Goal: Task Accomplishment & Management: Complete application form

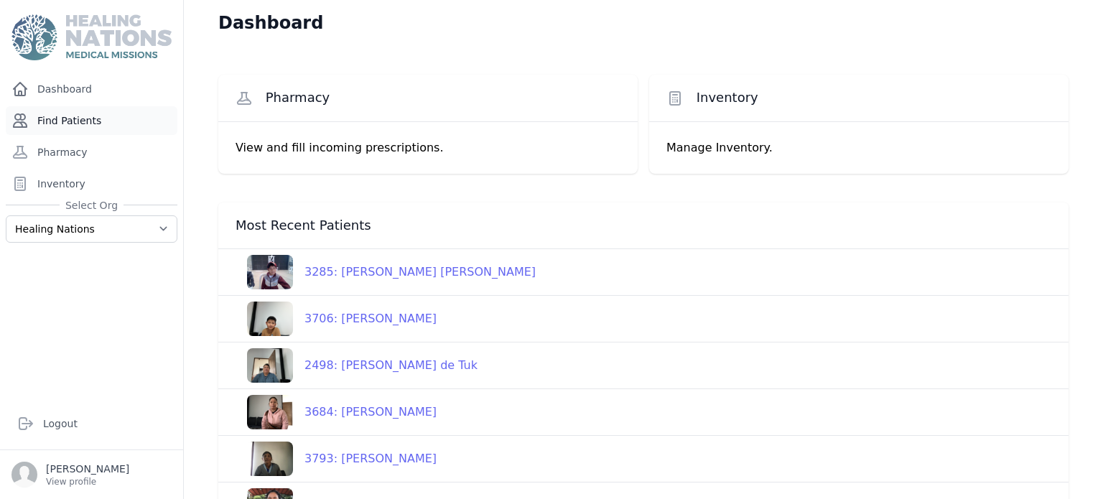
click at [138, 120] on link "Find Patients" at bounding box center [92, 120] width 172 height 29
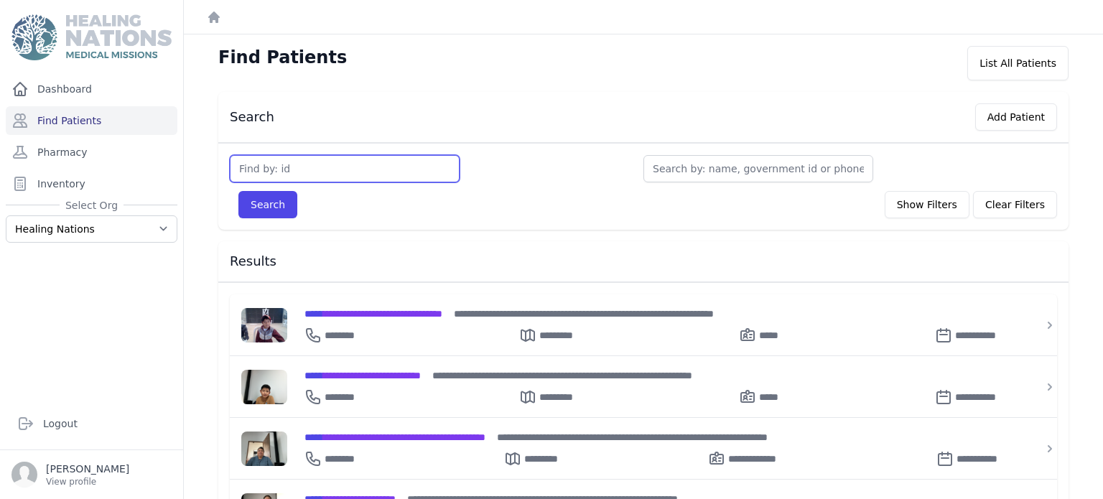
click at [279, 164] on input "text" at bounding box center [345, 168] width 230 height 27
click at [439, 117] on div "Search Add Patient" at bounding box center [637, 114] width 839 height 33
click at [416, 155] on input "text" at bounding box center [345, 168] width 230 height 27
click at [421, 166] on input "text" at bounding box center [345, 168] width 230 height 27
type input "1238"
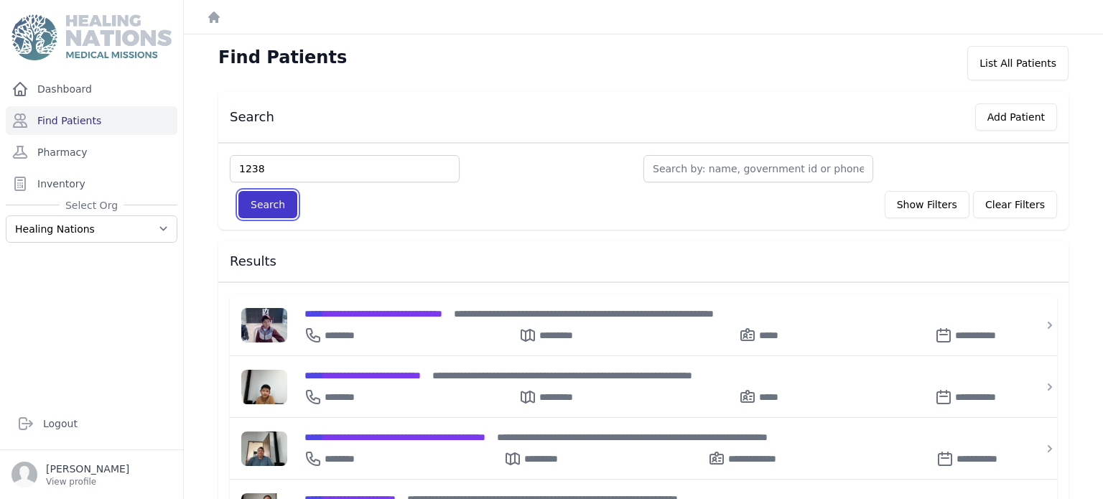
click at [289, 205] on button "Search" at bounding box center [267, 204] width 59 height 27
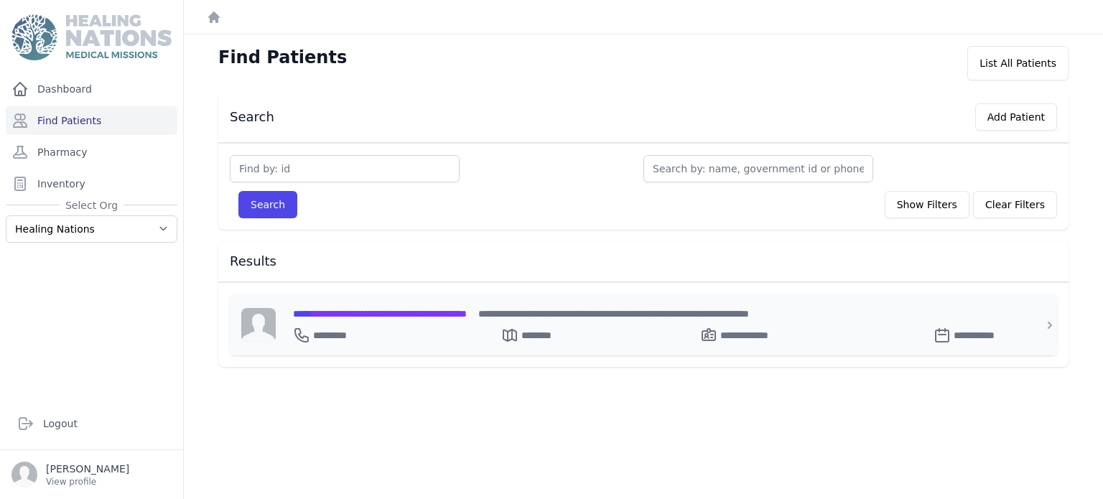
click at [396, 309] on span "**********" at bounding box center [380, 314] width 174 height 10
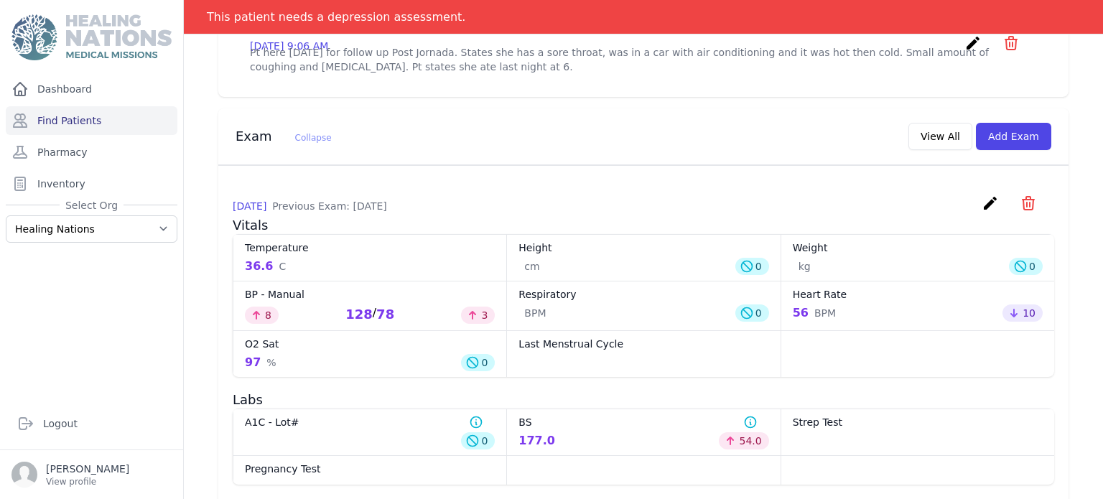
scroll to position [579, 0]
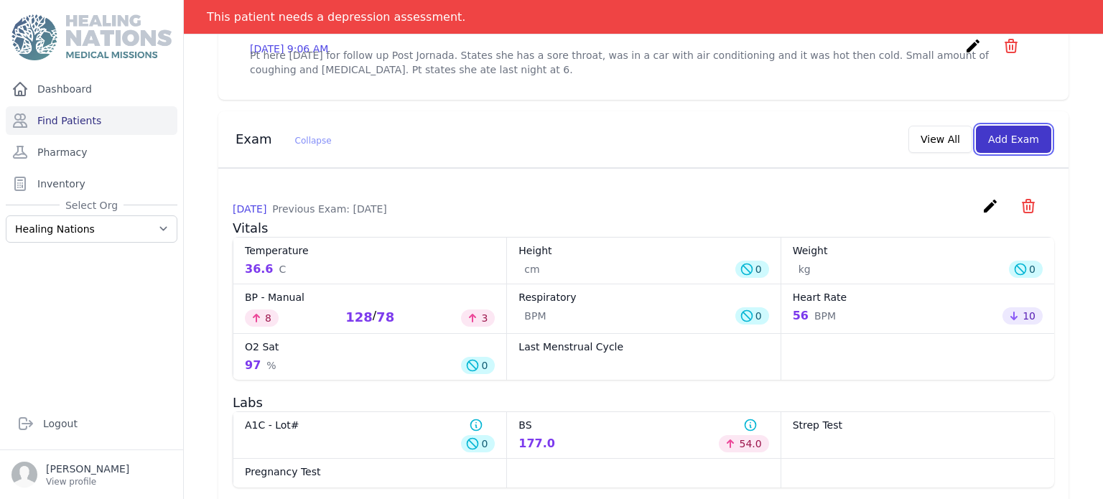
click at [1011, 126] on button "Add Exam" at bounding box center [1013, 139] width 75 height 27
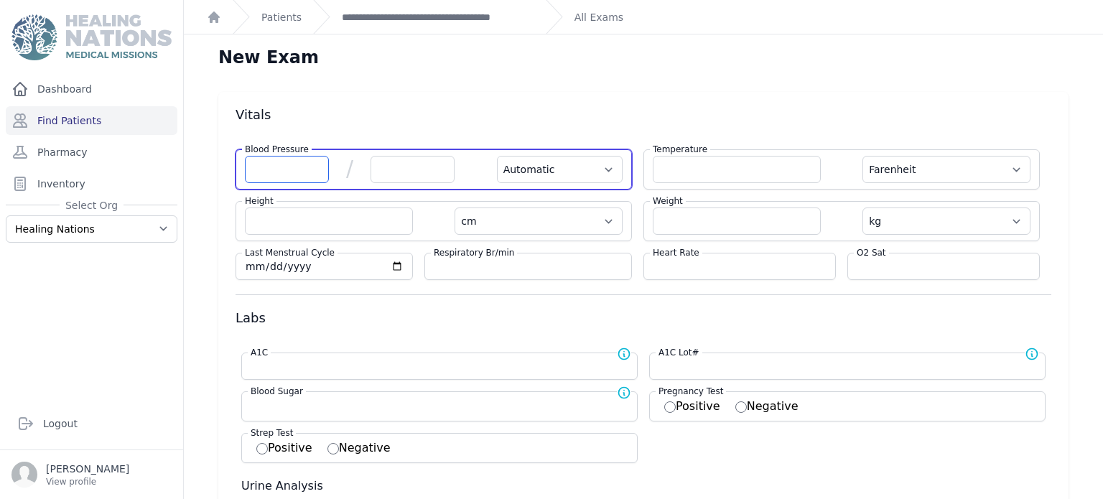
click at [313, 164] on input "number" at bounding box center [287, 169] width 84 height 27
type input "140"
click at [391, 162] on input "number" at bounding box center [412, 169] width 84 height 27
select select "Automatic"
select select "F"
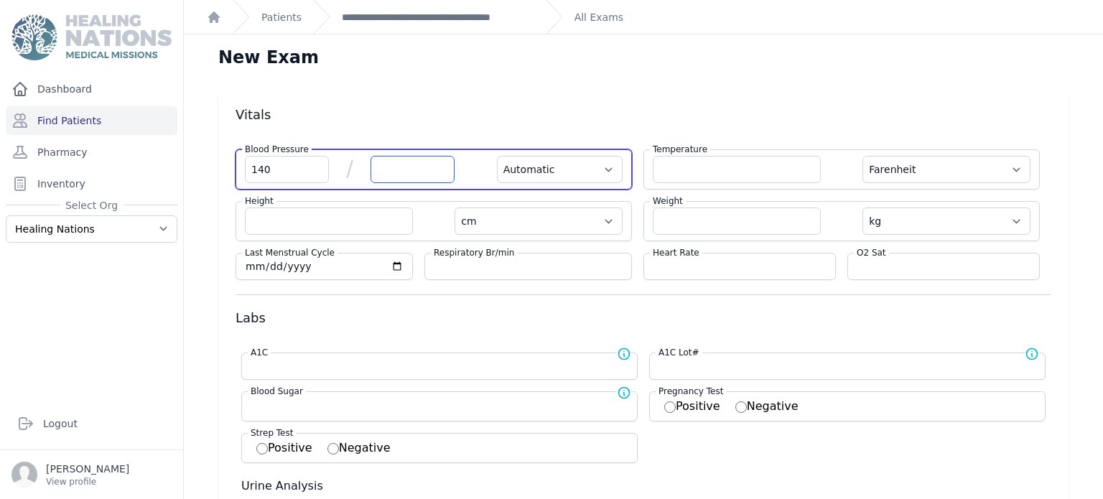
select select "cm"
select select "kg"
select select
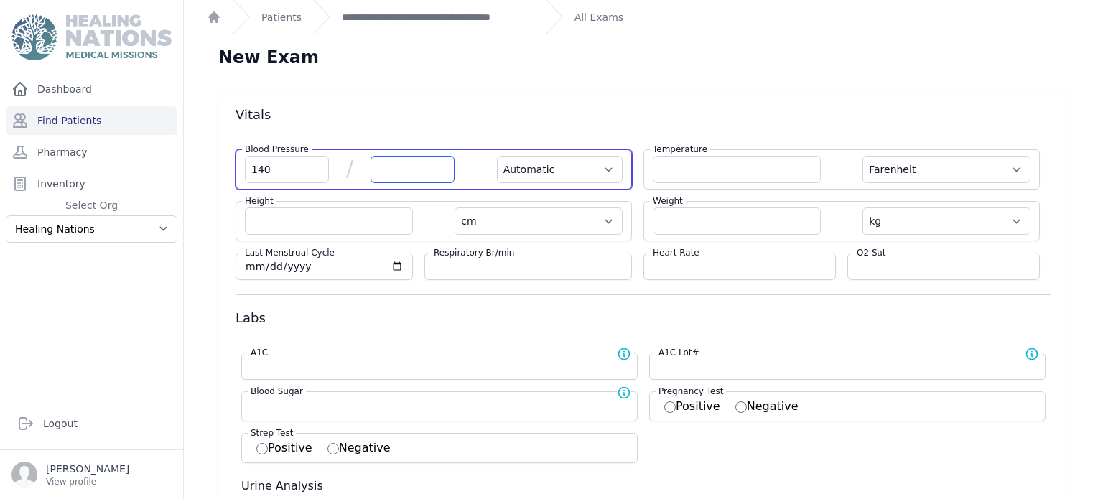
select select
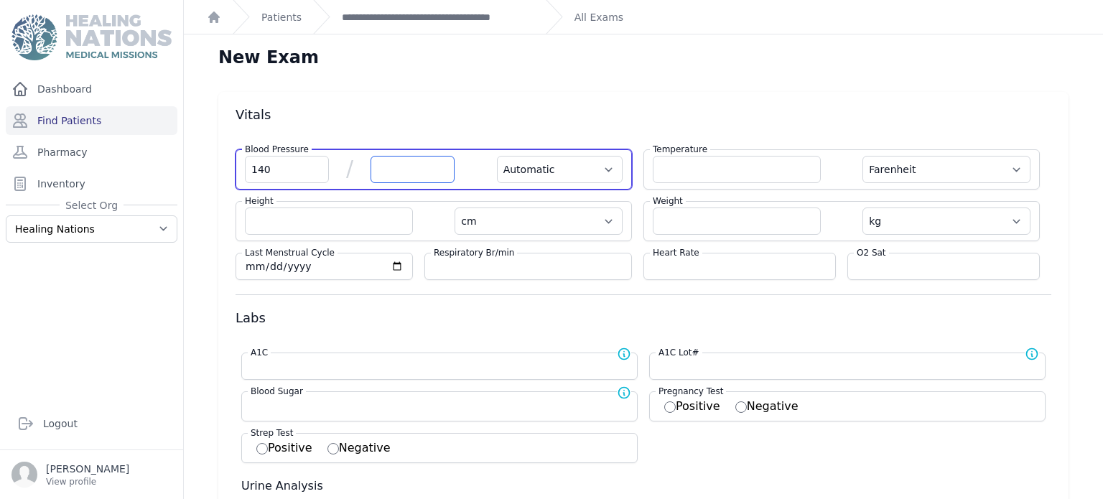
select select
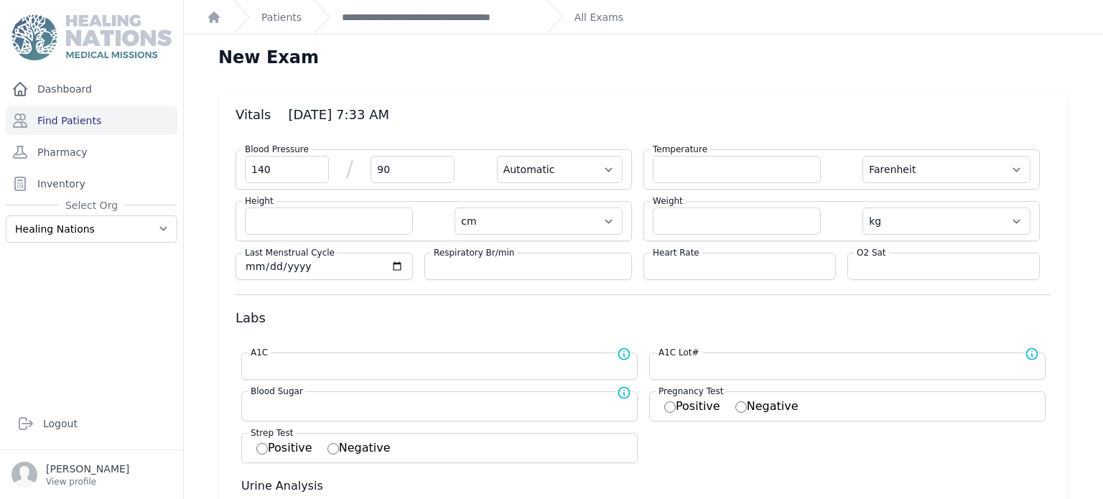
type input "90"
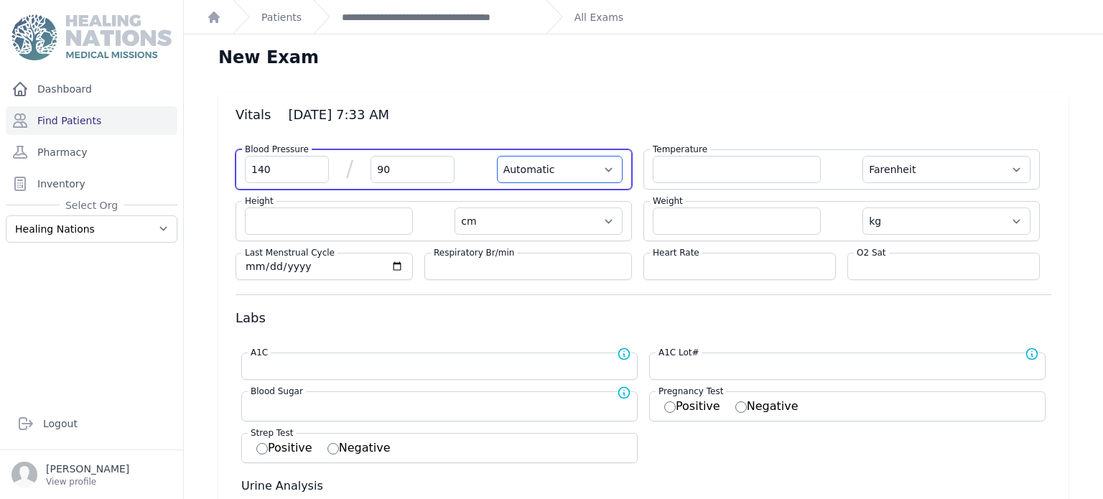
click at [511, 176] on select "Automatic Manual" at bounding box center [560, 169] width 126 height 27
select select "F"
select select "cm"
select select "kg"
select select
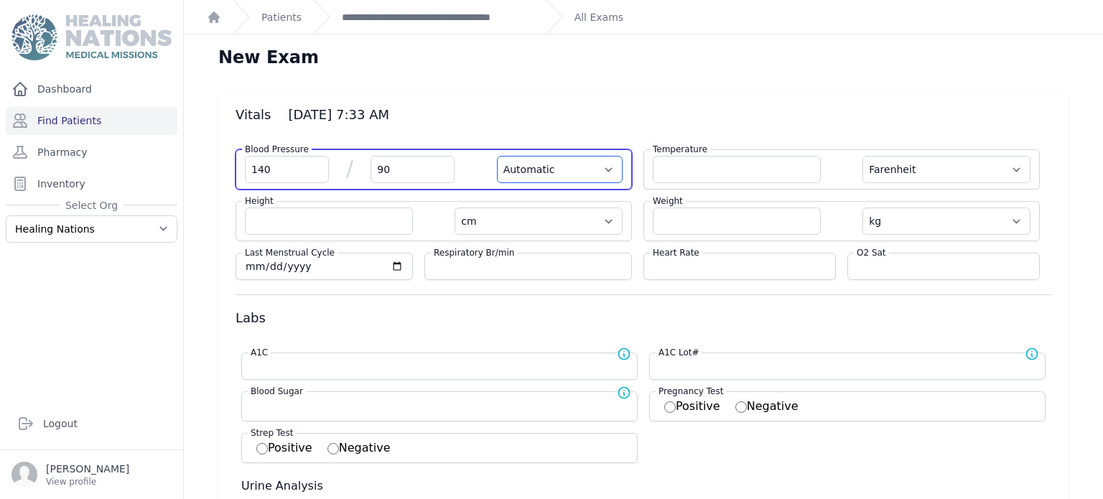
select select
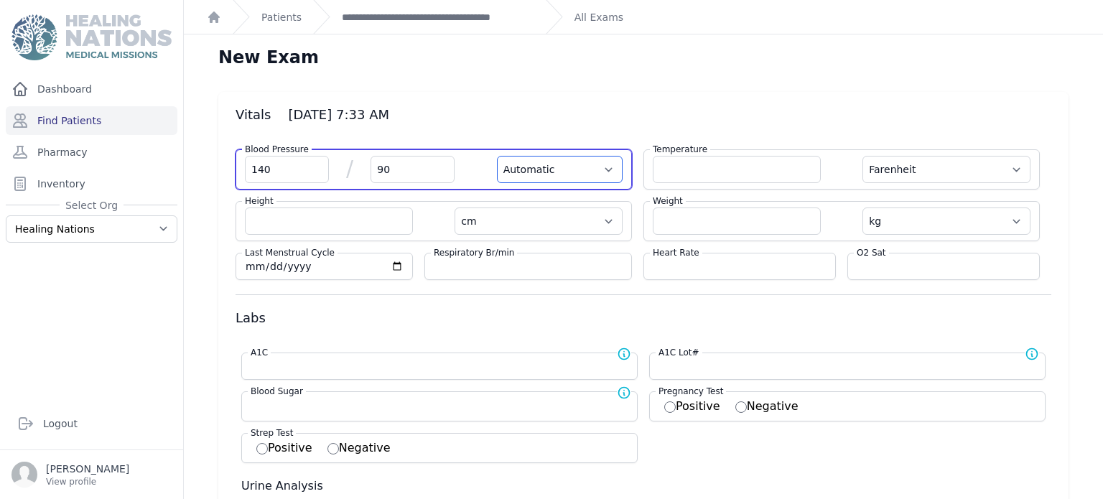
select select
click at [311, 165] on input "140" at bounding box center [287, 169] width 84 height 27
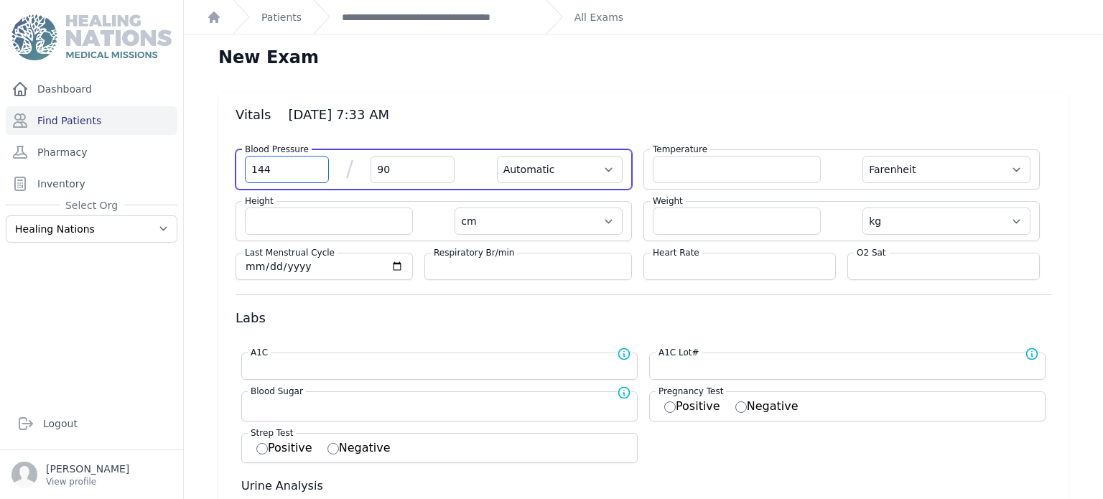
type input "144"
click at [521, 168] on select "Automatic Manual" at bounding box center [560, 169] width 126 height 27
select select "F"
select select "cm"
select select "kg"
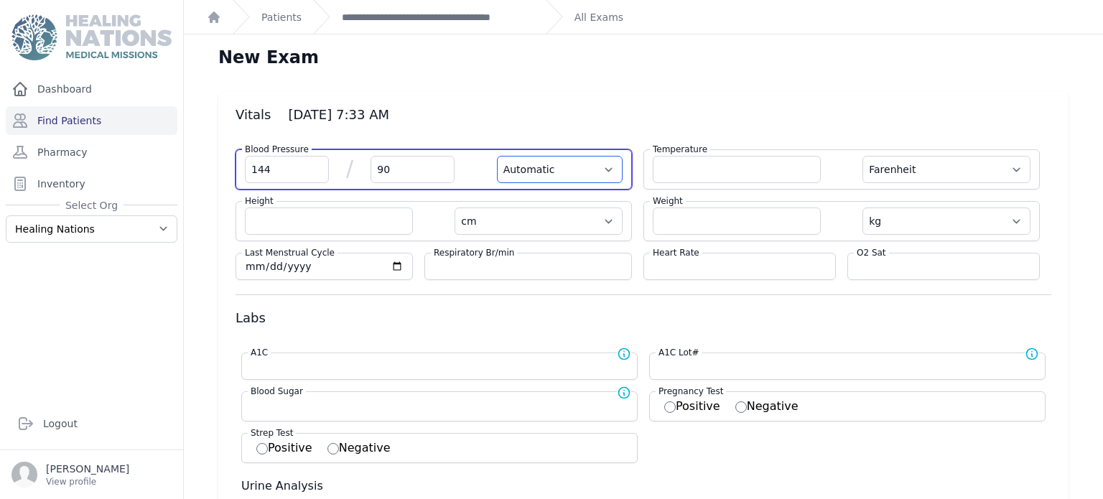
select select
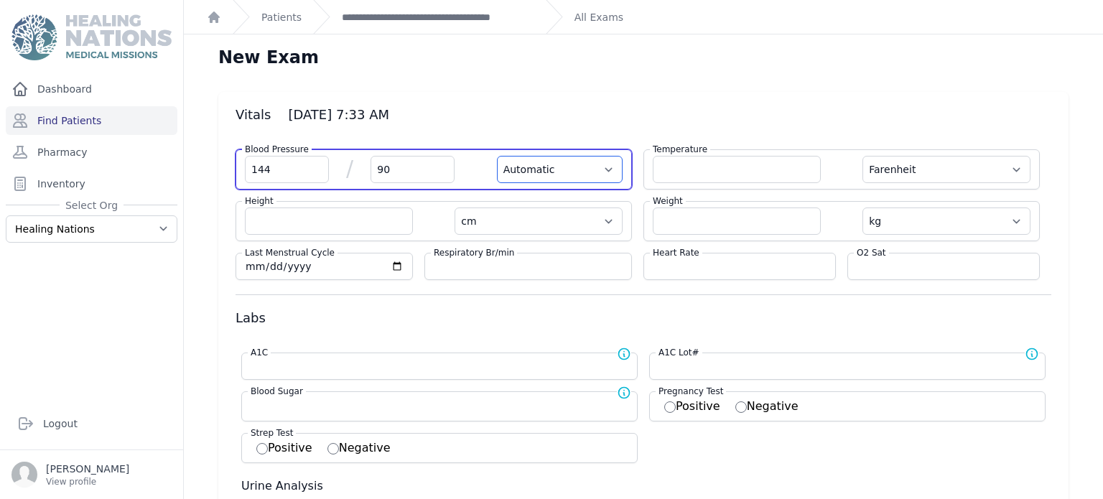
select select
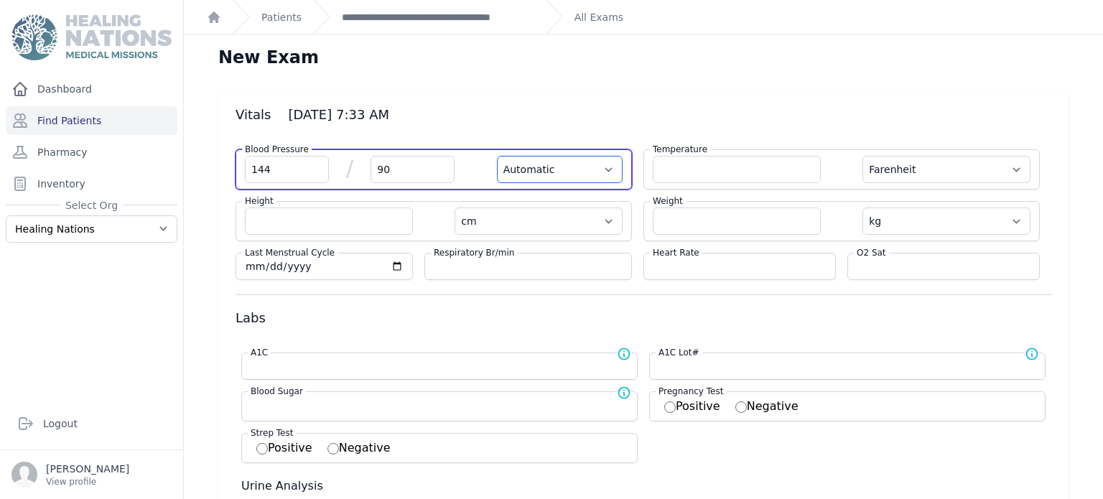
select select "Manual"
click at [497, 156] on select "Automatic Manual" at bounding box center [560, 169] width 126 height 27
select select "F"
select select "cm"
select select "kg"
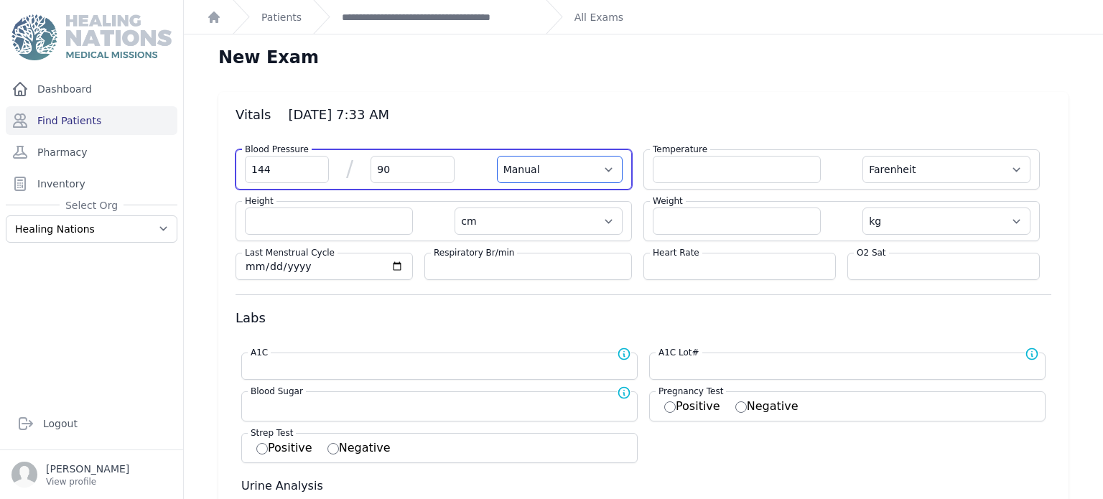
select select
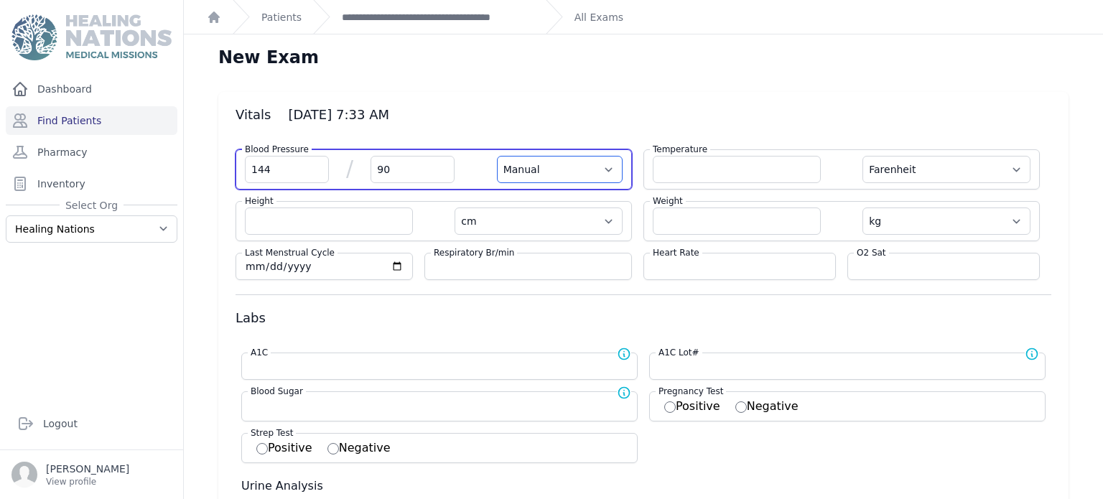
select select
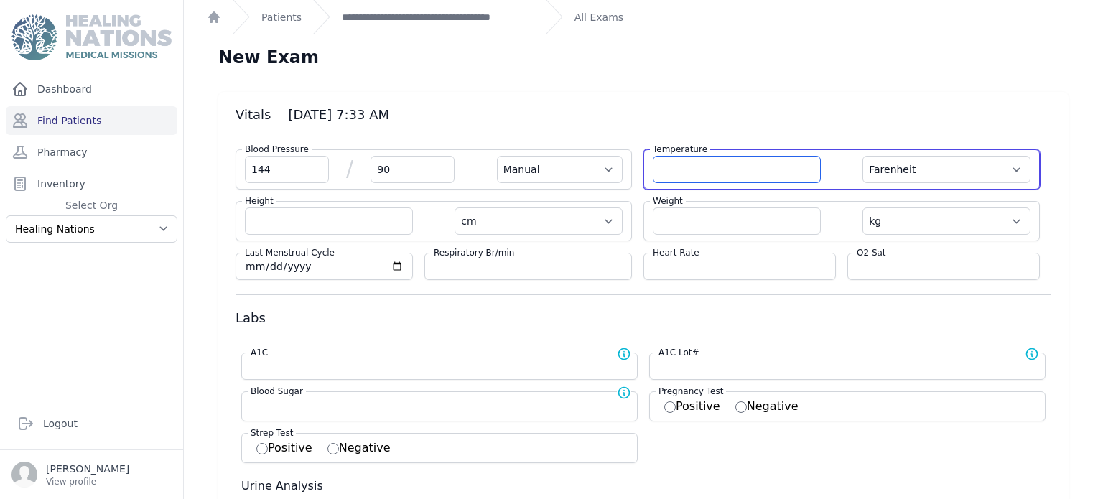
click at [686, 167] on input "number" at bounding box center [737, 169] width 168 height 27
type input "36.3"
click at [883, 163] on select "Farenheit [PERSON_NAME]" at bounding box center [946, 169] width 168 height 27
select select "Manual"
select select "cm"
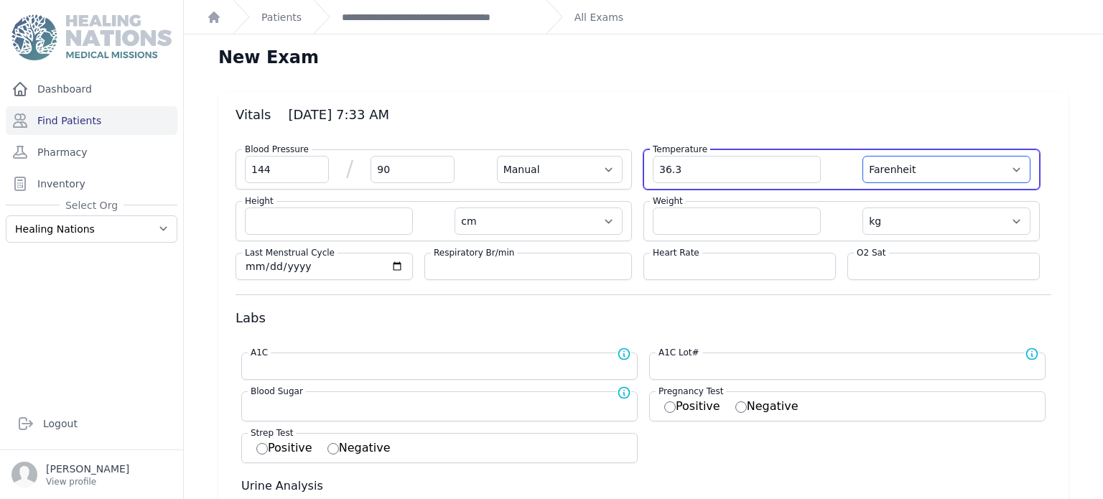
select select "kg"
select select
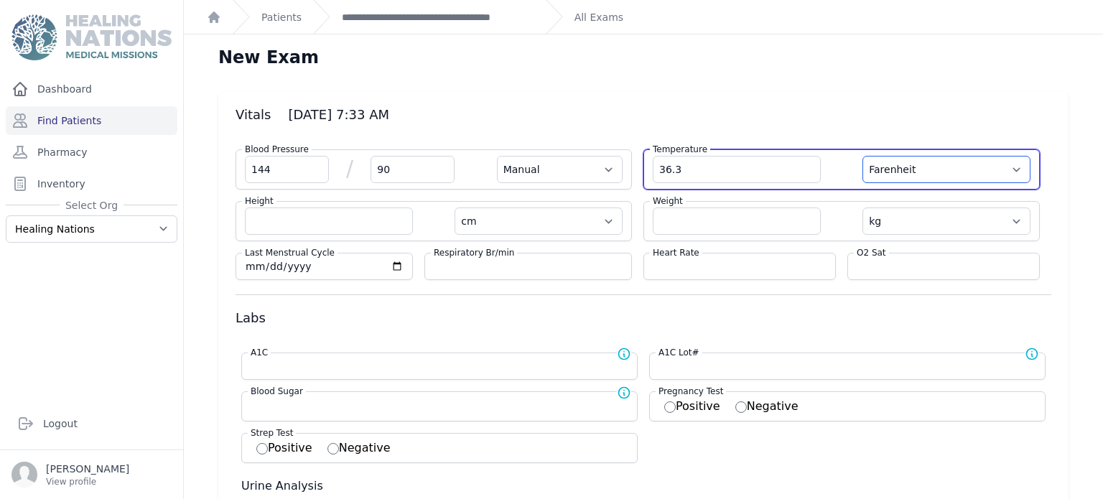
select select
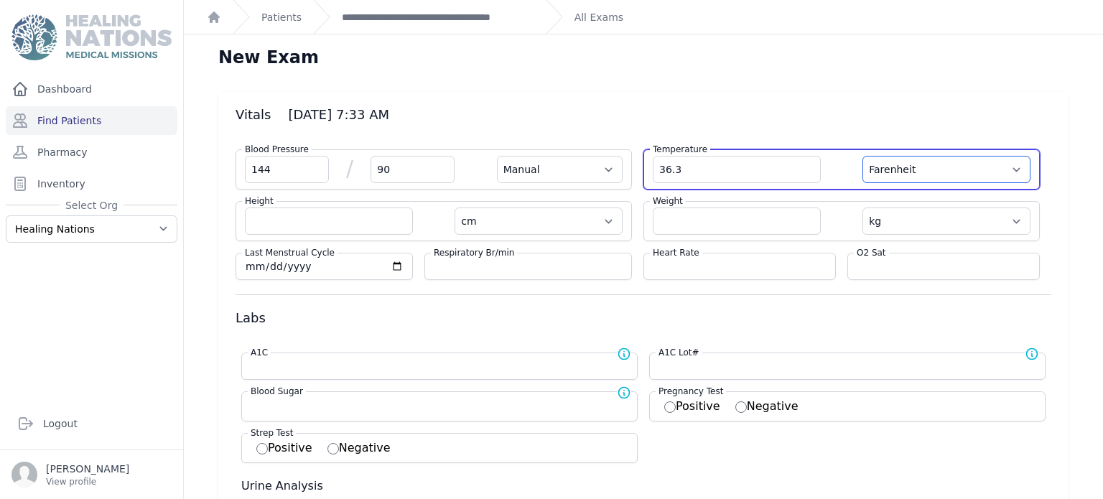
select select
select select "C"
click at [862, 156] on select "Farenheit [PERSON_NAME]" at bounding box center [946, 169] width 168 height 27
select select "Manual"
select select "cm"
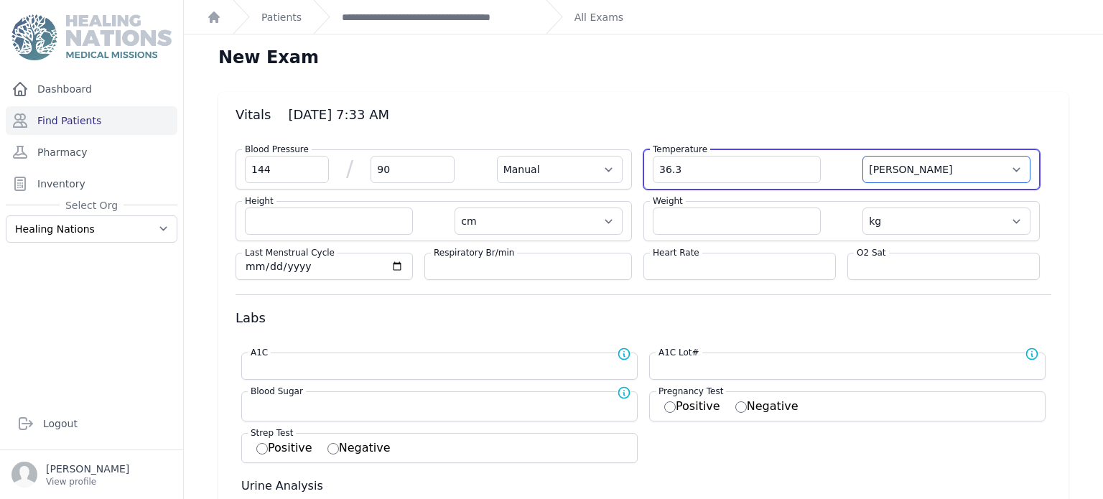
select select "kg"
select select
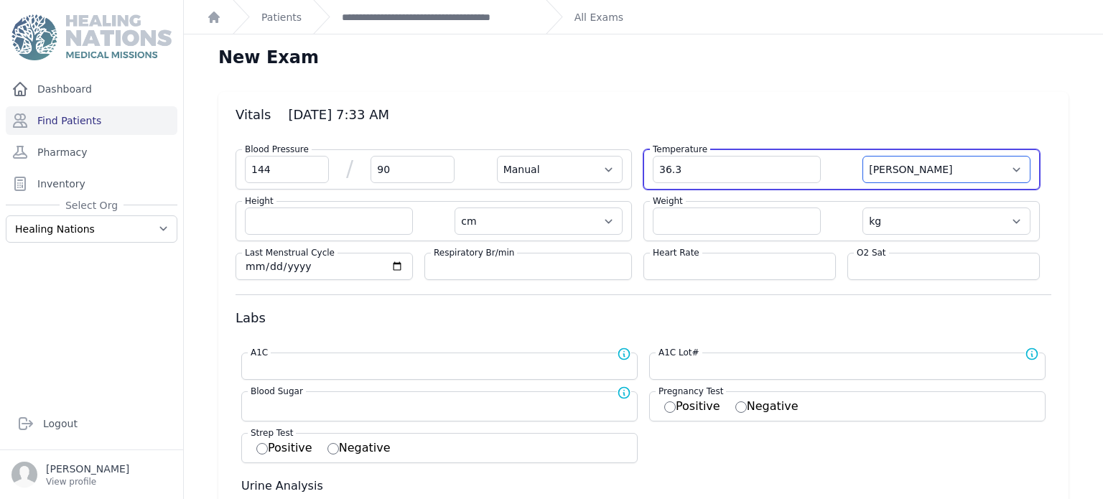
select select
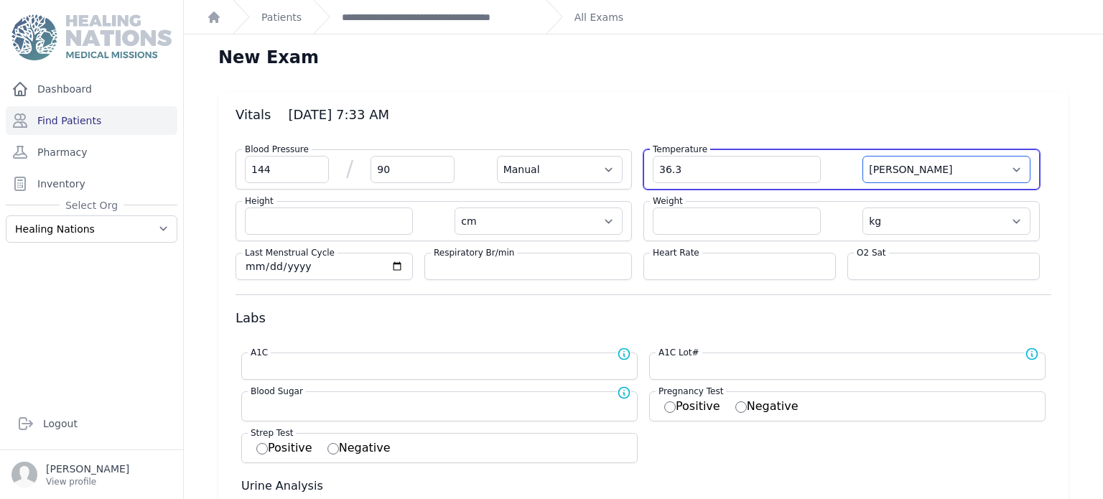
select select
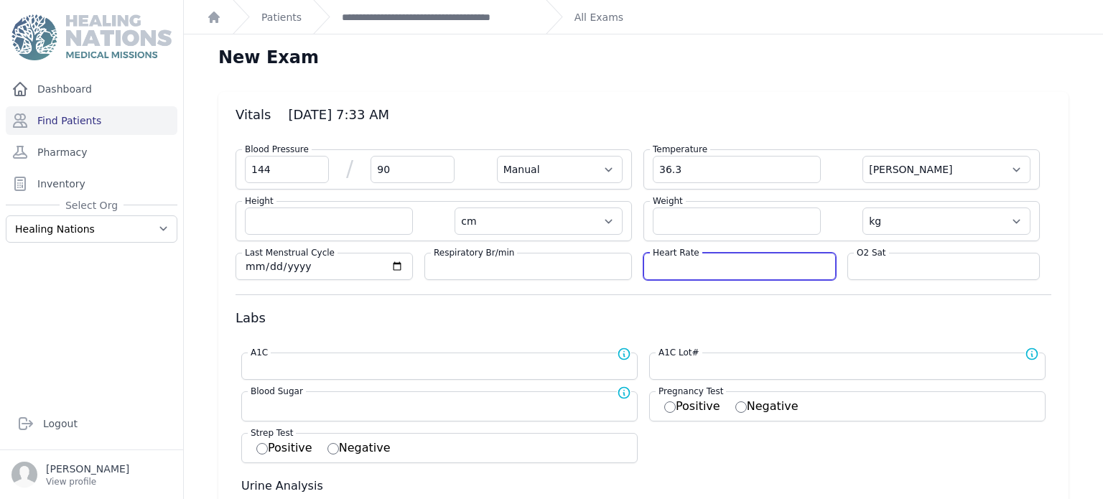
click at [811, 266] on input "number" at bounding box center [740, 266] width 174 height 14
type input "72"
click at [884, 254] on label "O2 Sat" at bounding box center [871, 252] width 35 height 11
select select "Manual"
select select "C"
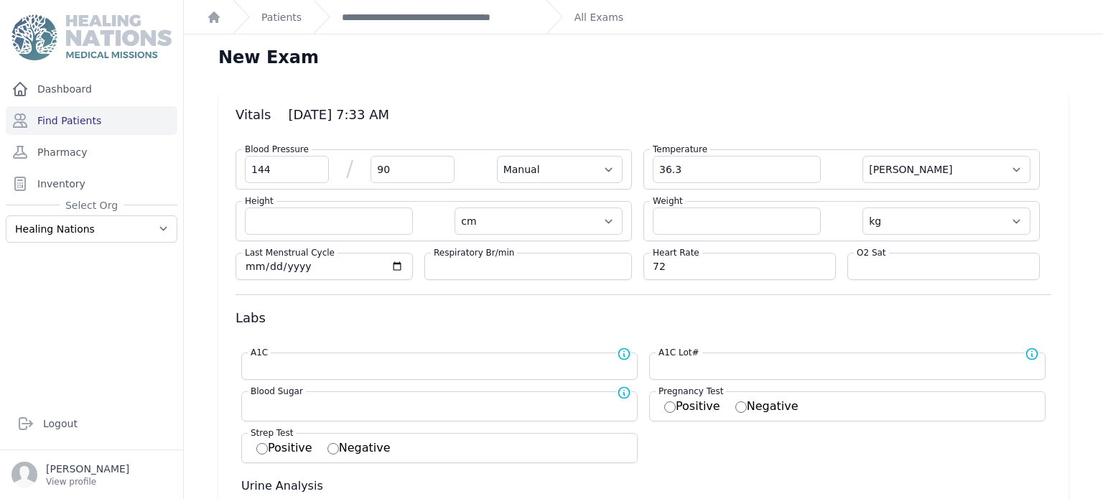
select select "cm"
select select "kg"
select select
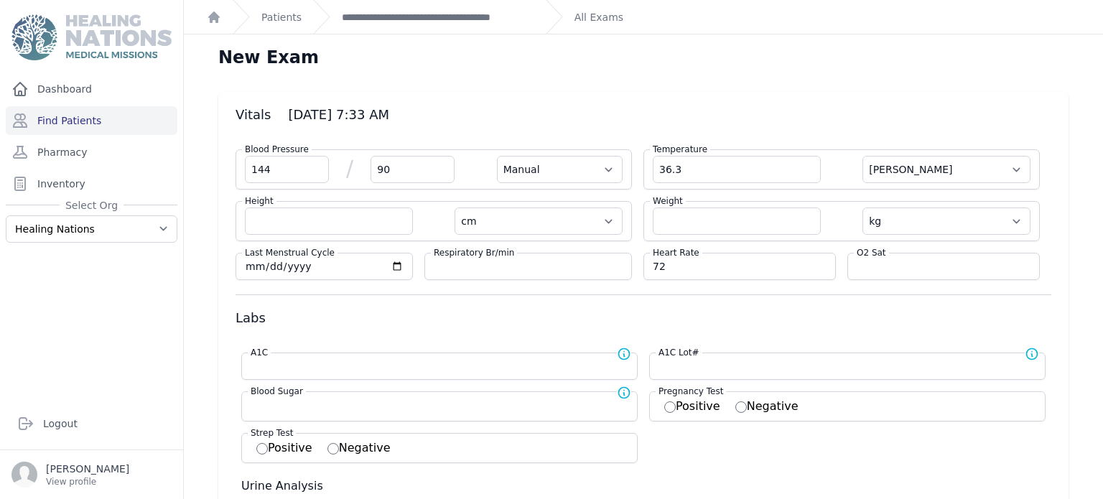
select select
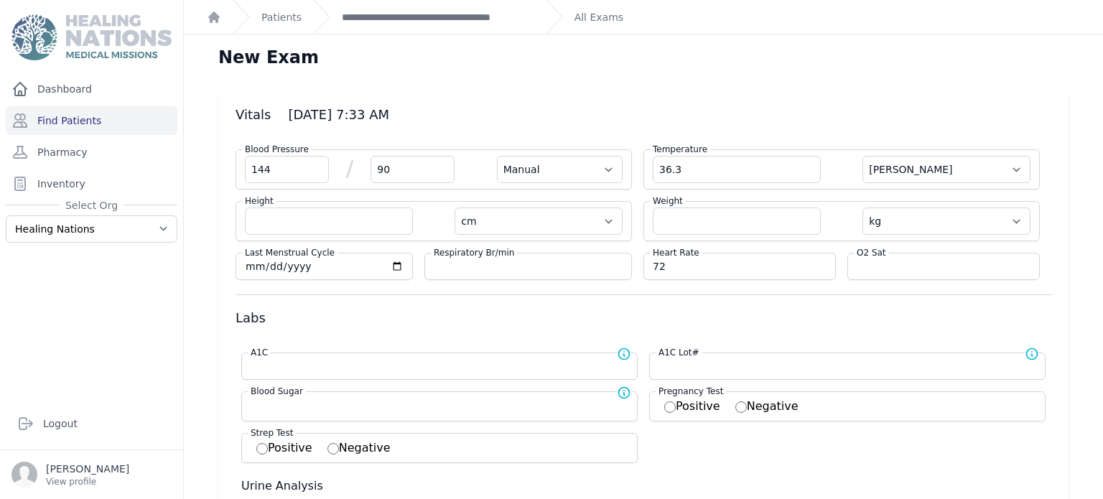
select select
click at [886, 259] on input "number" at bounding box center [944, 266] width 174 height 14
type input "94"
click at [673, 309] on h3 "Labs" at bounding box center [643, 317] width 816 height 17
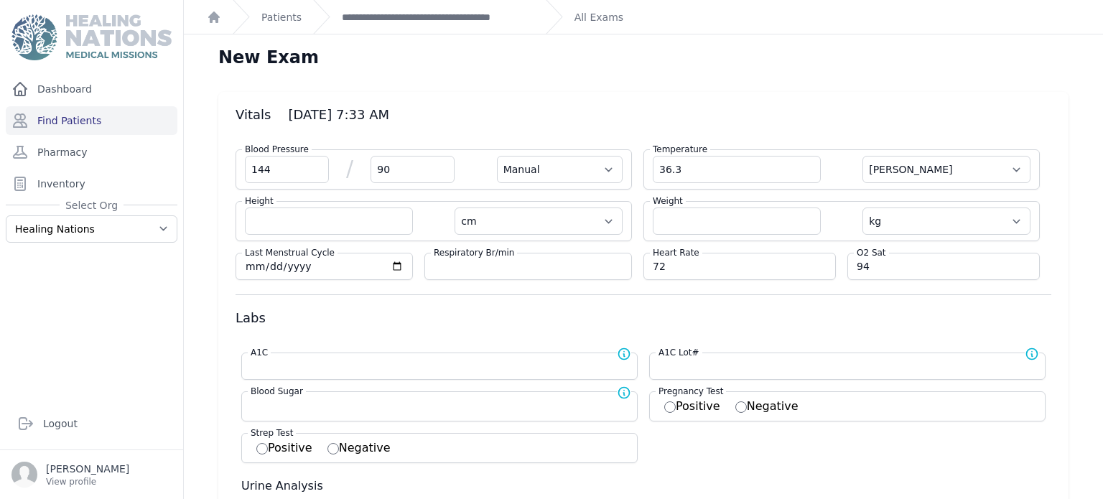
select select "Manual"
select select "C"
select select "cm"
select select "kg"
select select
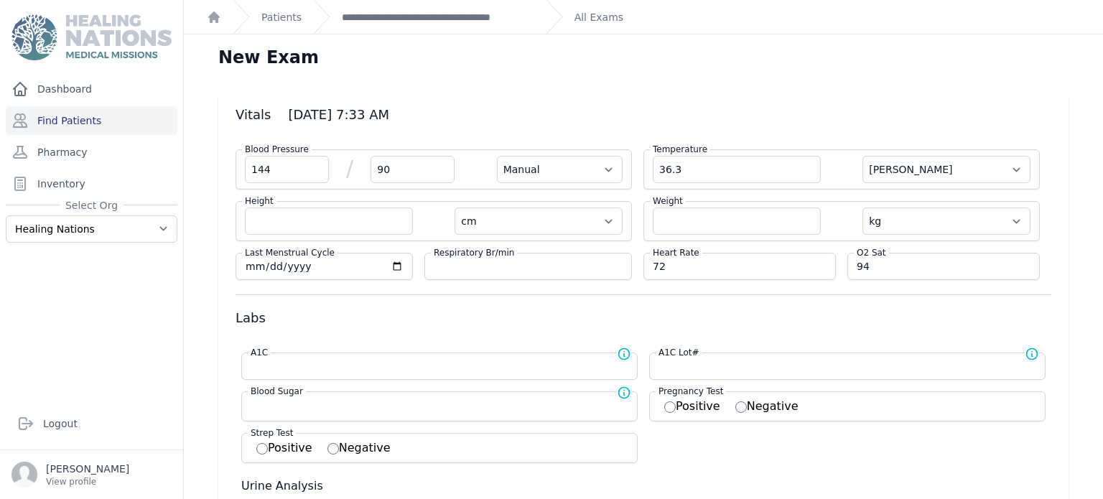
select select
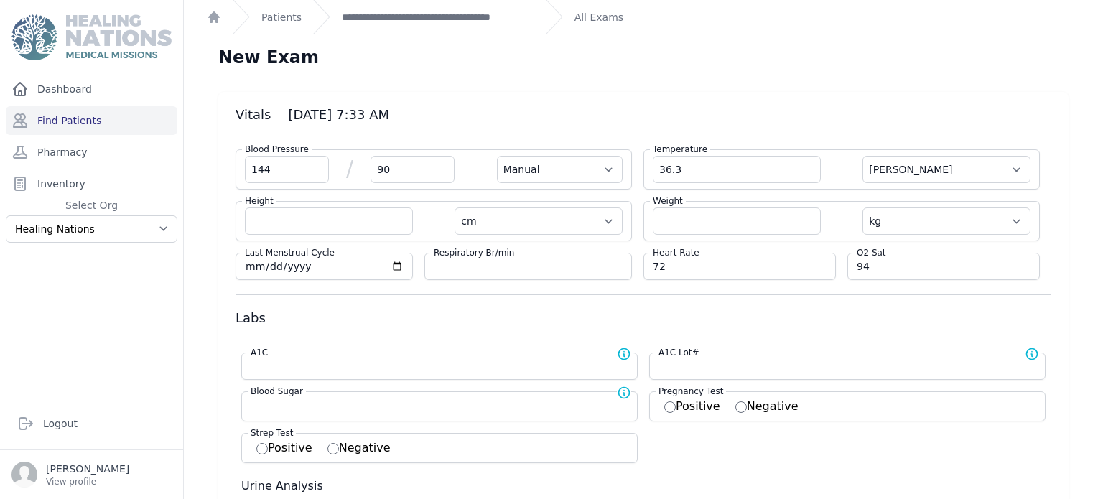
select select
click at [439, 396] on div "Blood Sugar Normal range for Blood Sugar is 100 - 126" at bounding box center [445, 393] width 395 height 14
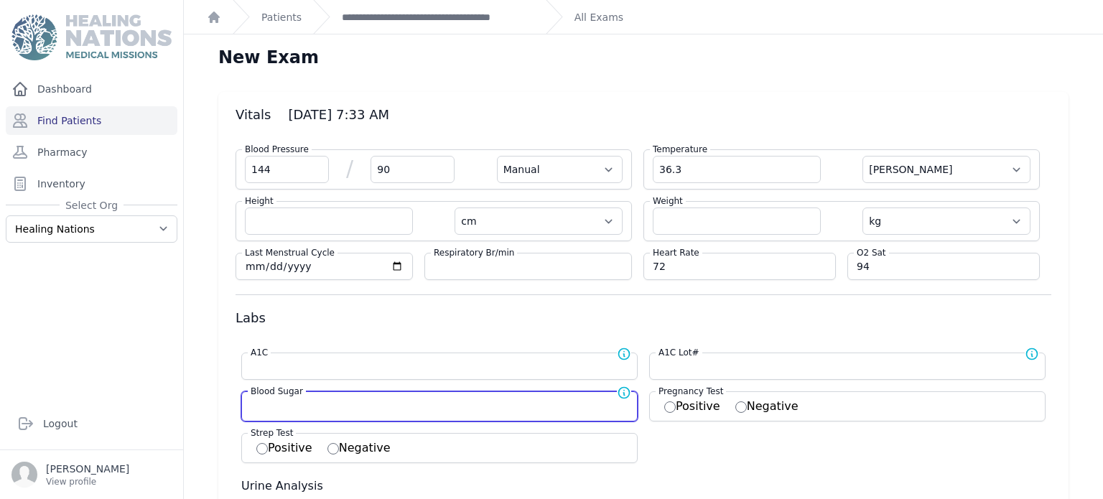
click at [444, 406] on input "number" at bounding box center [440, 405] width 378 height 14
click at [441, 401] on input "number" at bounding box center [440, 405] width 378 height 14
type input "144"
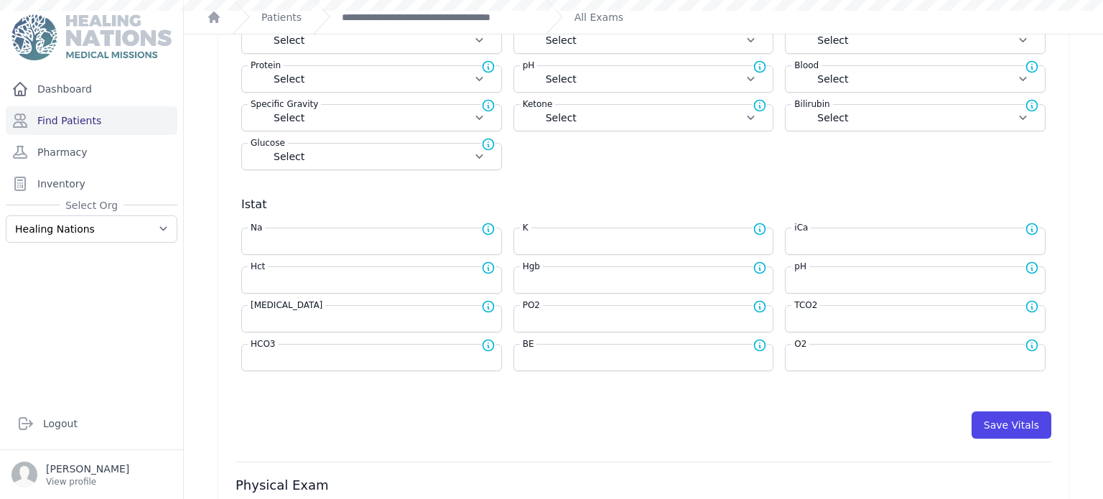
scroll to position [482, 0]
click at [994, 417] on button "Save Vitals" at bounding box center [1011, 424] width 80 height 27
click at [1002, 426] on button "Save Vitals" at bounding box center [1011, 424] width 80 height 27
click at [481, 14] on link "**********" at bounding box center [438, 17] width 192 height 14
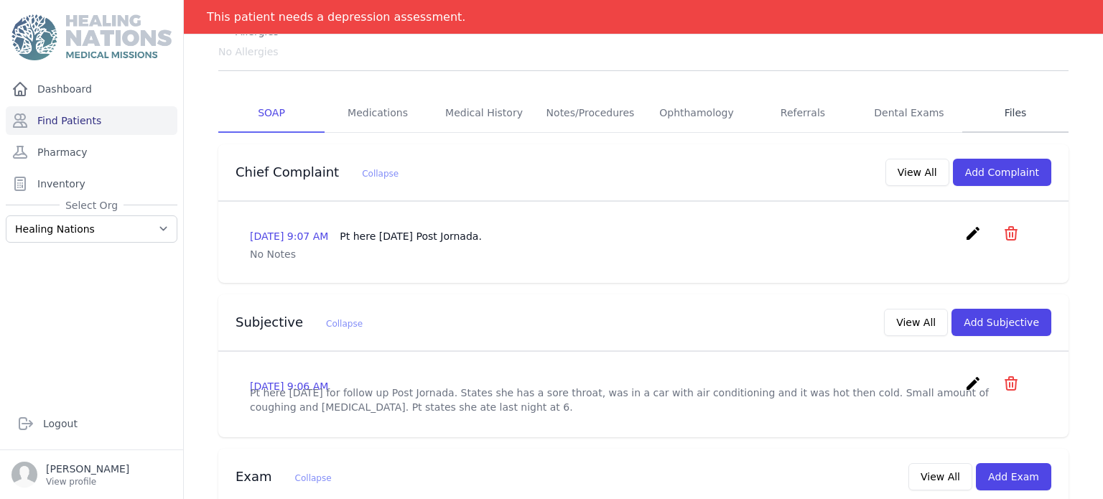
scroll to position [243, 0]
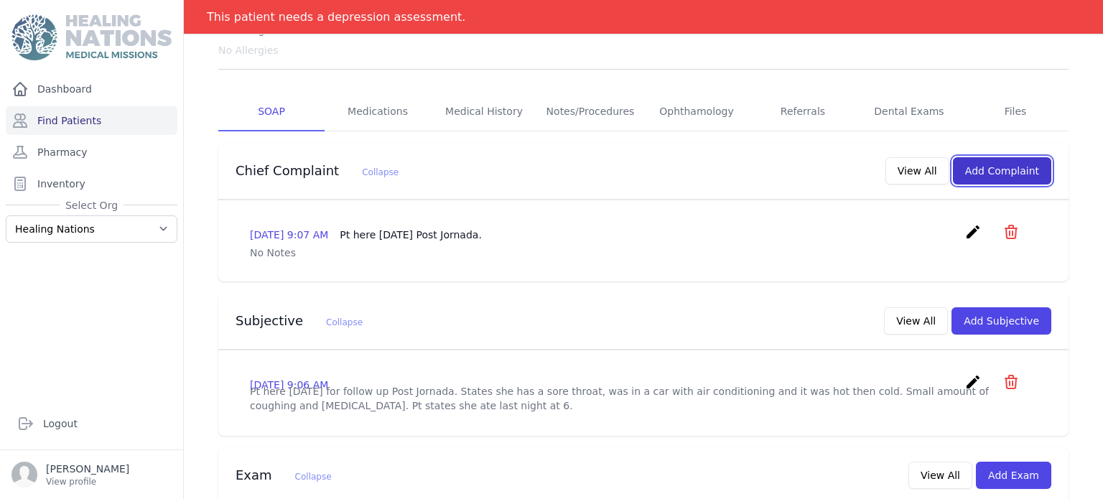
click at [1009, 157] on button "Add Complaint" at bounding box center [1002, 170] width 98 height 27
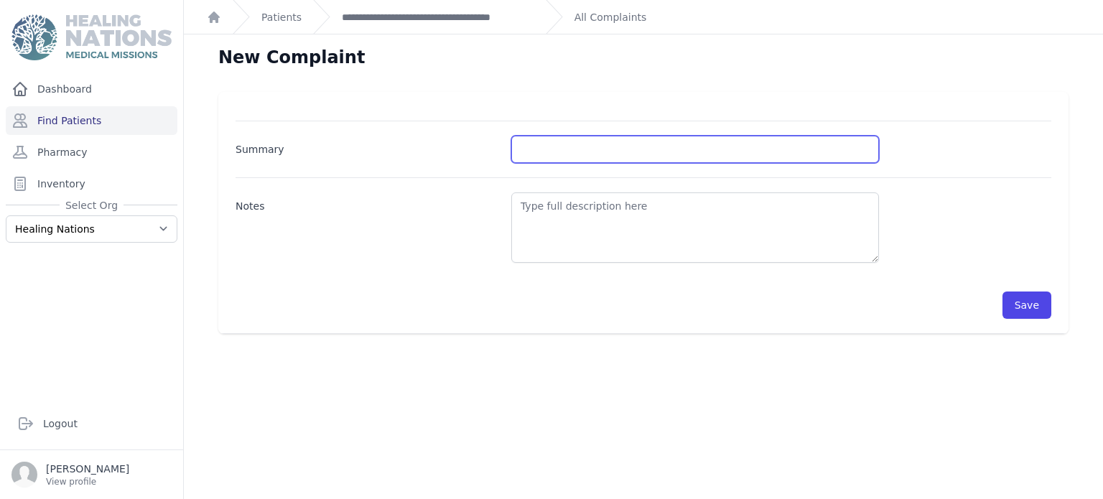
click at [850, 160] on input "Summary" at bounding box center [695, 149] width 368 height 27
type input "BP and BS Control -- Medication Refill"
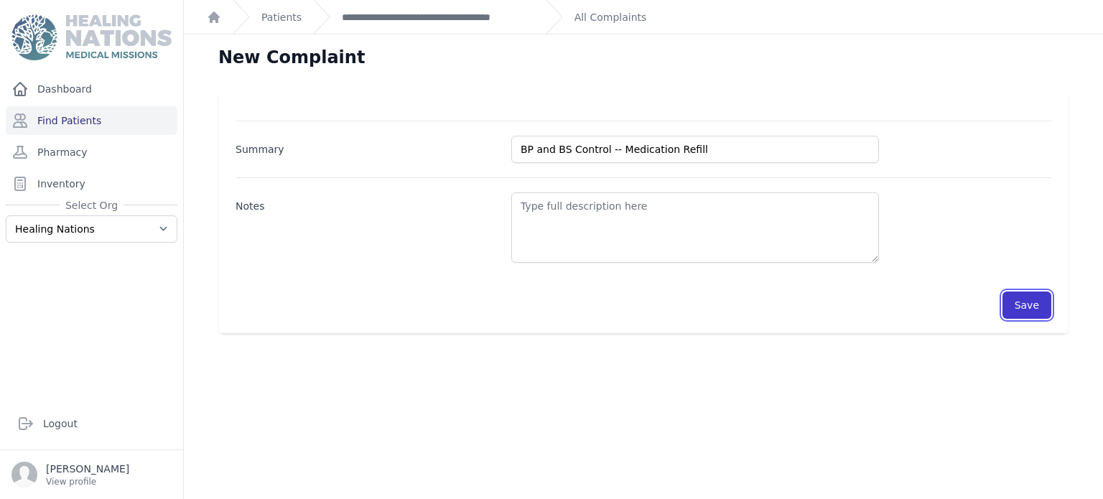
drag, startPoint x: 1031, startPoint y: 309, endPoint x: 1025, endPoint y: 317, distance: 9.7
click at [1028, 312] on button "Save" at bounding box center [1026, 304] width 49 height 27
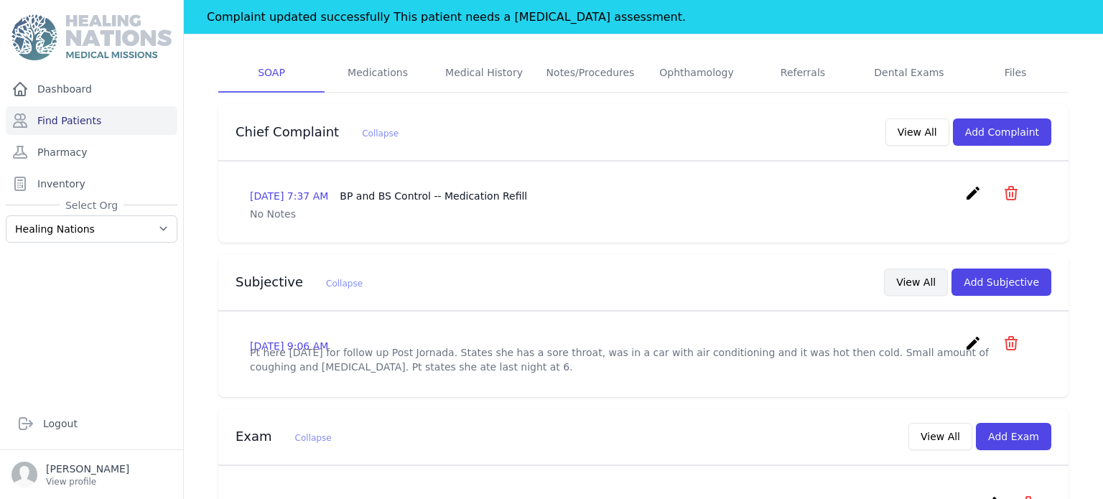
scroll to position [281, 0]
click at [977, 269] on button "Add Subjective" at bounding box center [1001, 282] width 100 height 27
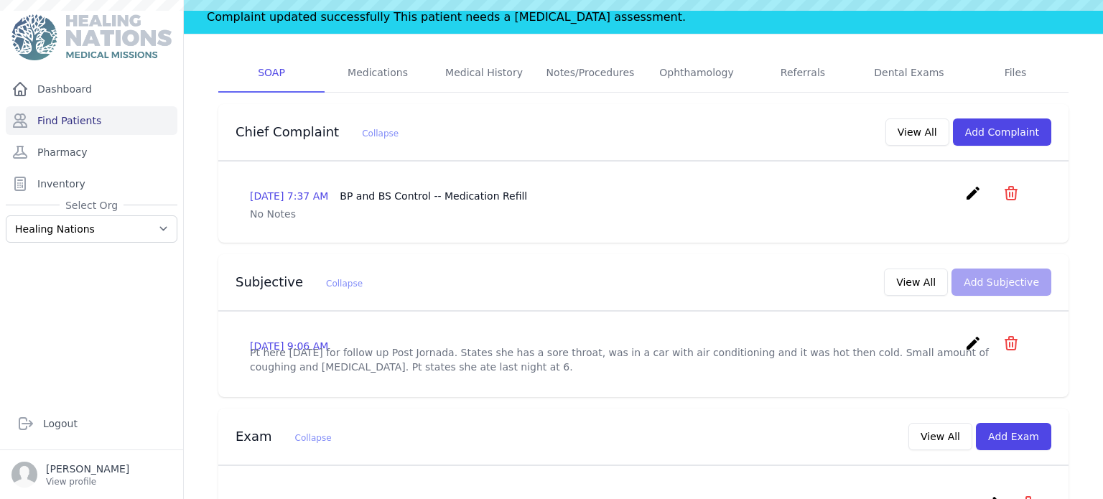
scroll to position [0, 0]
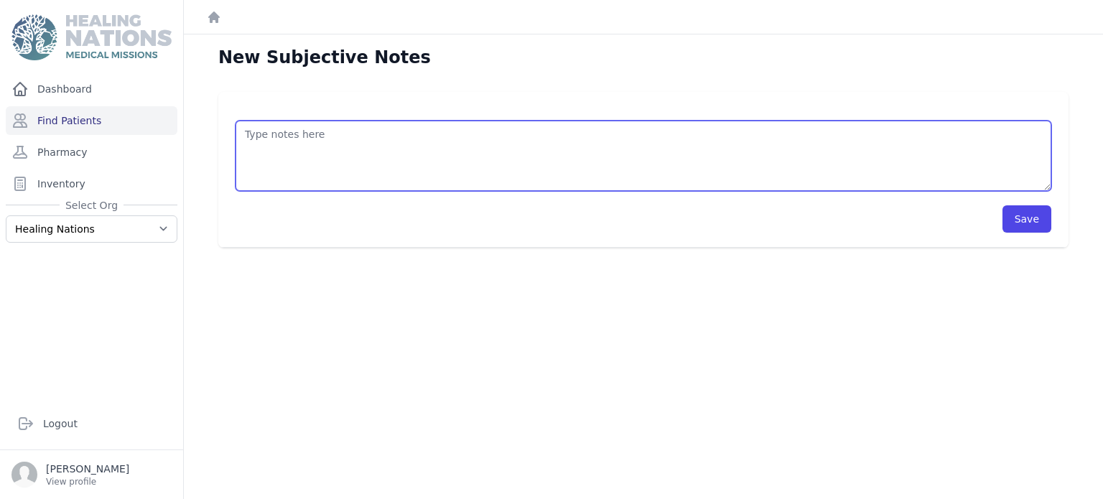
click at [737, 151] on textarea at bounding box center [643, 156] width 816 height 70
type textarea "Pt is here for BP and BS control. No complaints at this time. Pt here for medic…"
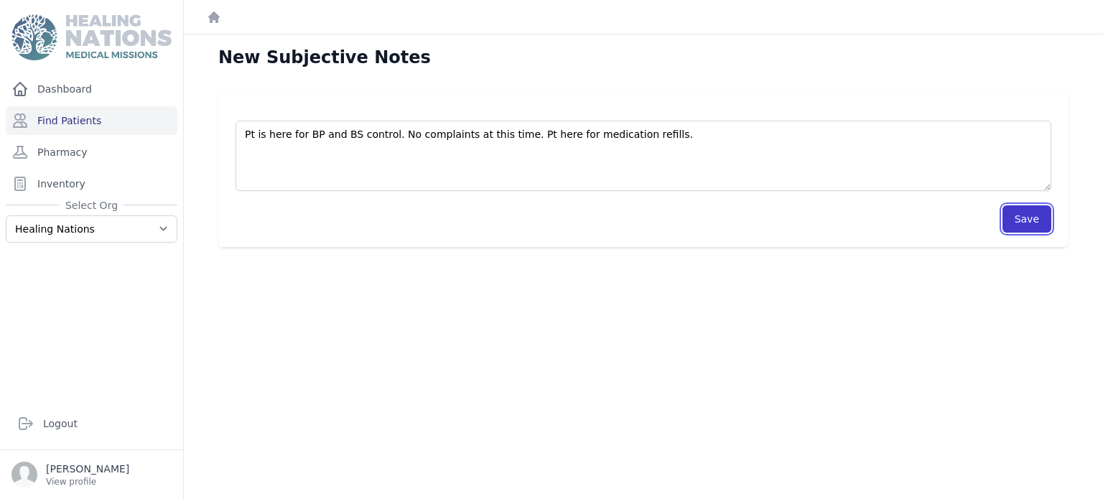
click at [1037, 215] on button "Save" at bounding box center [1026, 218] width 49 height 27
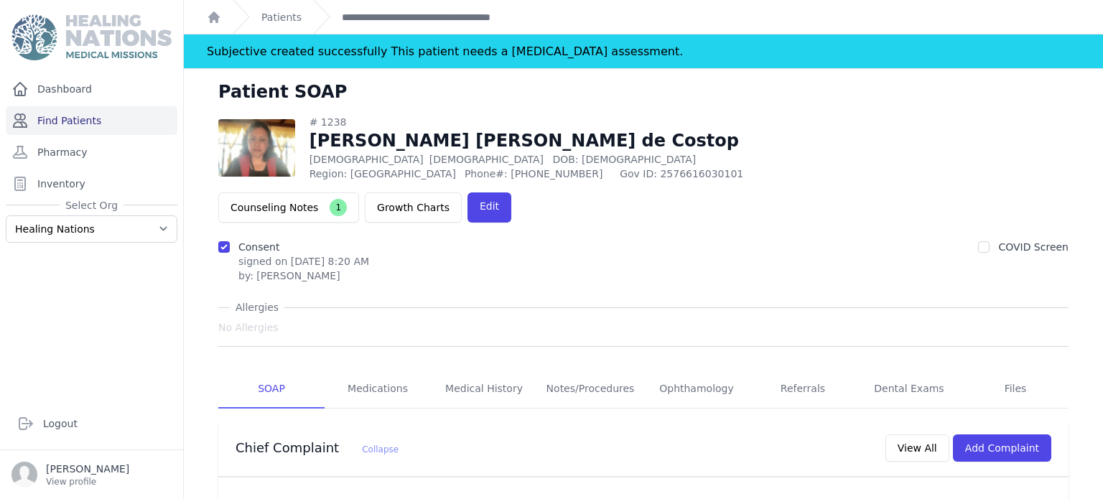
click at [121, 118] on link "Find Patients" at bounding box center [92, 120] width 172 height 29
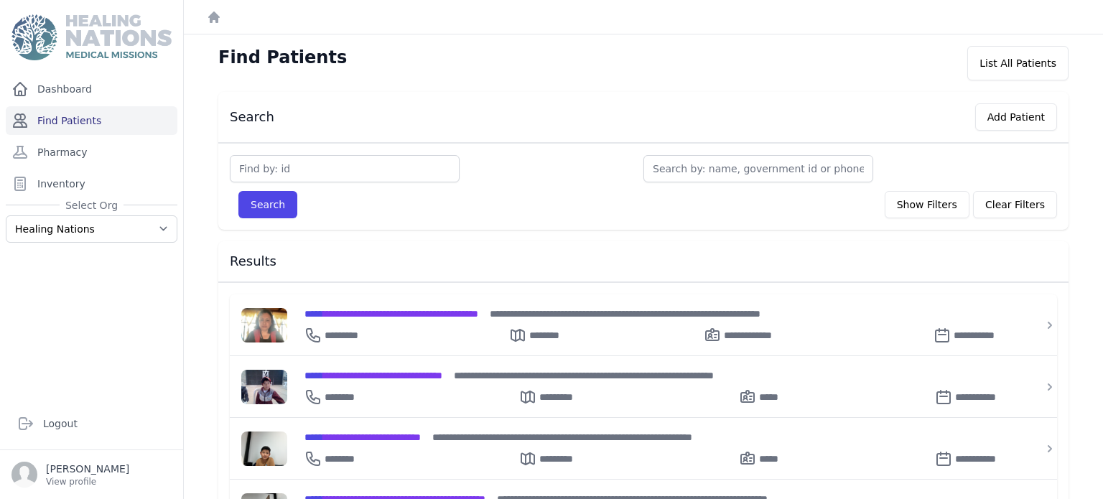
click at [124, 118] on link "Find Patients" at bounding box center [92, 120] width 172 height 29
click at [391, 173] on input "text" at bounding box center [345, 168] width 230 height 27
click at [89, 123] on link "Find Patients" at bounding box center [92, 120] width 172 height 29
click at [293, 163] on input "text" at bounding box center [345, 168] width 230 height 27
click at [280, 165] on input "text" at bounding box center [345, 168] width 230 height 27
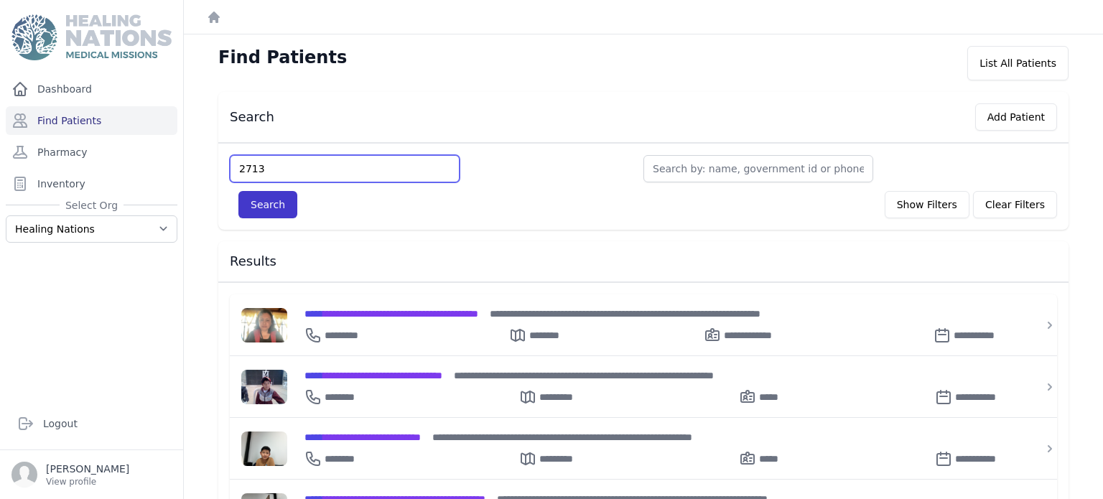
type input "2713"
click at [261, 205] on button "Search" at bounding box center [267, 204] width 59 height 27
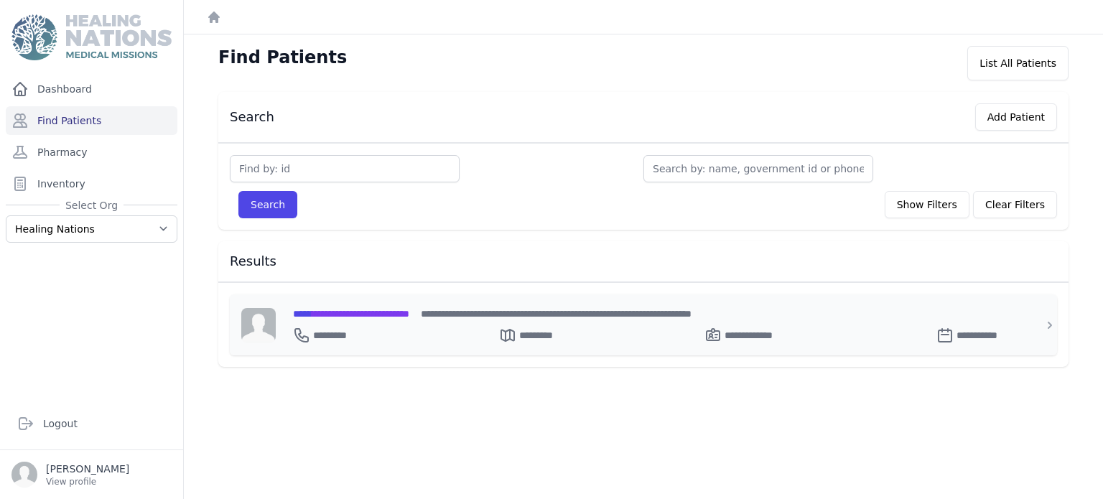
click at [347, 312] on span "**********" at bounding box center [351, 314] width 116 height 10
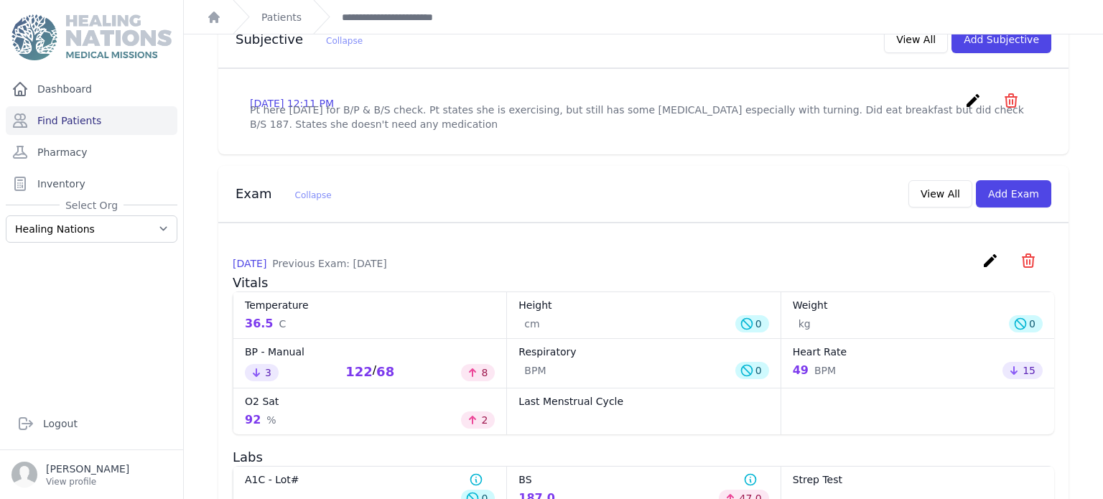
scroll to position [497, 0]
click at [1015, 180] on button "Add Exam" at bounding box center [1013, 193] width 75 height 27
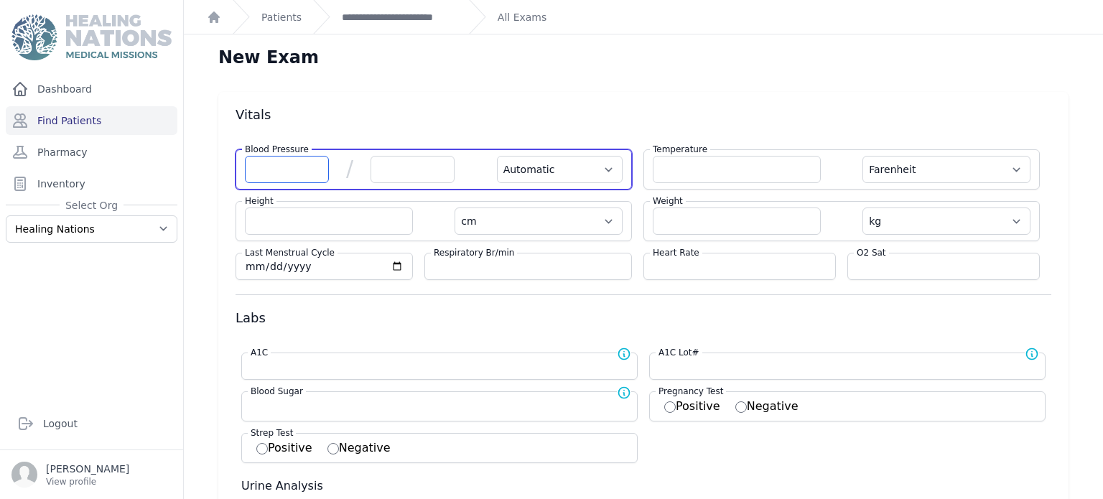
click at [299, 164] on input "number" at bounding box center [287, 169] width 84 height 27
type input "120"
select select "Automatic"
select select "F"
select select "cm"
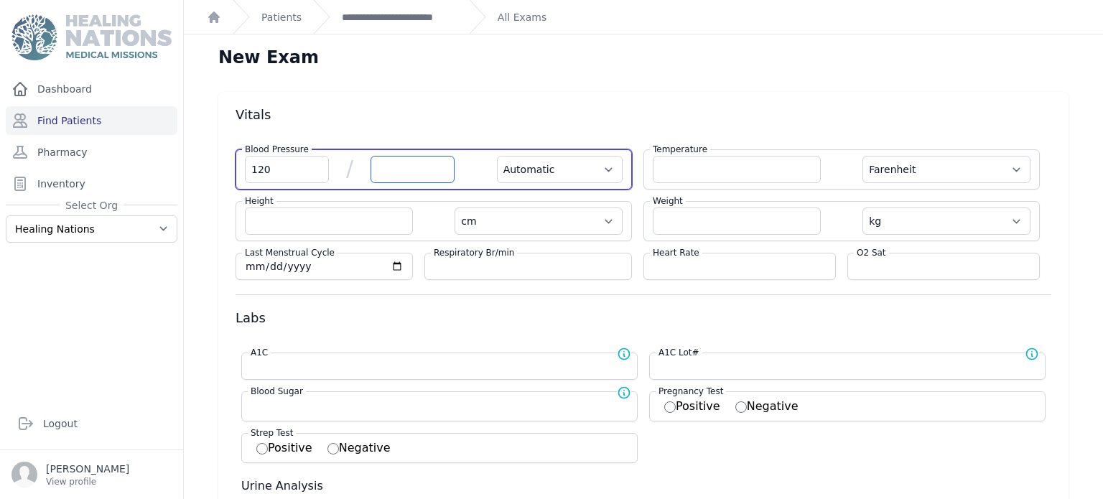
select select "kg"
select select
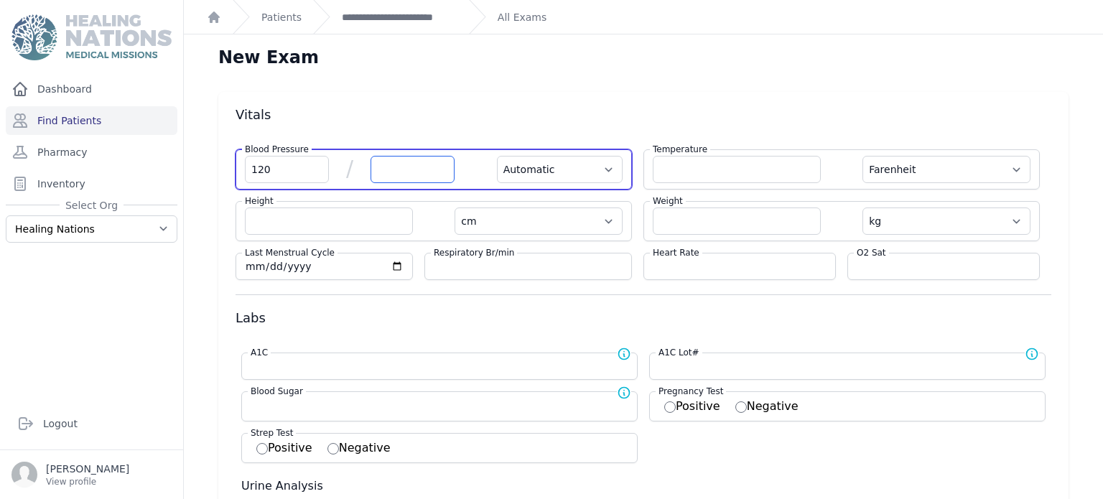
select select
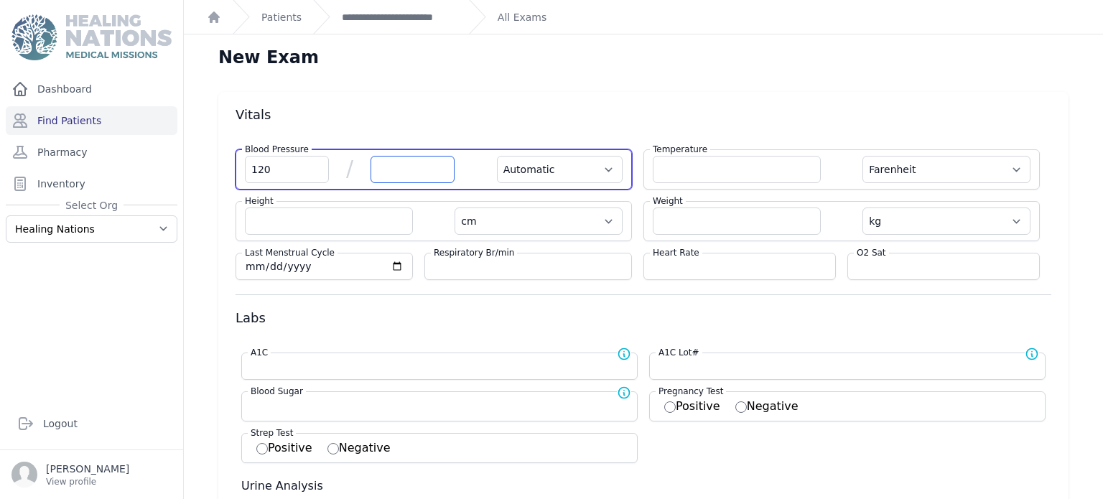
select select
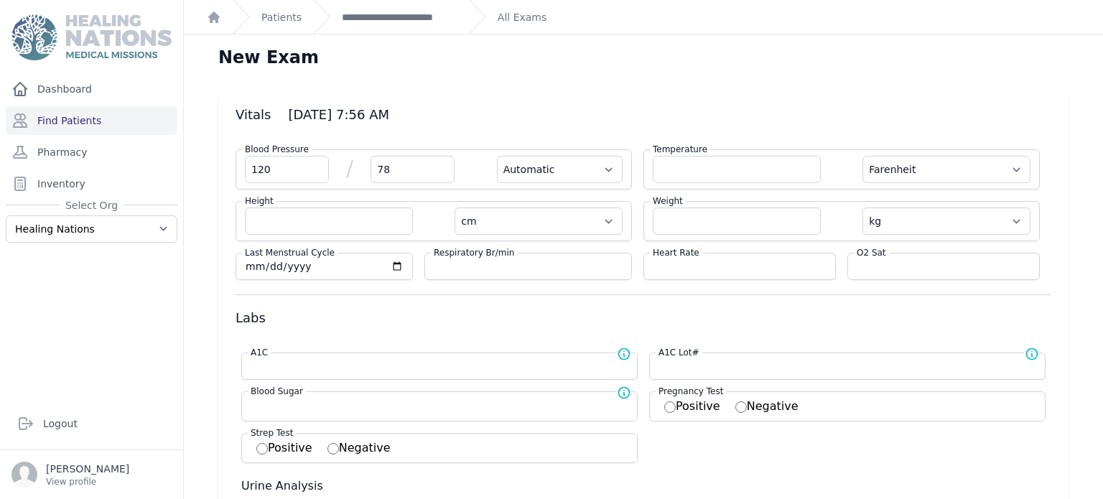
type input "78"
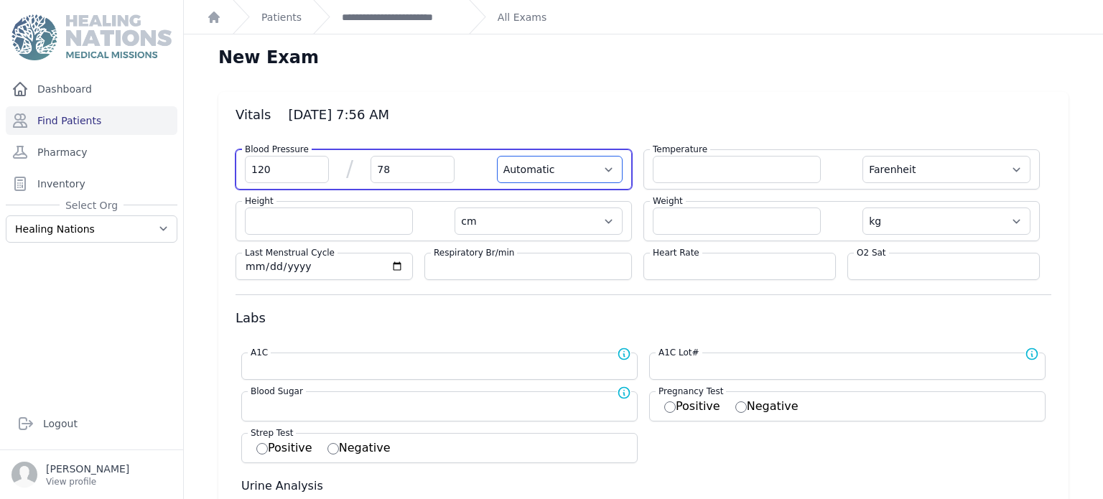
click at [525, 175] on select "Automatic Manual" at bounding box center [560, 169] width 126 height 27
select select "F"
select select "cm"
select select "kg"
select select
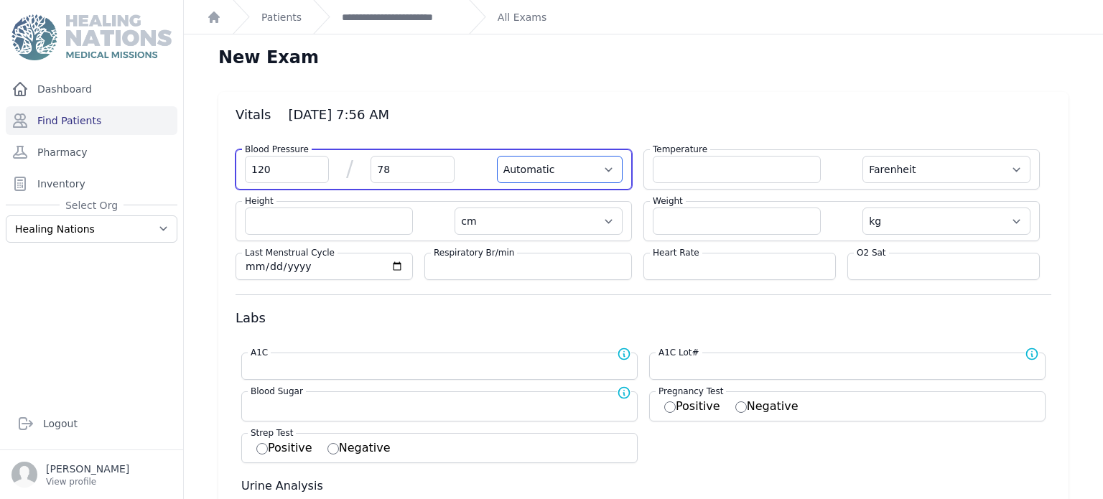
select select
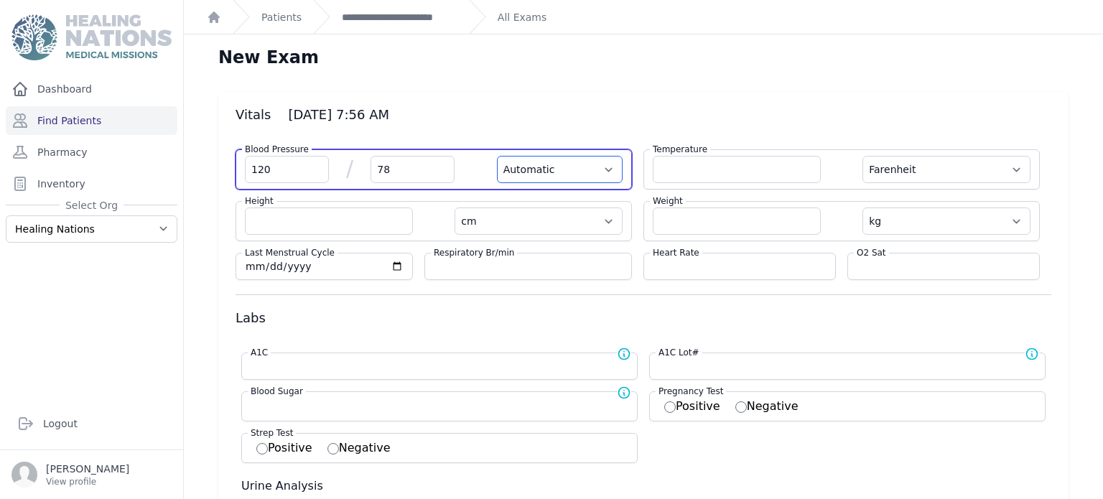
select select
select select "Manual"
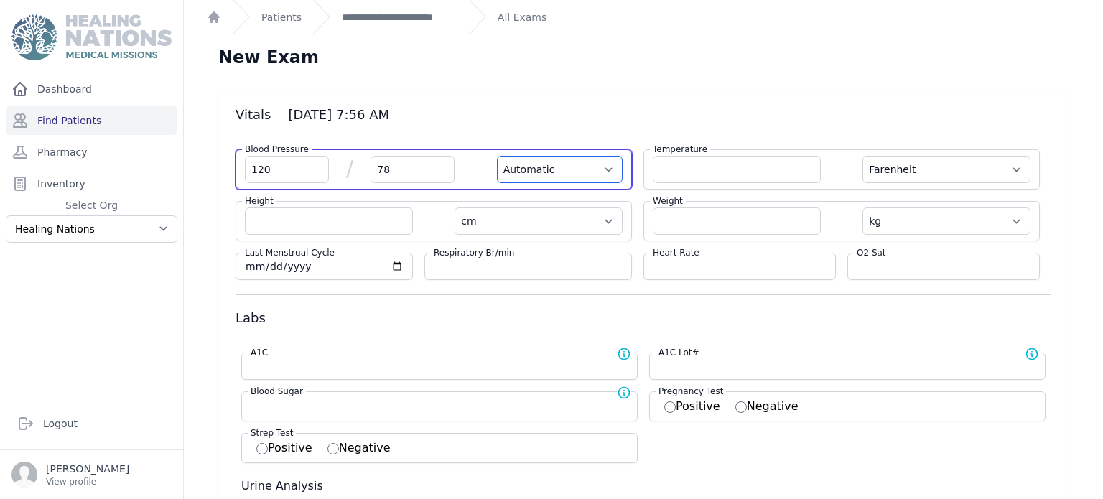
click at [497, 156] on select "Automatic Manual" at bounding box center [560, 169] width 126 height 27
select select "F"
select select "cm"
select select "kg"
select select
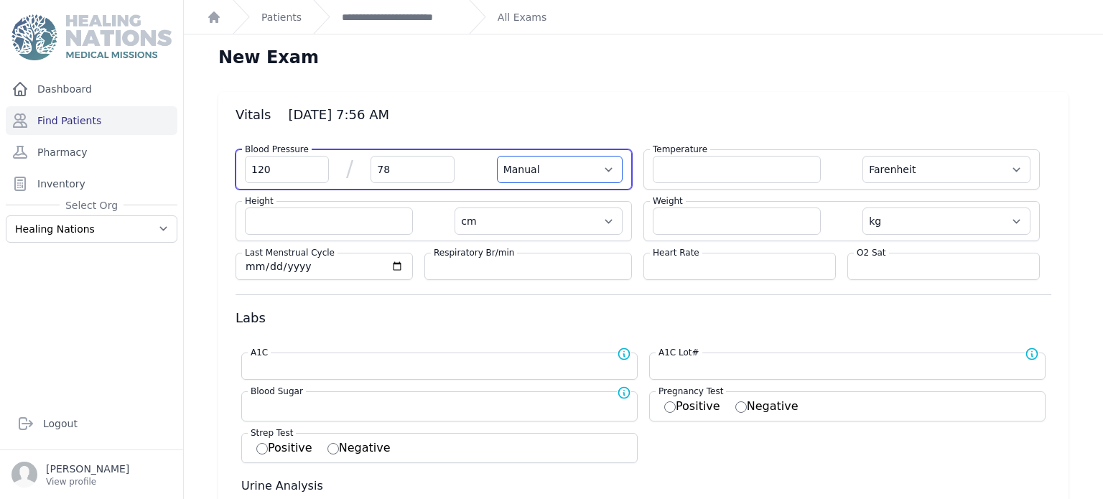
select select
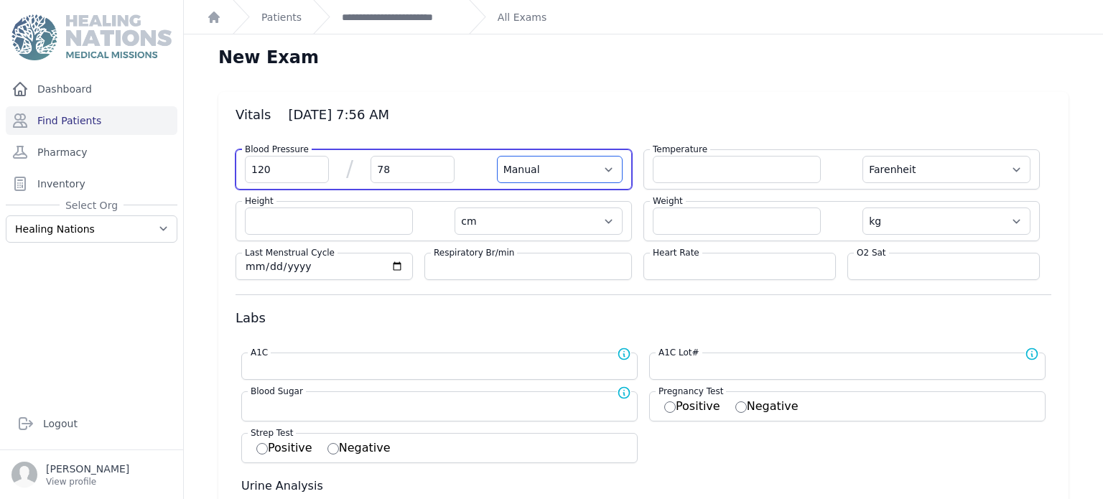
select select
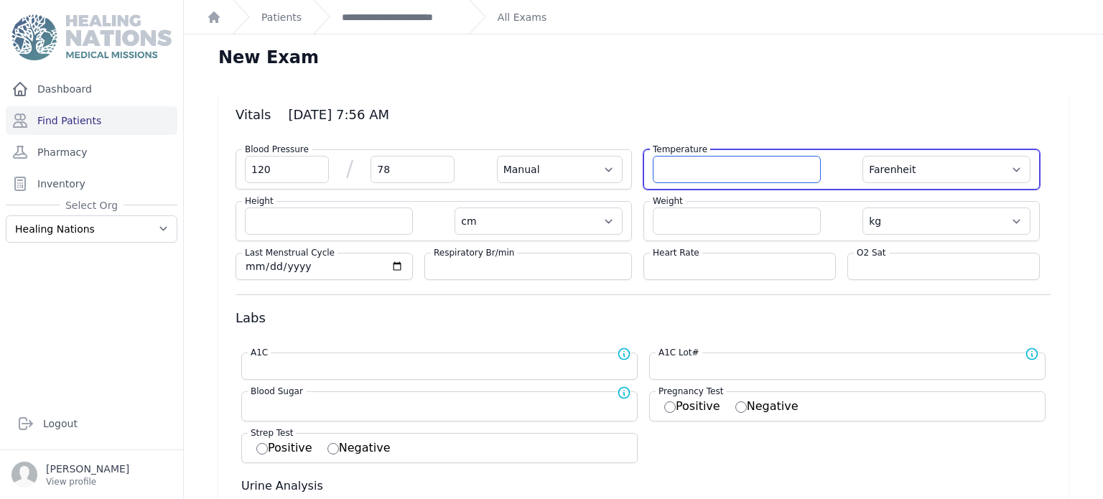
click at [689, 178] on input "number" at bounding box center [737, 169] width 168 height 27
type input "36.2"
click at [913, 170] on select "Farenheit [PERSON_NAME]" at bounding box center [946, 169] width 168 height 27
select select "Manual"
select select "cm"
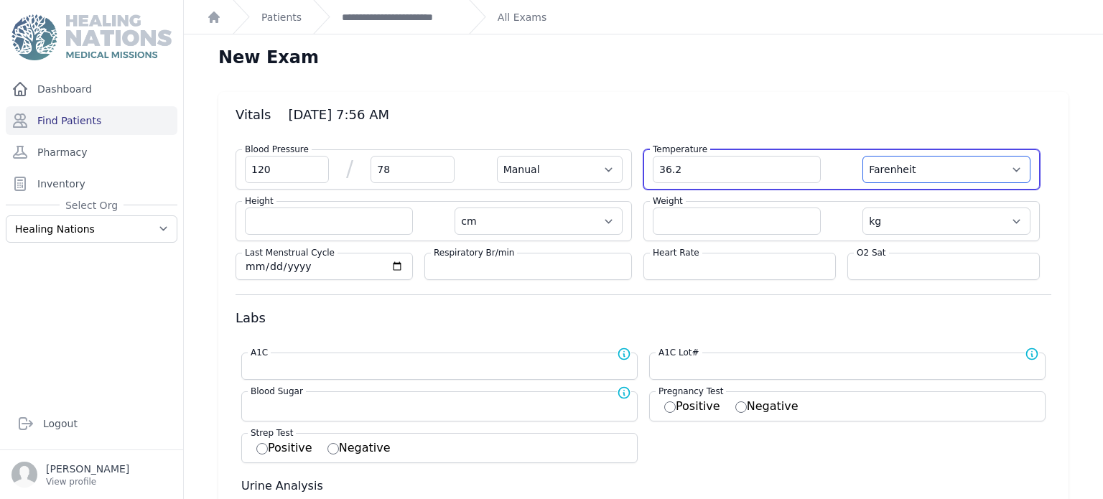
select select "kg"
select select
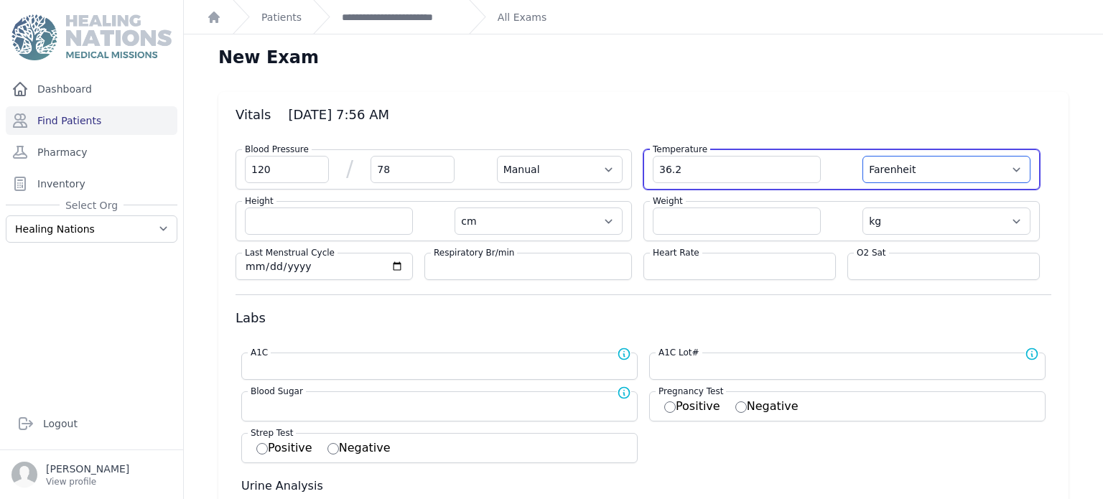
select select
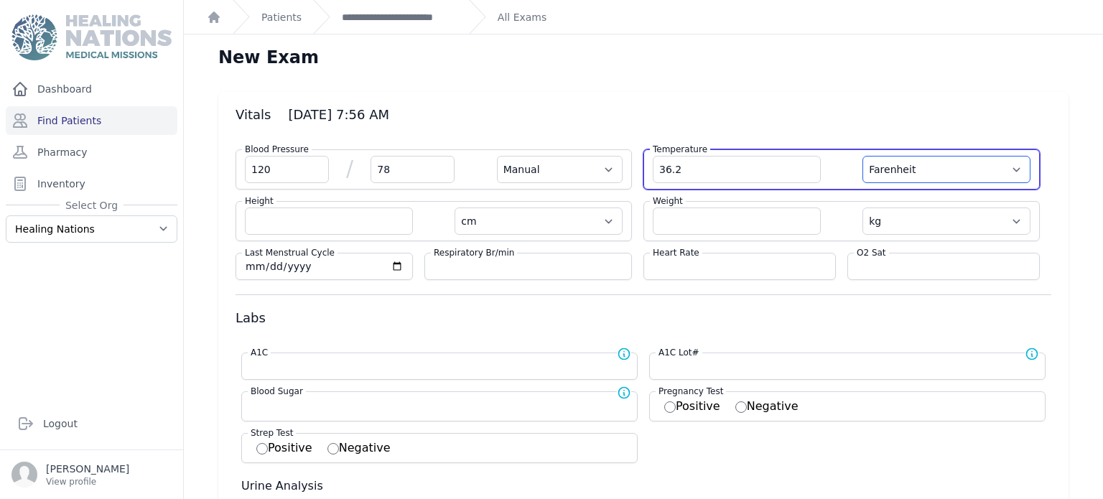
select select
select select "C"
click at [862, 156] on select "Farenheit [PERSON_NAME]" at bounding box center [946, 169] width 168 height 27
select select "Manual"
select select "cm"
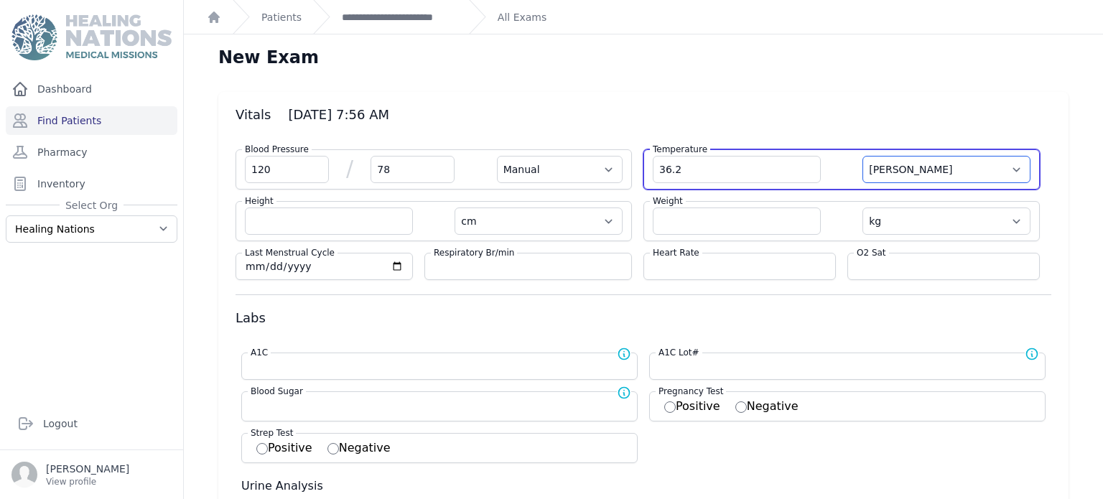
select select "kg"
select select
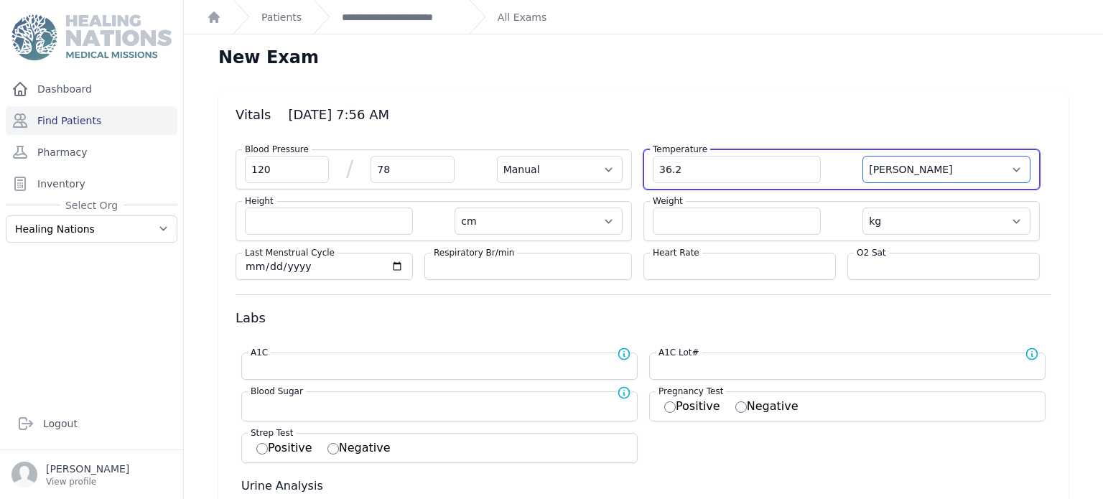
select select
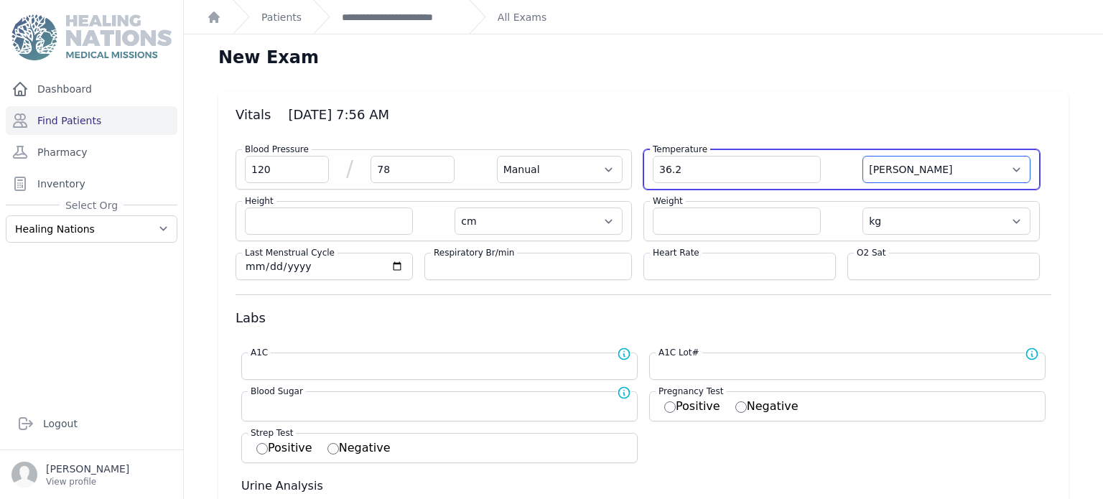
select select
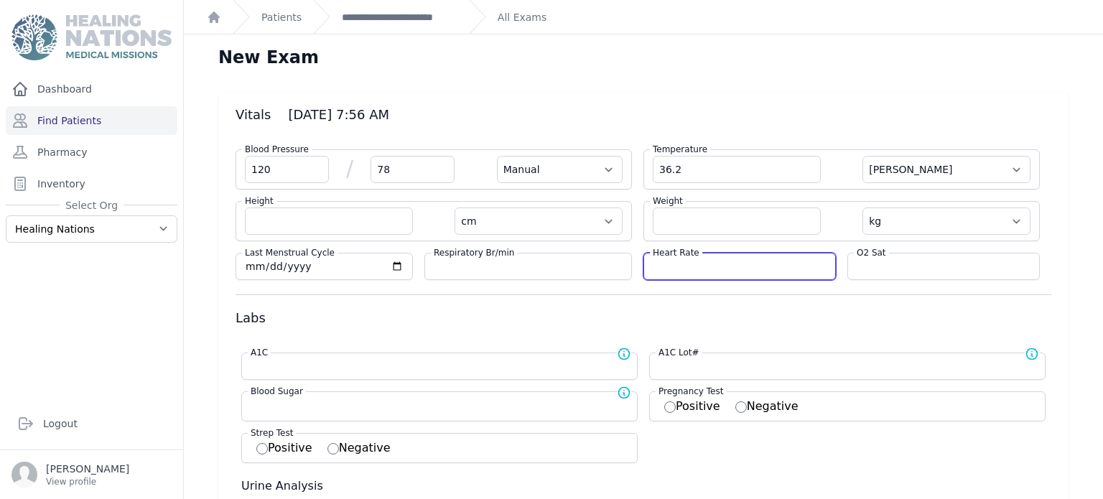
click at [801, 269] on input "number" at bounding box center [740, 266] width 174 height 14
type input "72"
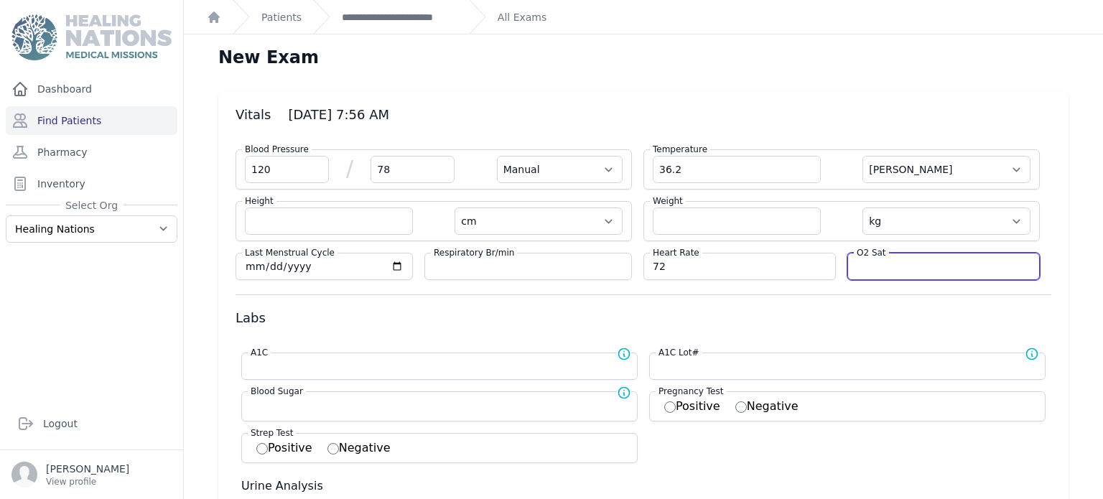
click at [917, 269] on input "number" at bounding box center [944, 266] width 174 height 14
select select "Manual"
select select "C"
select select "cm"
select select "kg"
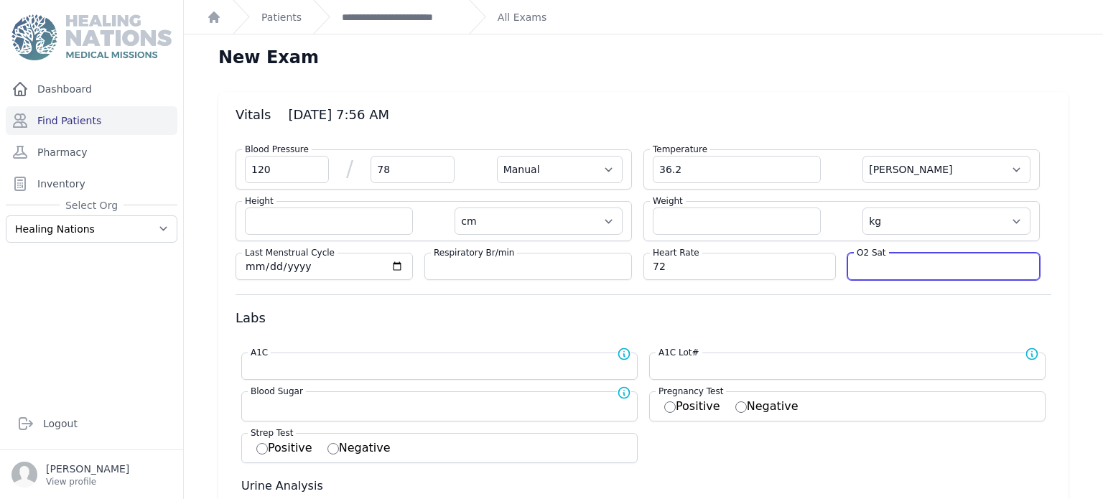
select select
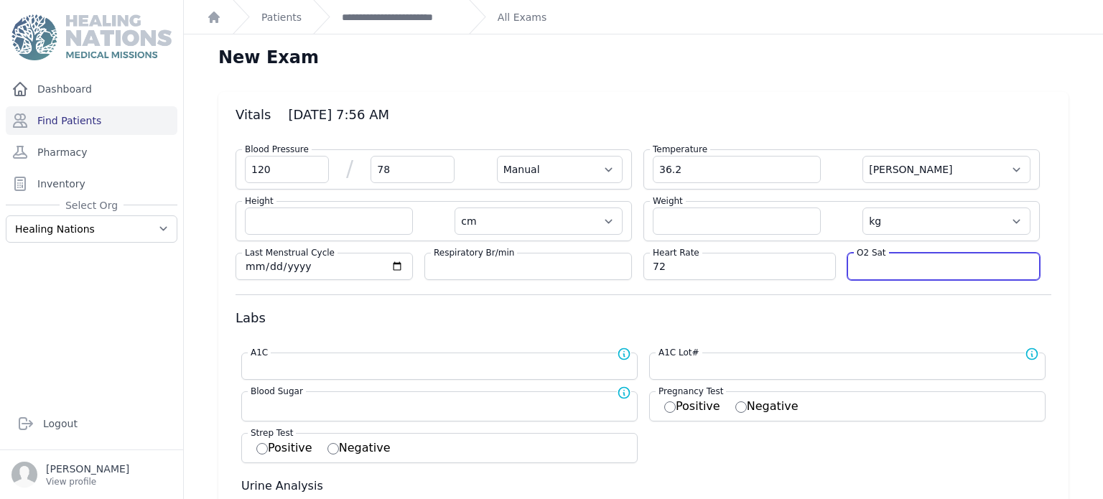
select select
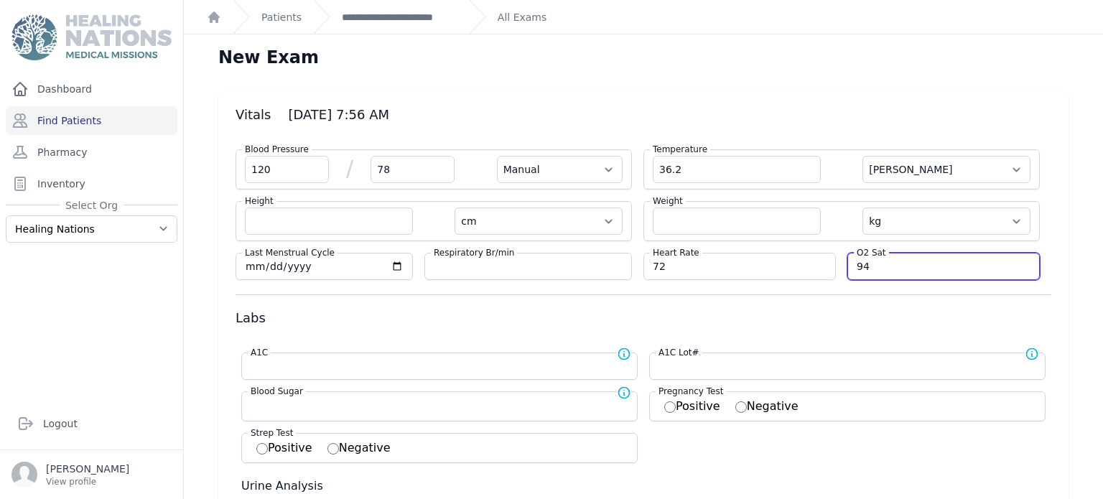
type input "94"
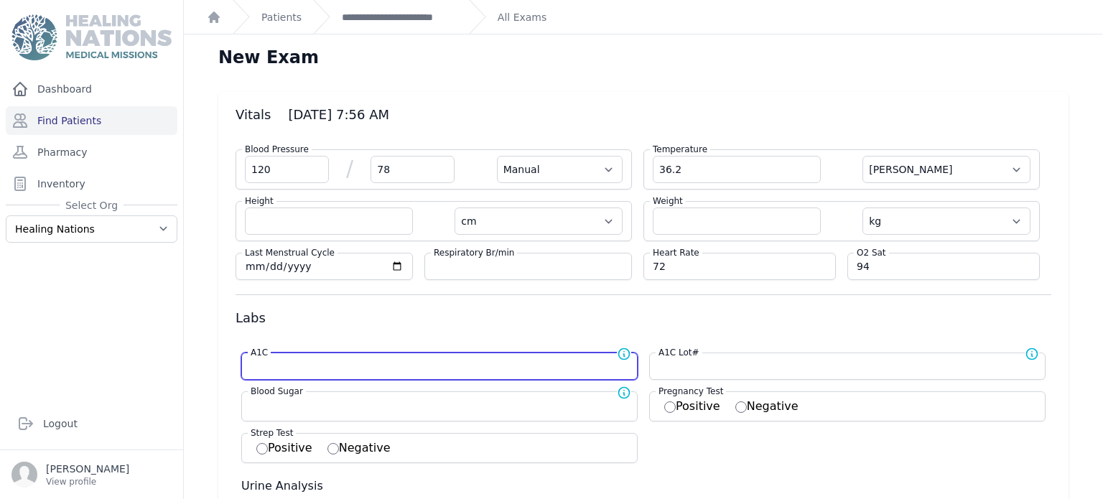
click at [491, 366] on input "number" at bounding box center [440, 366] width 378 height 14
select select "Manual"
select select "C"
select select "cm"
select select "kg"
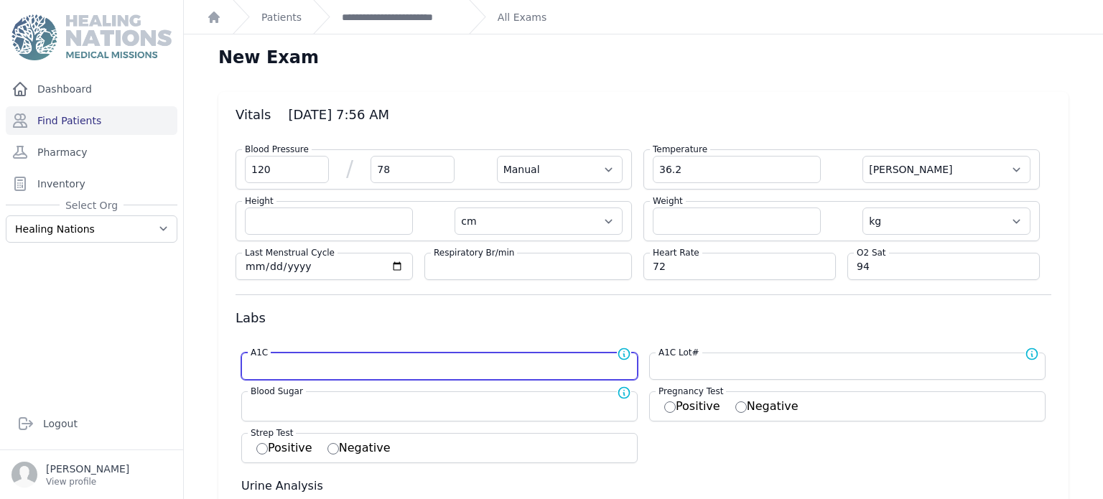
select select
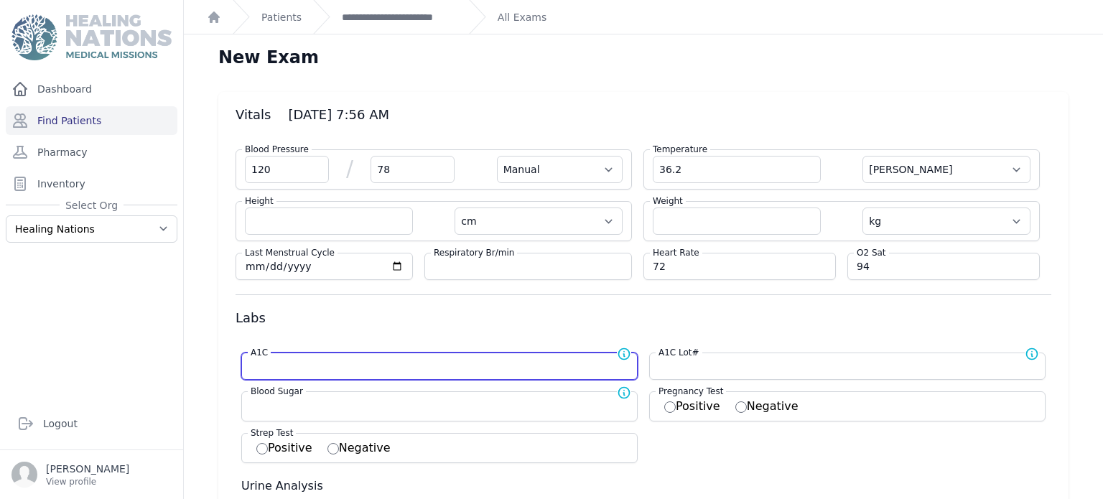
select select
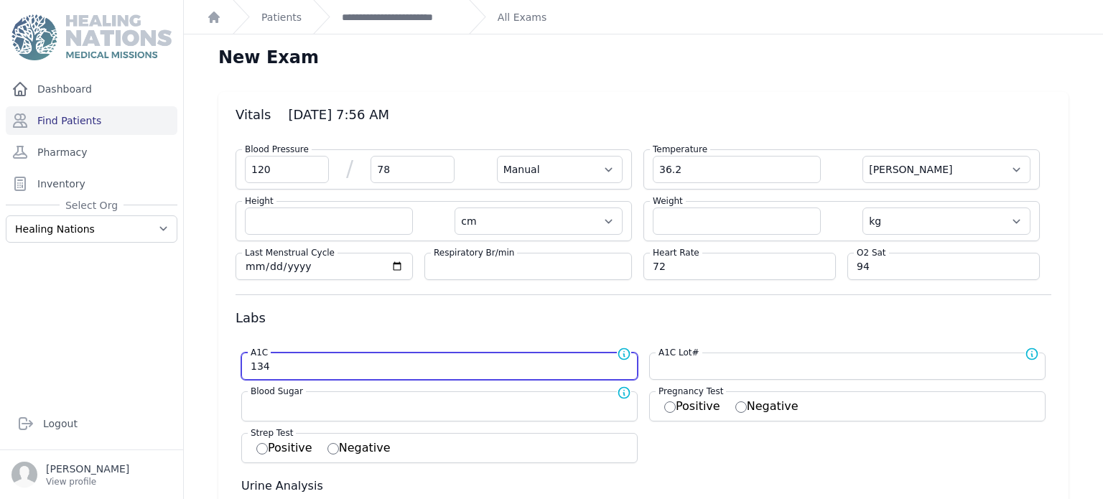
type input "134"
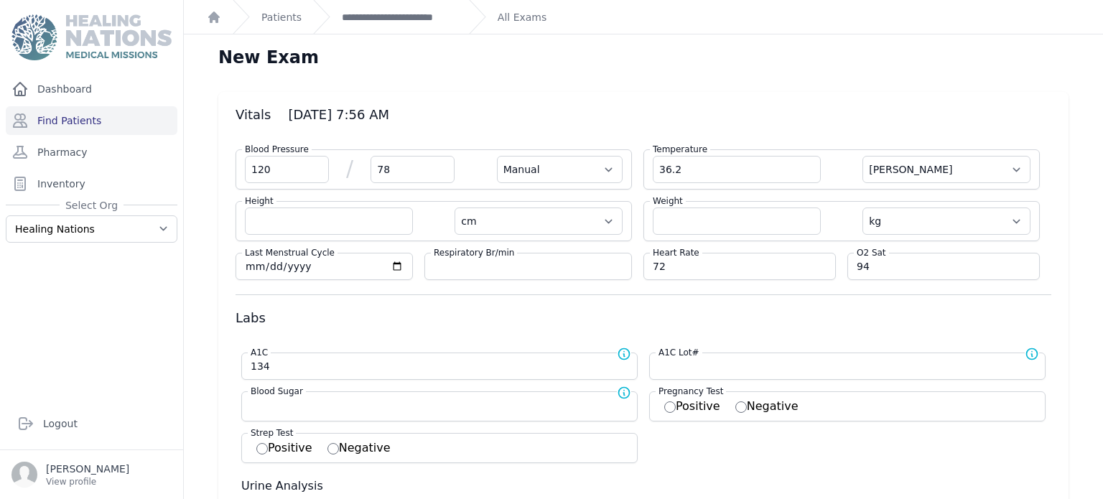
click at [869, 313] on h3 "Labs" at bounding box center [643, 317] width 816 height 17
select select "Manual"
select select "C"
select select "cm"
select select "kg"
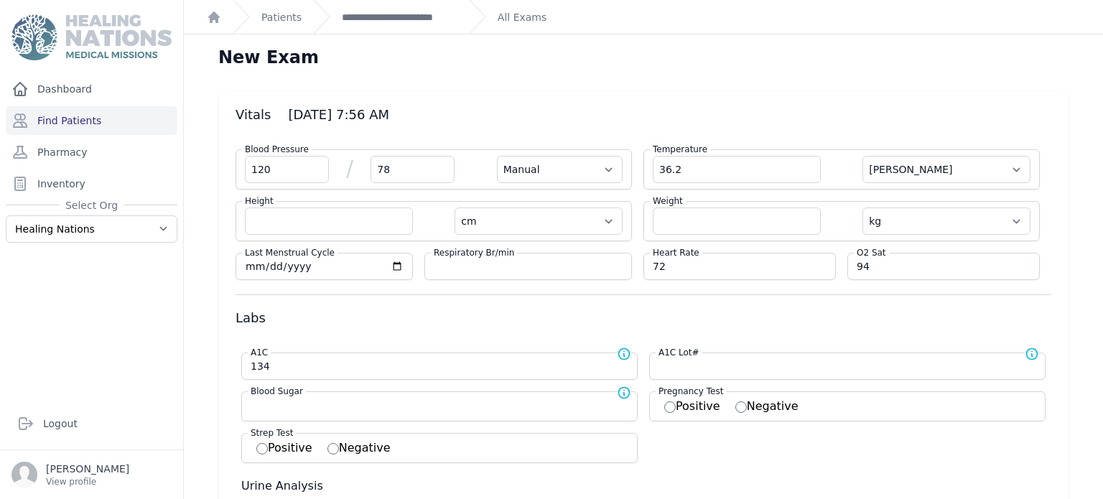
type input "134.0"
select select
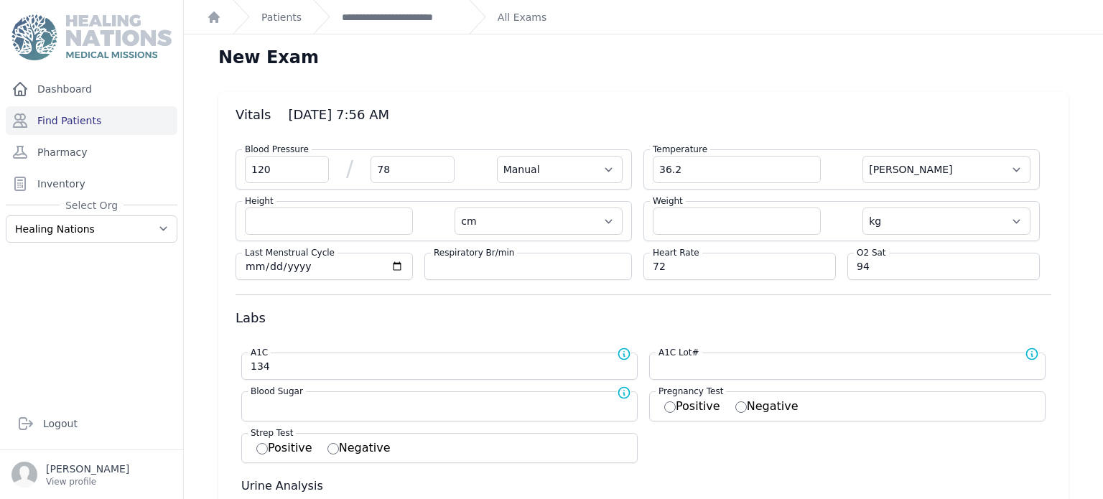
select select
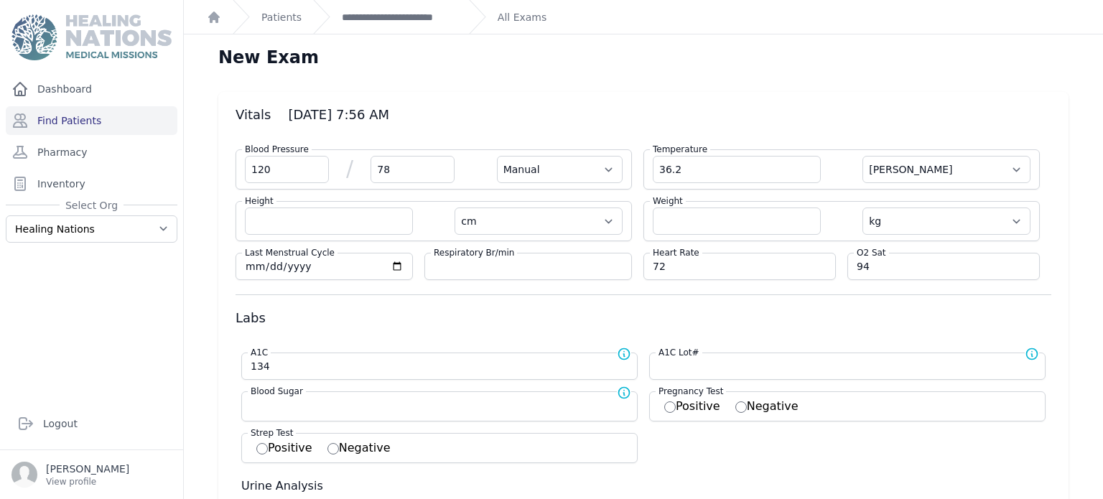
select select
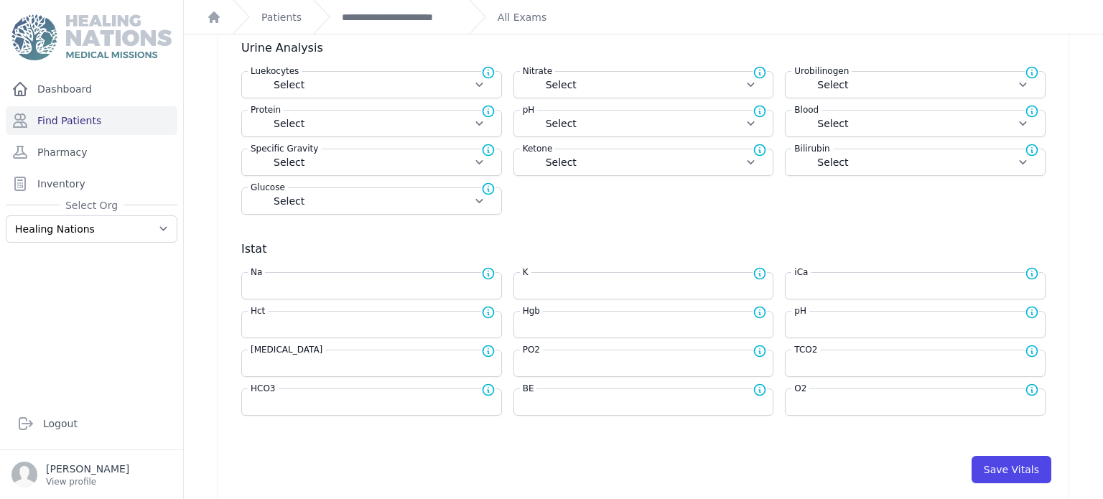
scroll to position [451, 0]
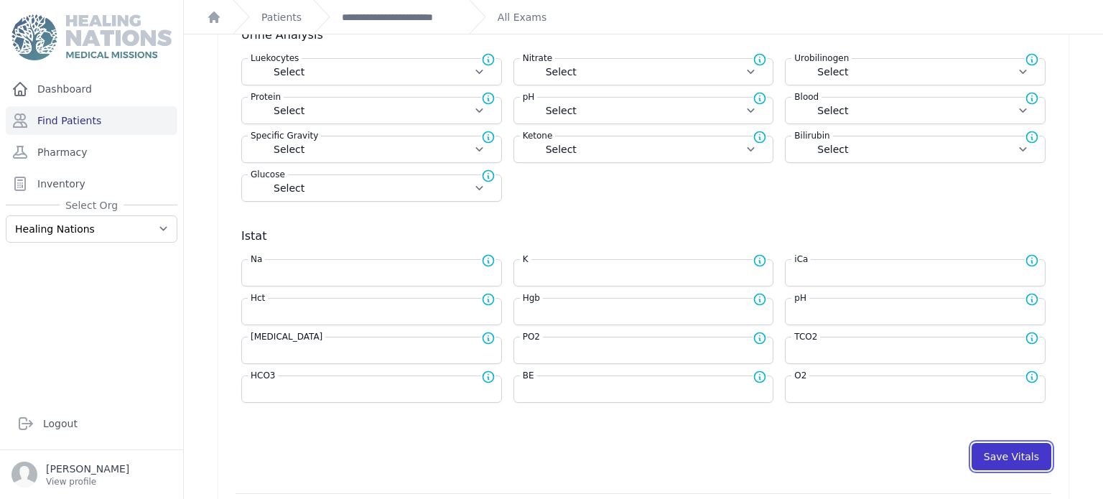
click at [1000, 454] on button "Save Vitals" at bounding box center [1011, 456] width 80 height 27
click at [1035, 446] on button "Save Vitals" at bounding box center [1011, 456] width 80 height 27
click at [406, 19] on link "**********" at bounding box center [400, 17] width 116 height 14
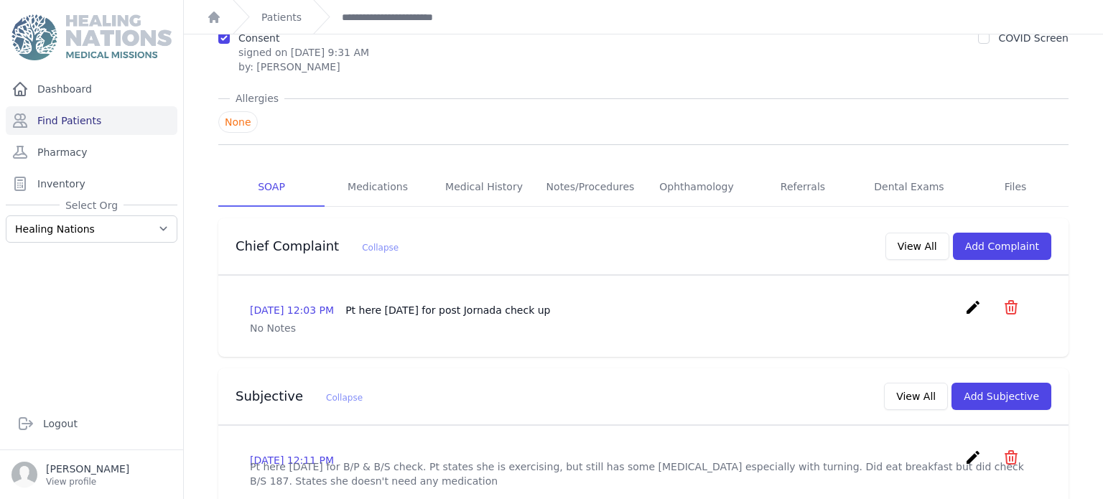
scroll to position [162, 0]
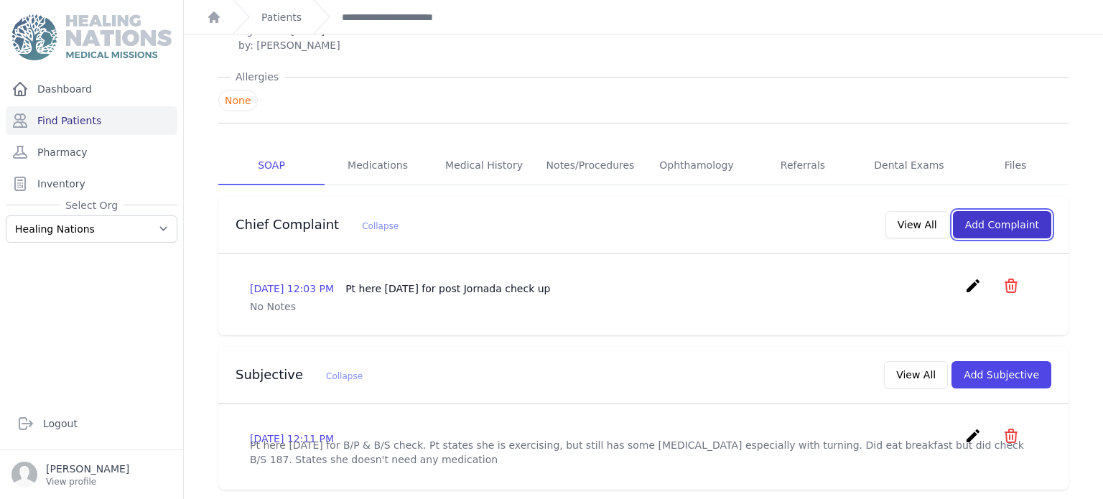
click at [1002, 211] on button "Add Complaint" at bounding box center [1002, 224] width 98 height 27
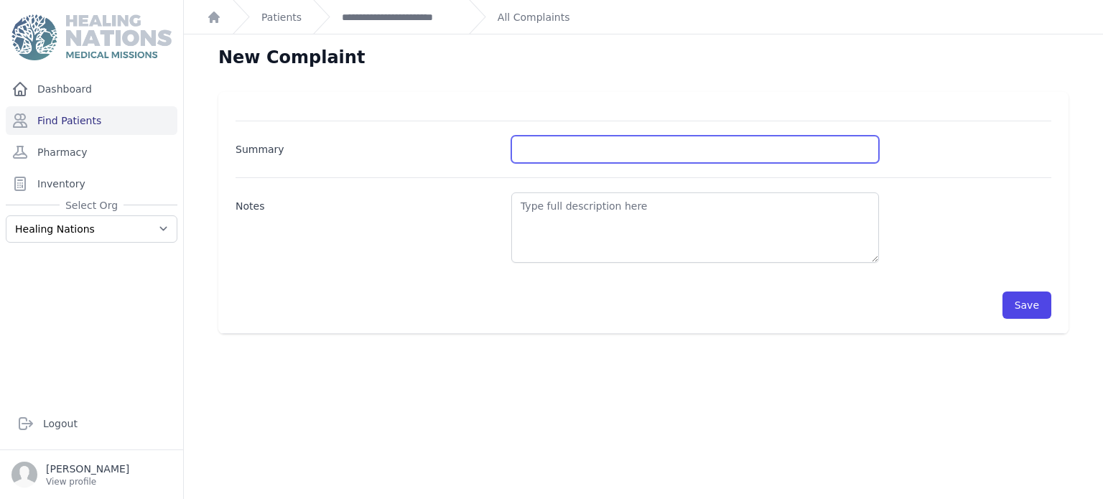
click at [595, 141] on input "Summary" at bounding box center [695, 149] width 368 height 27
type input "BP and BS control -- Medication Refill"
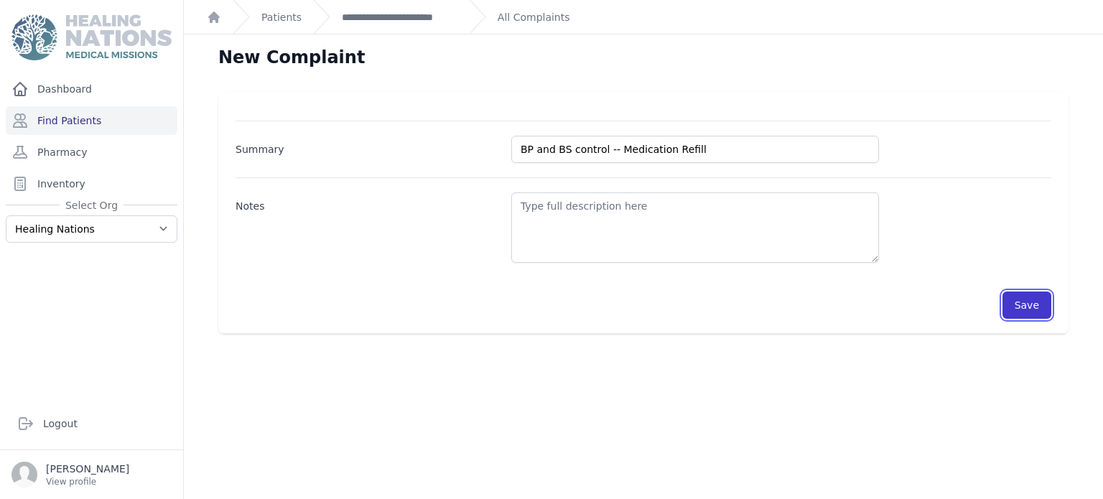
click at [1022, 302] on button "Save" at bounding box center [1026, 304] width 49 height 27
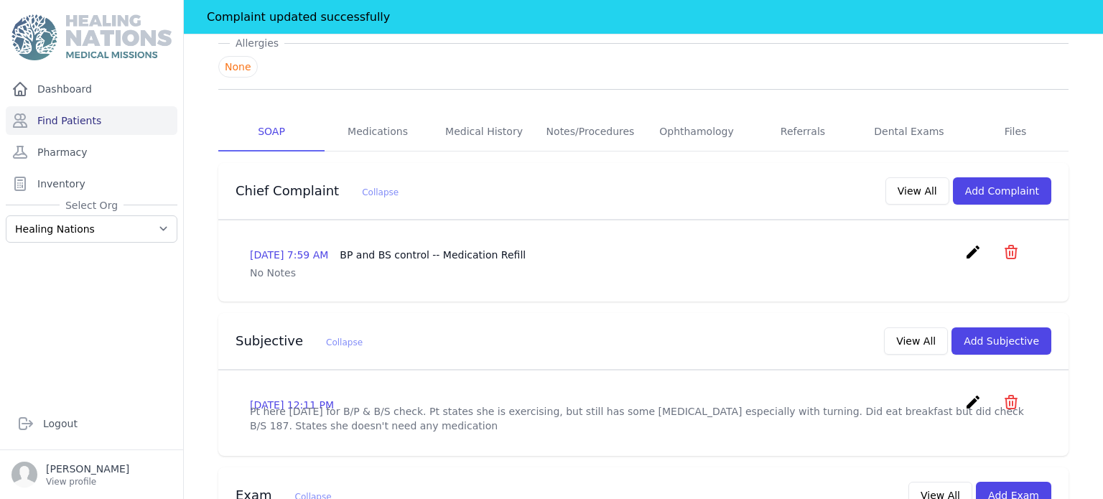
scroll to position [230, 0]
click at [993, 327] on button "Add Subjective" at bounding box center [1001, 340] width 100 height 27
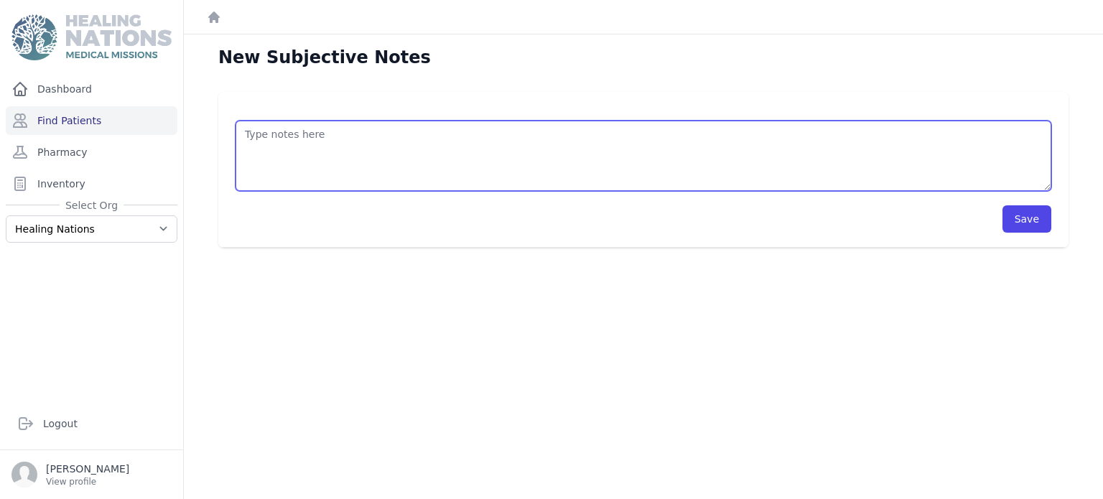
click at [532, 174] on textarea at bounding box center [643, 156] width 816 height 70
click at [594, 165] on textarea "Pt here for BP and BS control. Will need medication refills. Would like provide…" at bounding box center [643, 156] width 816 height 70
click at [640, 141] on textarea "Pt here for BP and BS control. Will need medication refills. Would like provide…" at bounding box center [643, 156] width 816 height 70
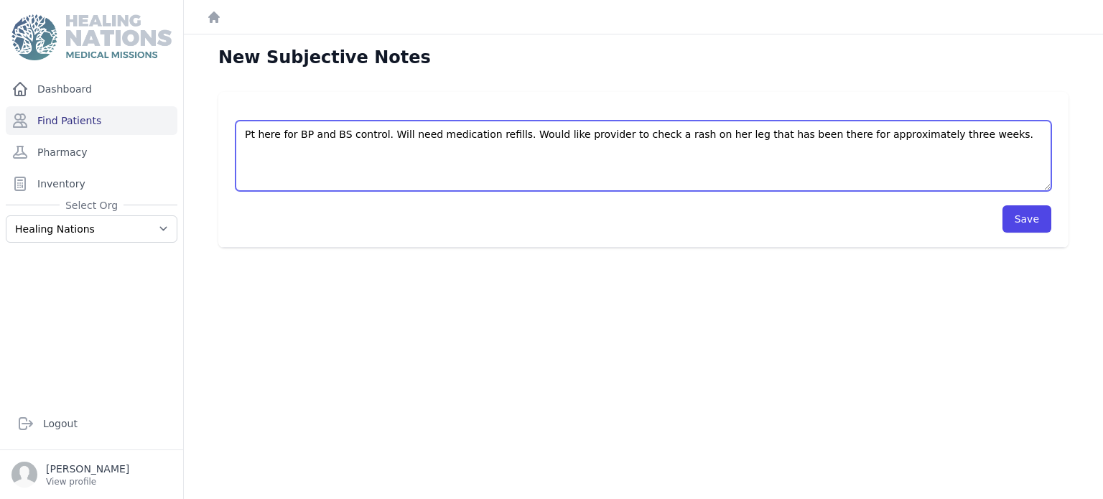
drag, startPoint x: 565, startPoint y: 128, endPoint x: 553, endPoint y: 151, distance: 26.0
drag, startPoint x: 564, startPoint y: 137, endPoint x: 551, endPoint y: 155, distance: 22.5
click at [551, 155] on textarea "Pt here for BP and BS control. Will need medication refills. Would like provide…" at bounding box center [643, 156] width 816 height 70
click at [946, 139] on textarea "Pt here for BP and BS control. Will need medication refills. Would like provide…" at bounding box center [643, 156] width 816 height 70
type textarea "Pt here for BP and BS control. Will need medication refills. Would like provide…"
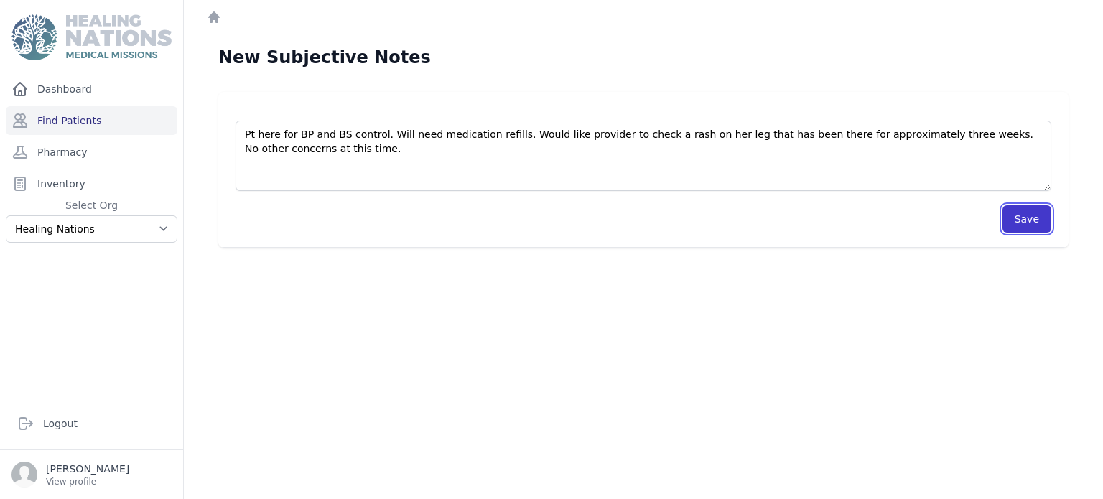
click at [1022, 221] on button "Save" at bounding box center [1026, 218] width 49 height 27
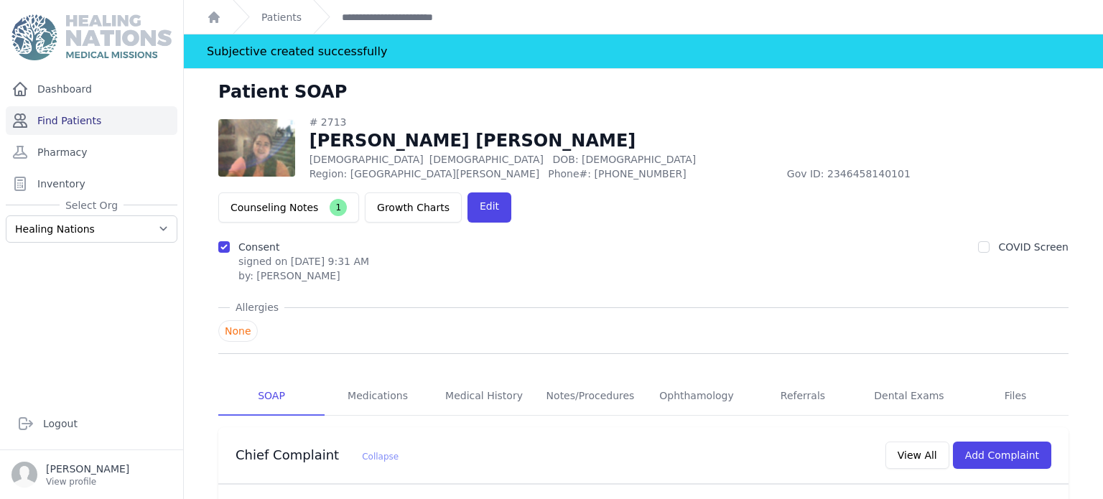
click at [116, 121] on link "Find Patients" at bounding box center [92, 120] width 172 height 29
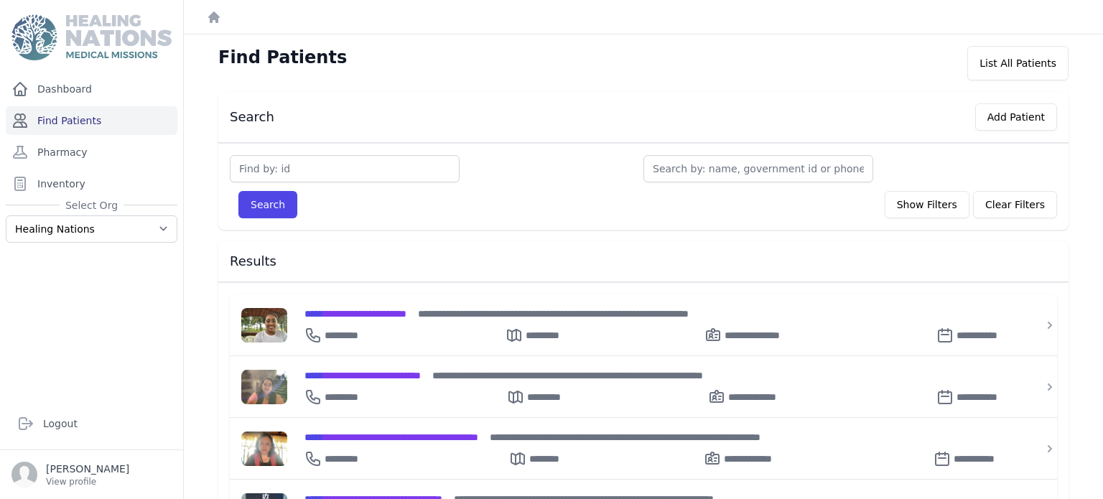
click at [118, 129] on link "Find Patients" at bounding box center [92, 120] width 172 height 29
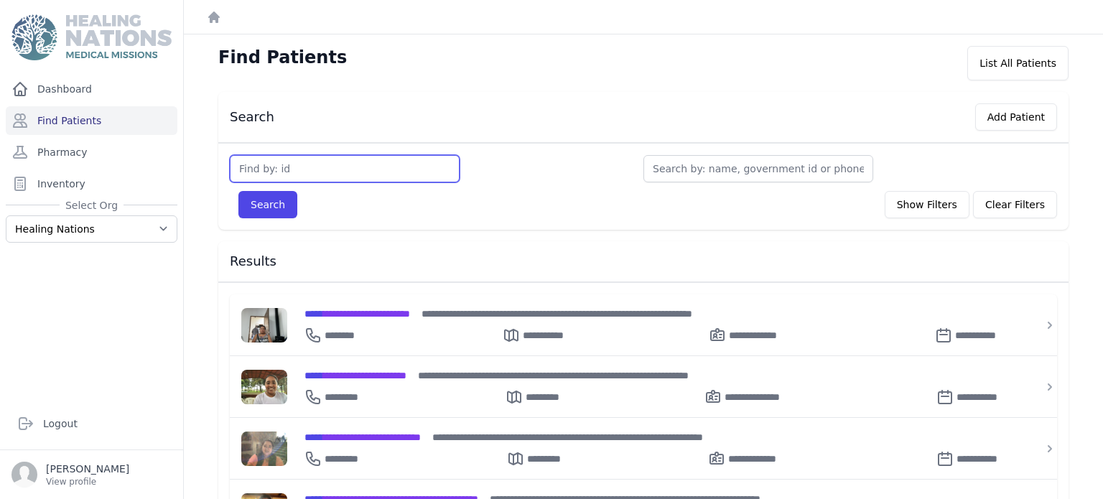
click at [299, 169] on input "text" at bounding box center [345, 168] width 230 height 27
click at [290, 162] on input "text" at bounding box center [345, 168] width 230 height 27
click at [316, 159] on input "text" at bounding box center [345, 168] width 230 height 27
type input "3071"
click at [238, 191] on button "Search" at bounding box center [267, 204] width 59 height 27
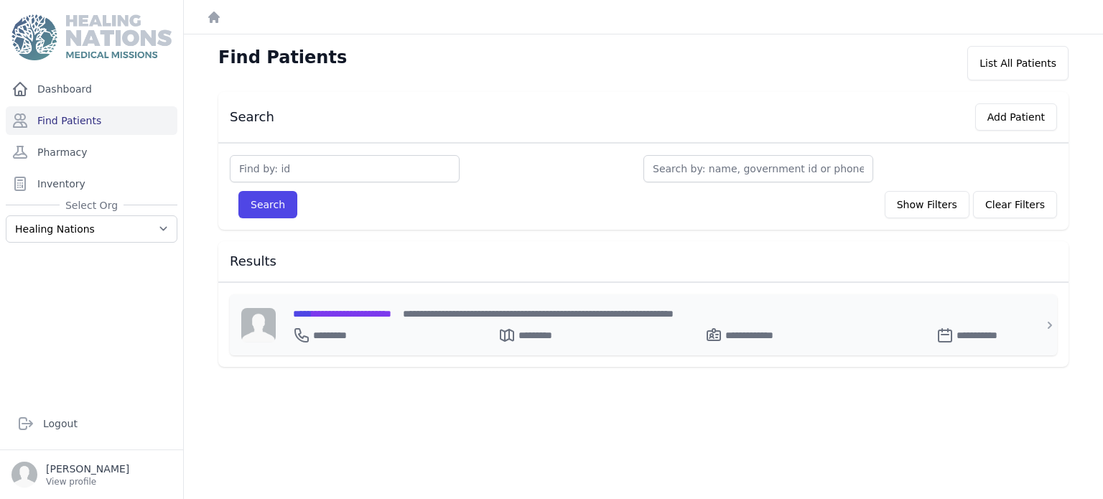
click at [365, 312] on span "**********" at bounding box center [342, 314] width 98 height 10
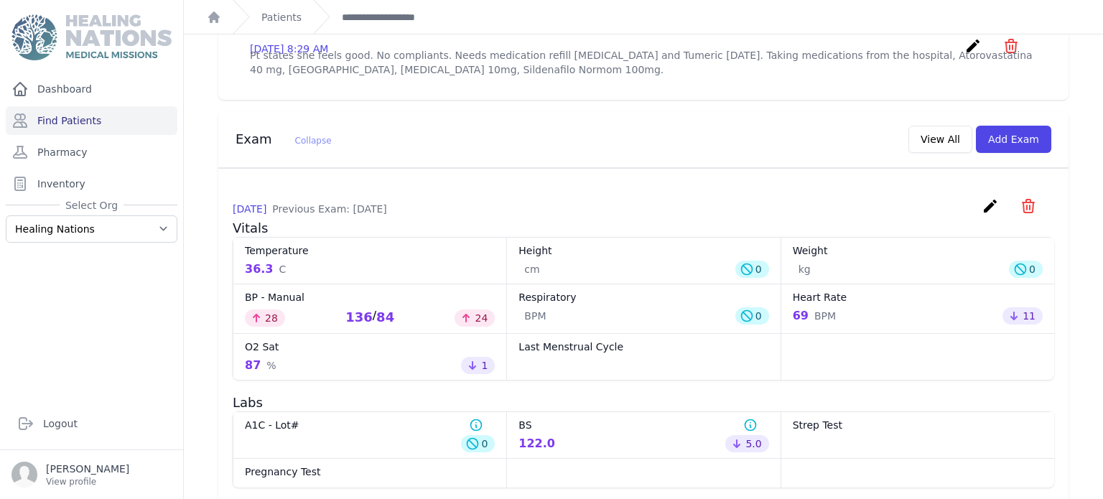
scroll to position [545, 0]
click at [1017, 125] on button "Add Exam" at bounding box center [1013, 138] width 75 height 27
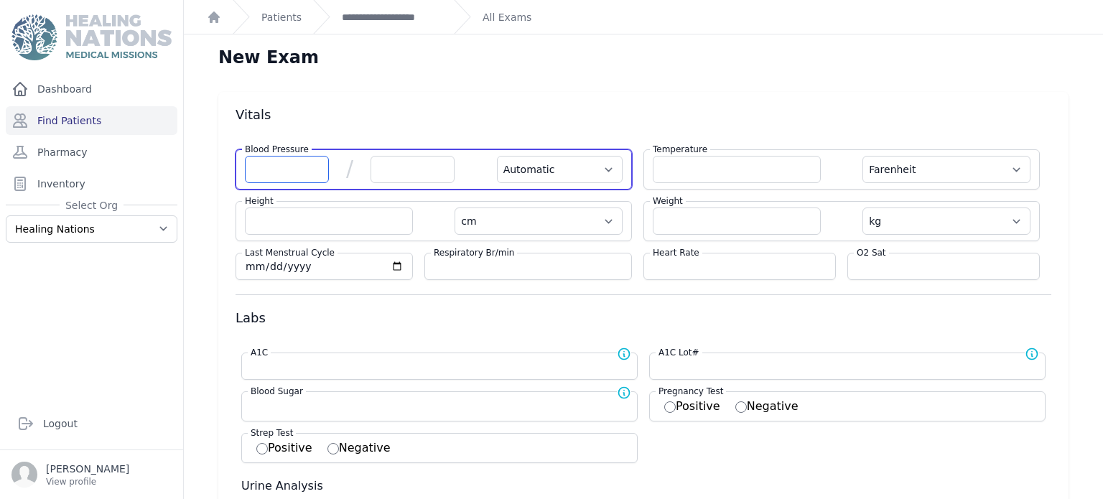
click at [299, 162] on input "number" at bounding box center [287, 169] width 84 height 27
type input "110"
click at [384, 169] on input "number" at bounding box center [412, 169] width 84 height 27
select select "Automatic"
select select "F"
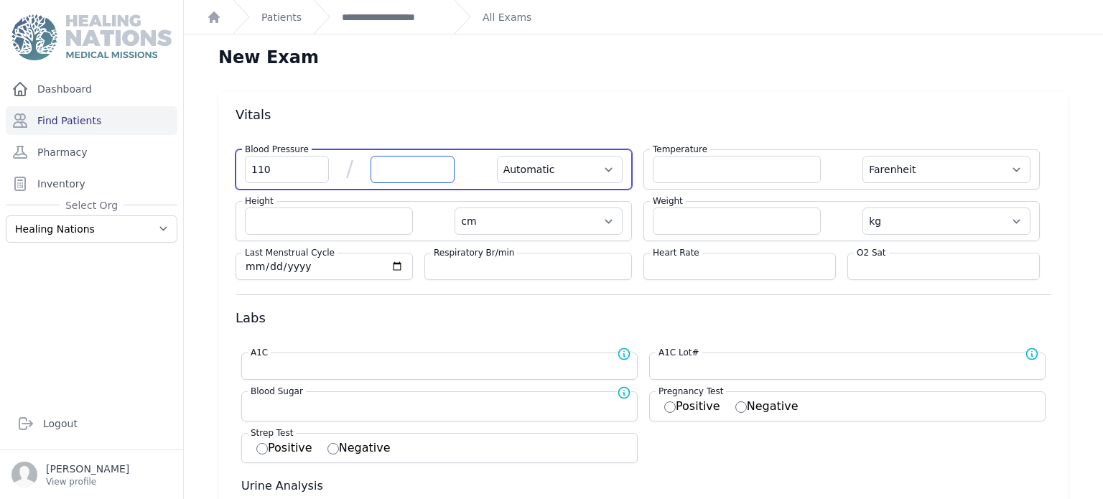
select select "cm"
select select "kg"
select select
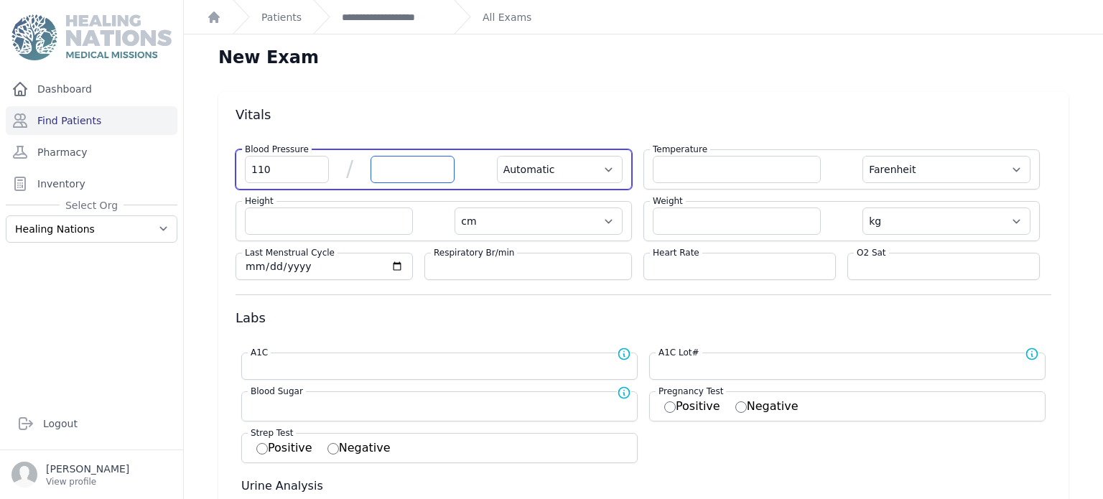
select select
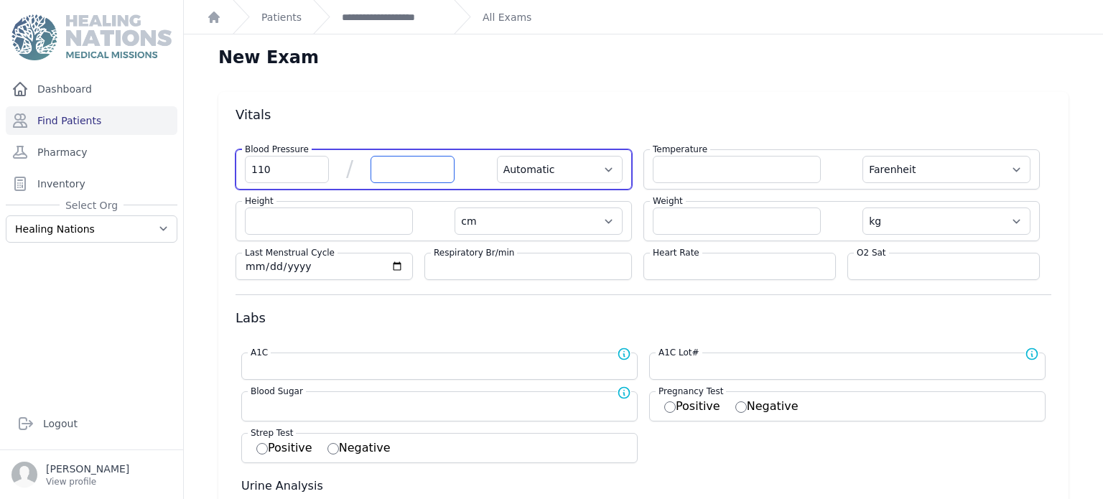
select select
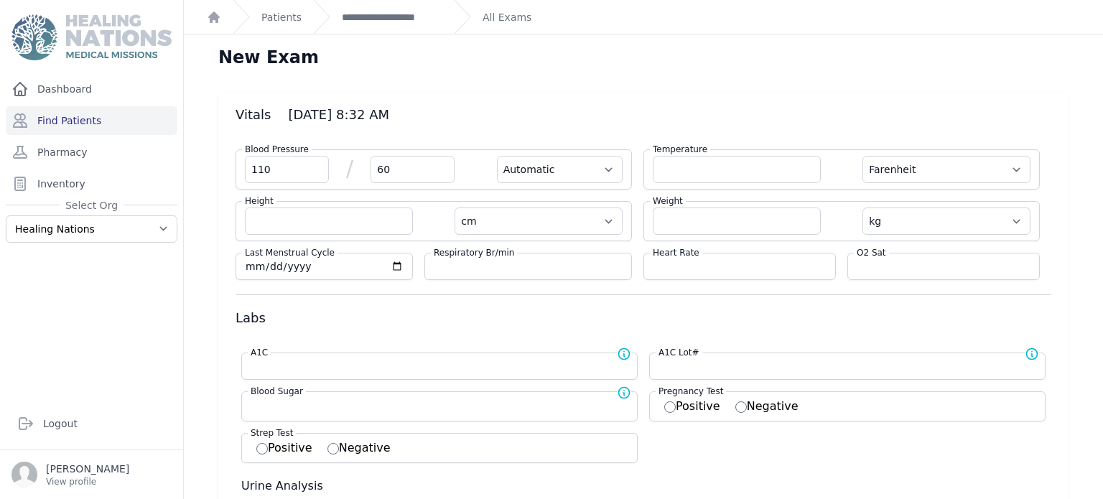
type input "60"
click at [546, 151] on div "Blood Pressure 110 / 60 Automatic Manual" at bounding box center [433, 169] width 396 height 40
select select "Automatic"
select select "F"
select select "cm"
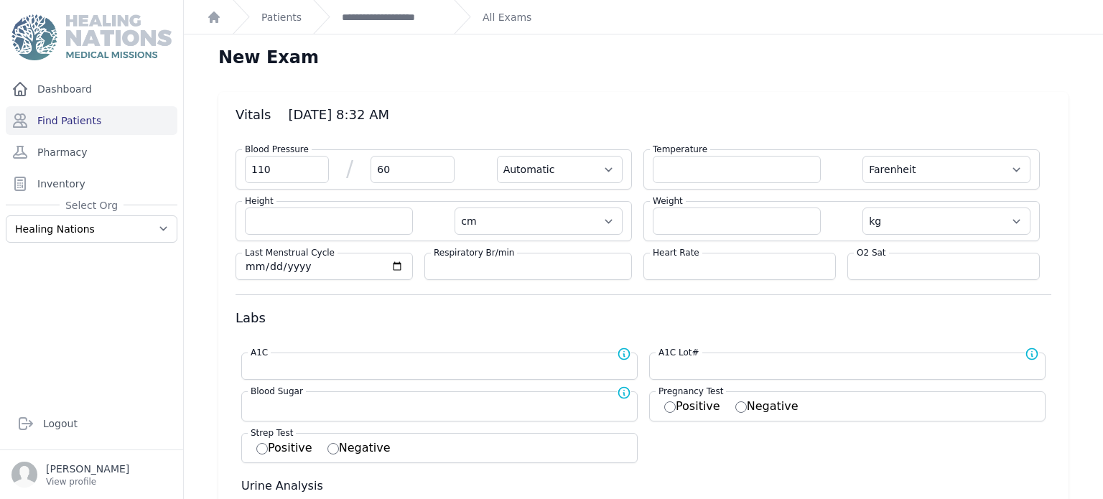
select select "kg"
select select
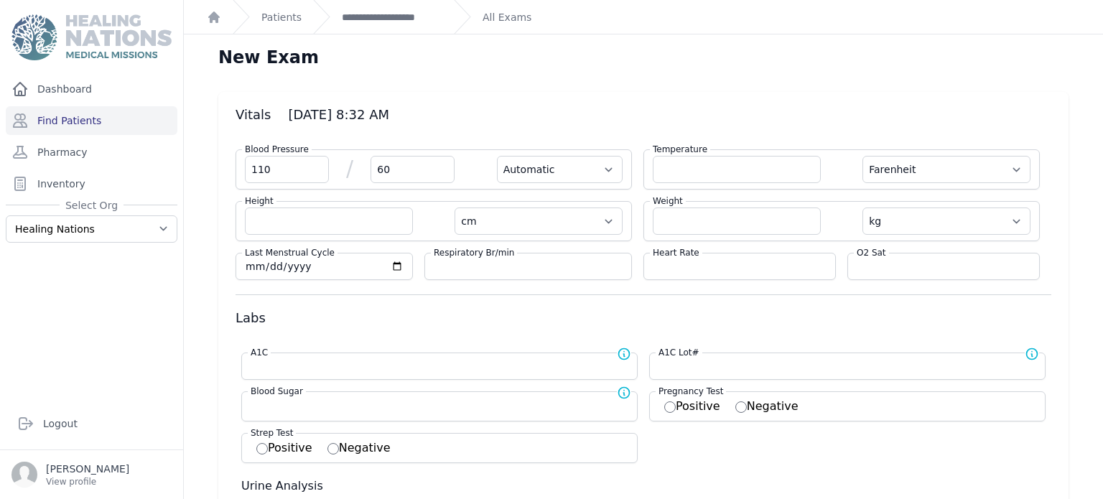
select select
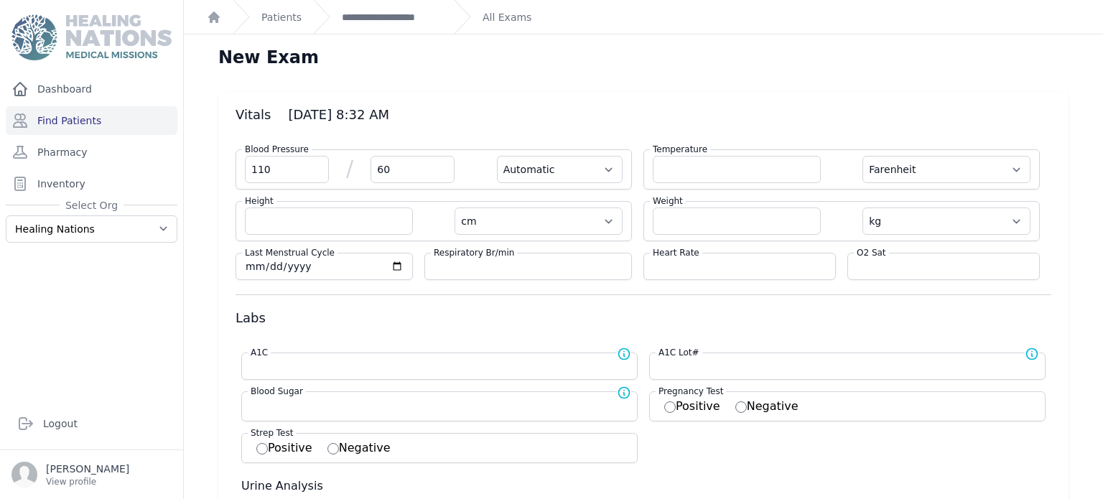
select select
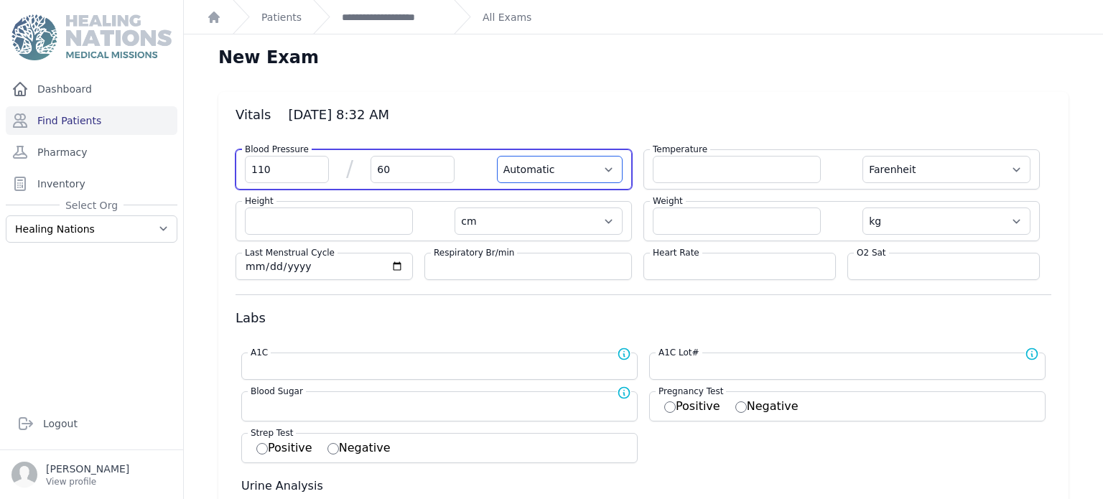
click at [541, 161] on select "Automatic Manual" at bounding box center [560, 169] width 126 height 27
select select "Manual"
click at [497, 156] on select "Automatic Manual" at bounding box center [560, 169] width 126 height 27
select select "F"
select select "cm"
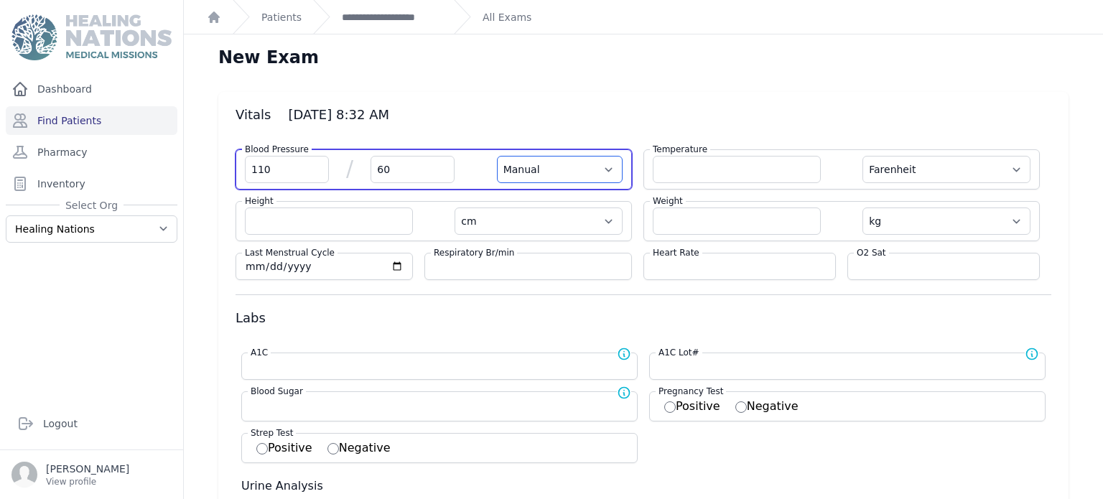
select select "kg"
select select
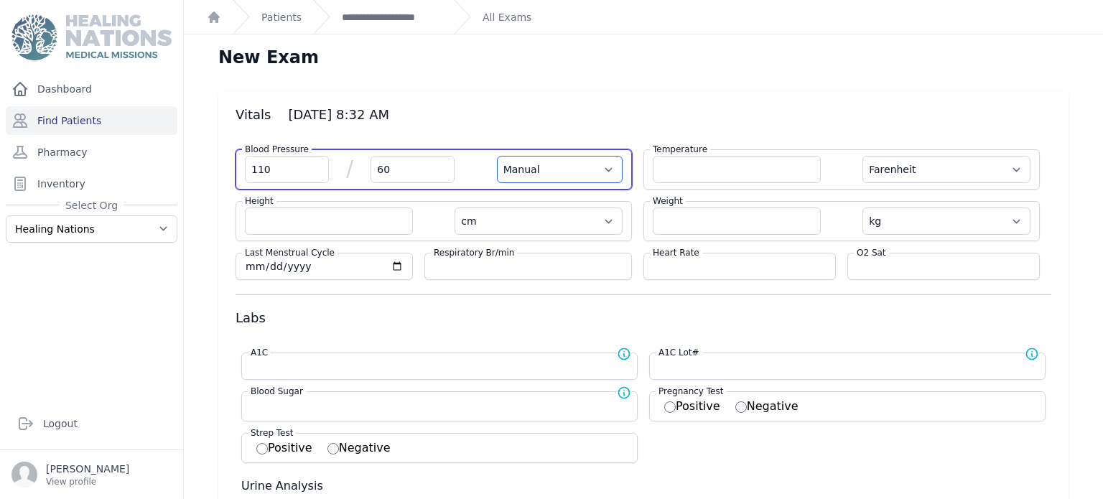
select select
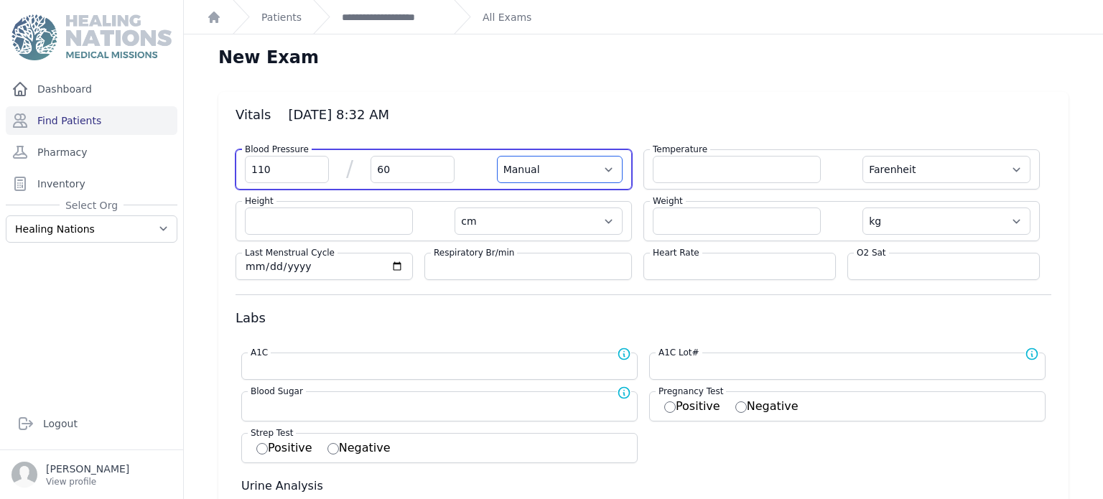
select select
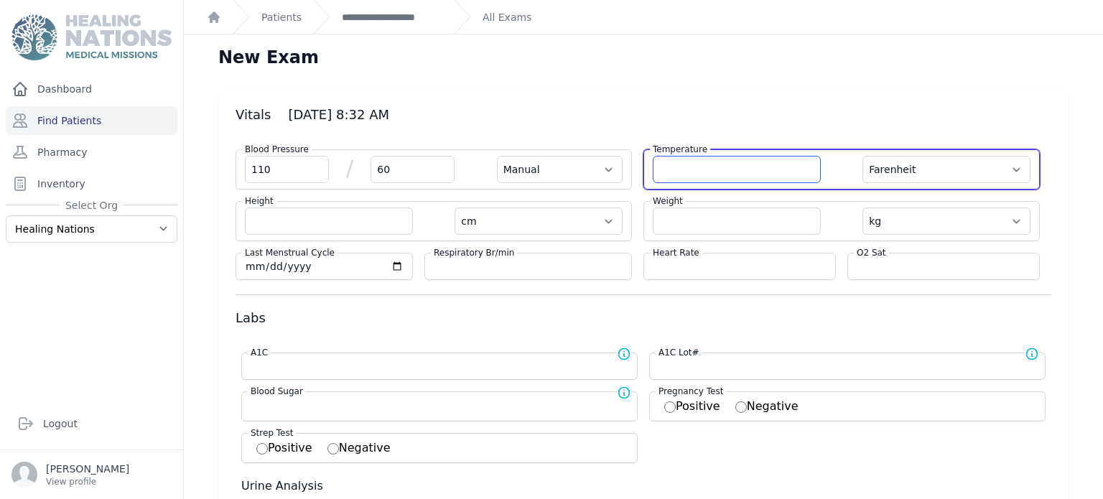
click at [690, 164] on input "number" at bounding box center [737, 169] width 168 height 27
type input "36.7"
click at [877, 172] on select "Farenheit [PERSON_NAME]" at bounding box center [946, 169] width 168 height 27
select select "Manual"
select select "cm"
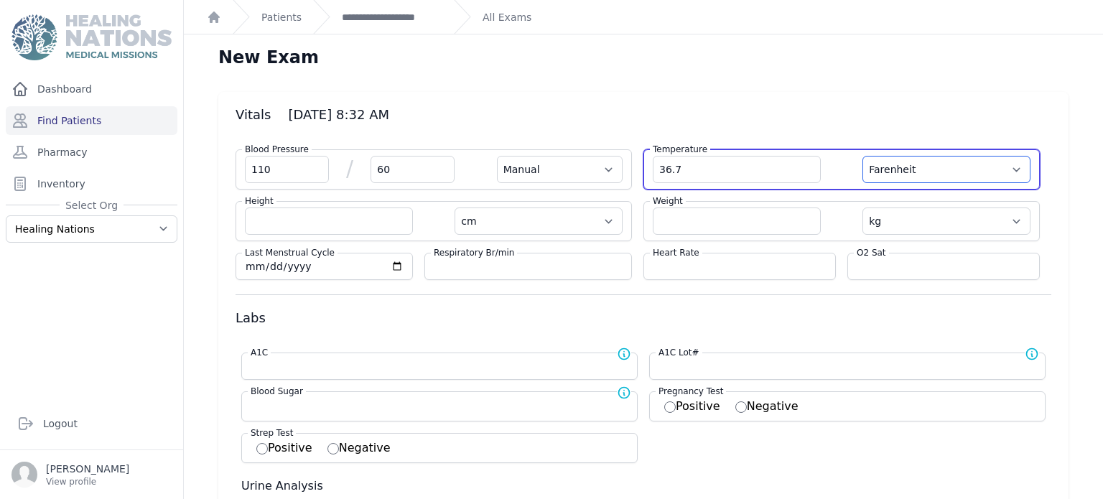
select select "kg"
select select
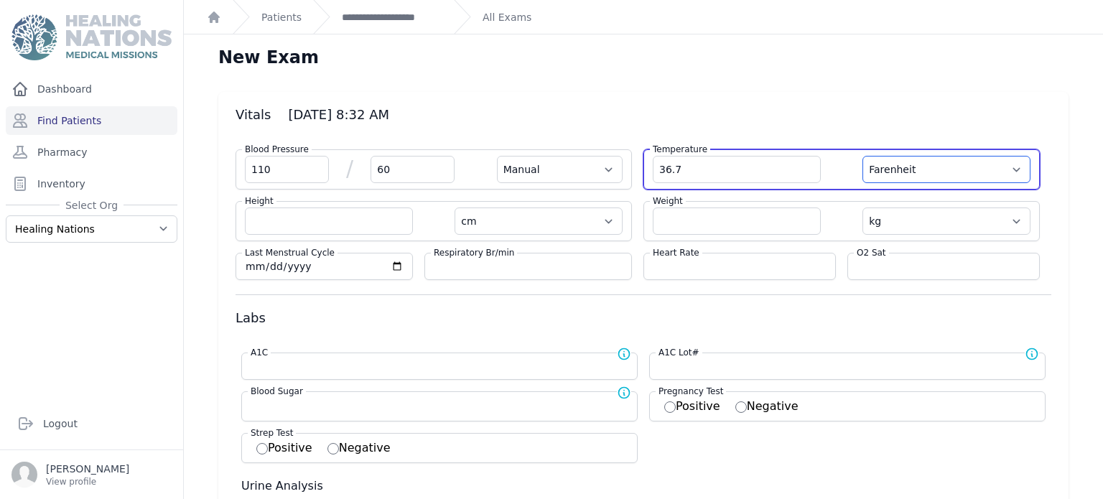
select select
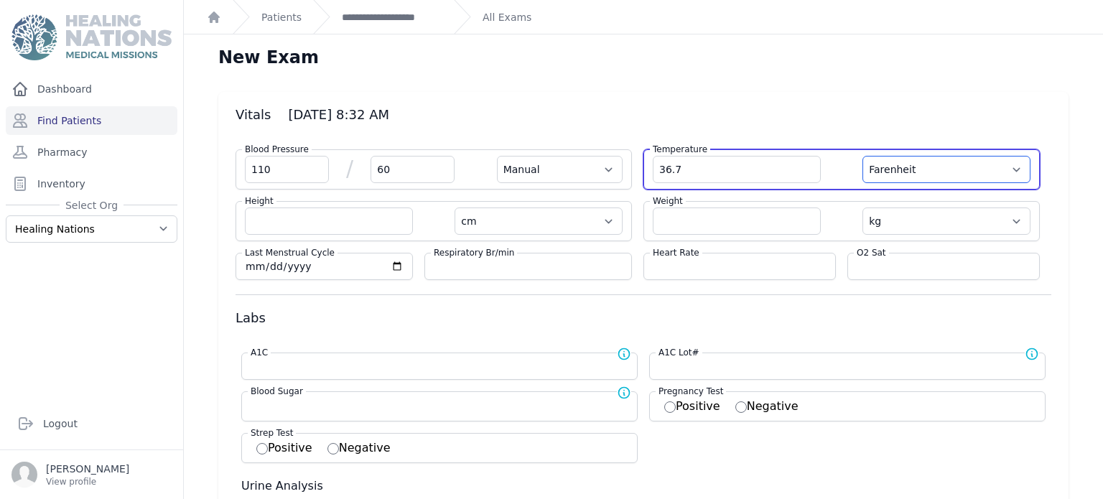
select select
select select "C"
click at [862, 156] on select "Farenheit [PERSON_NAME]" at bounding box center [946, 169] width 168 height 27
select select "Manual"
select select "cm"
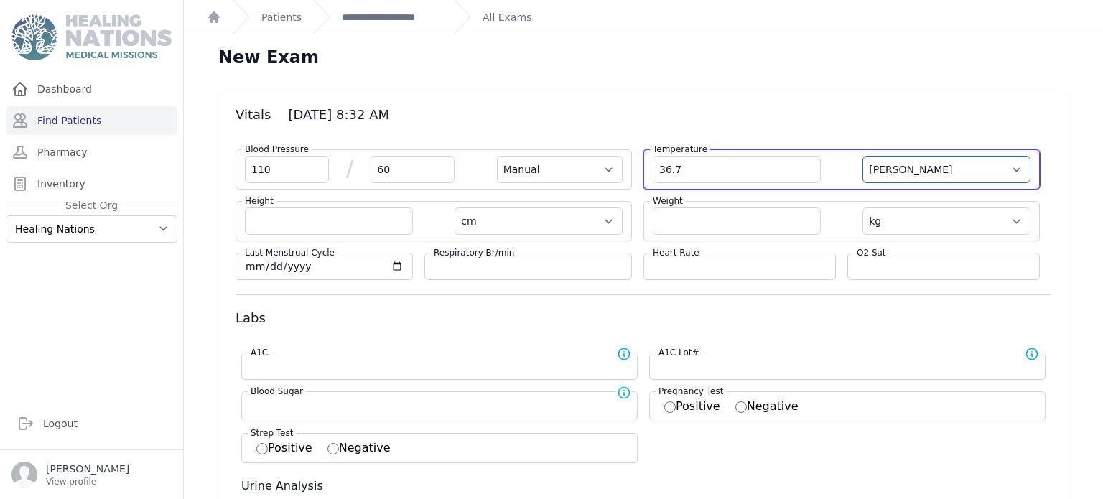
select select "kg"
select select
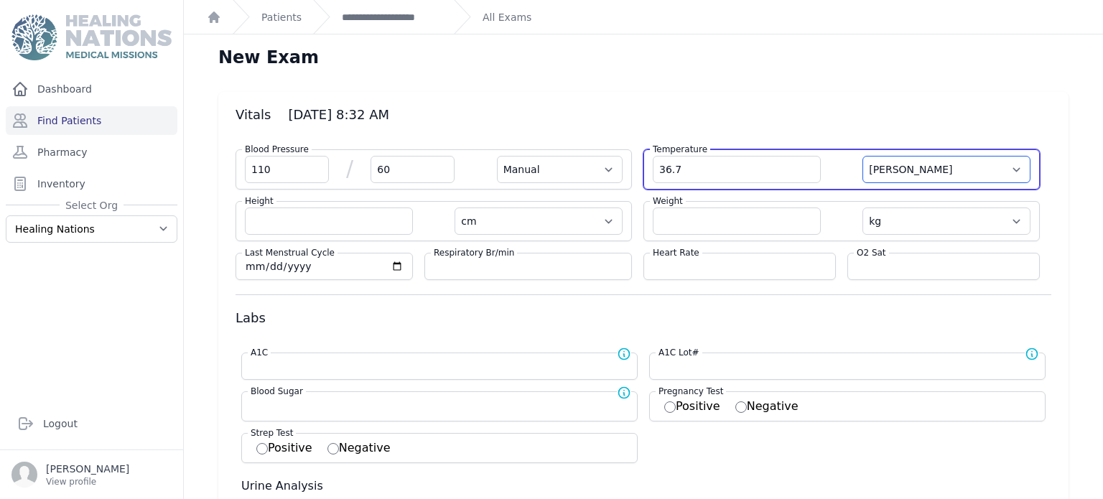
select select
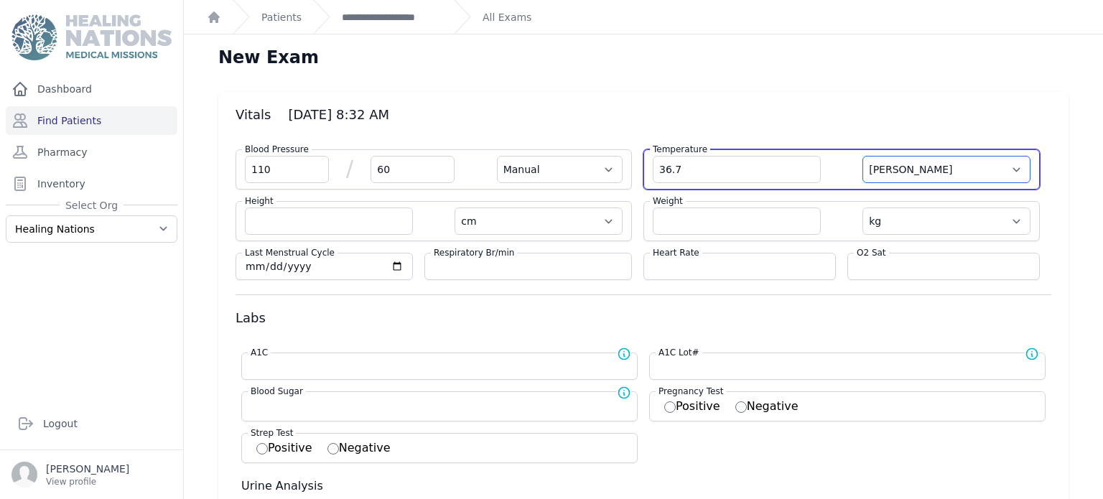
select select
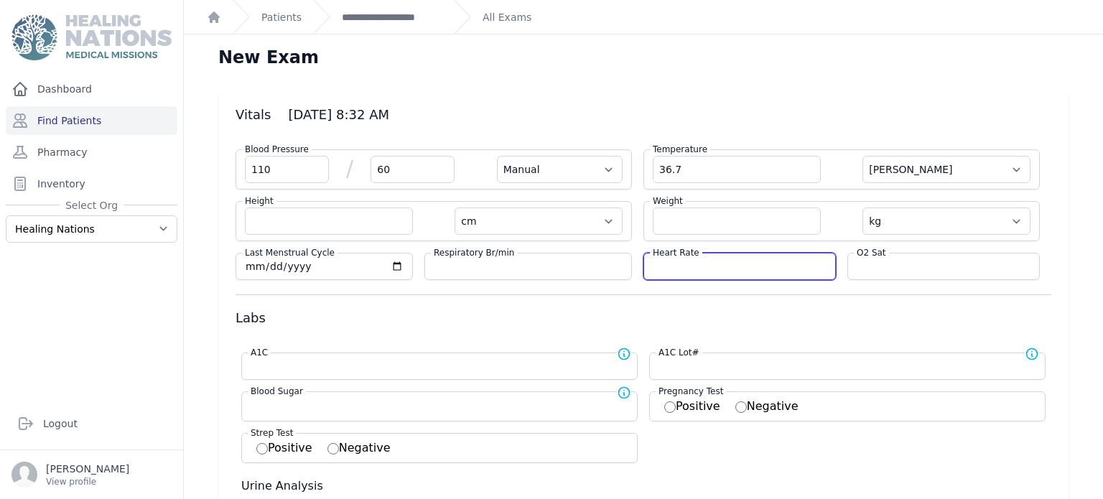
click at [813, 262] on input "number" at bounding box center [740, 266] width 174 height 14
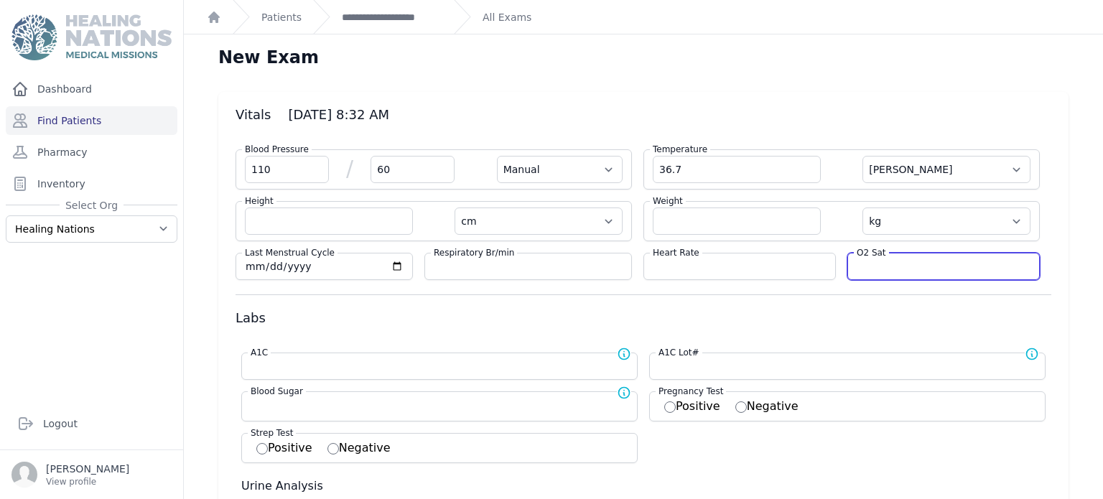
click at [884, 269] on input "number" at bounding box center [944, 266] width 174 height 14
type input "88"
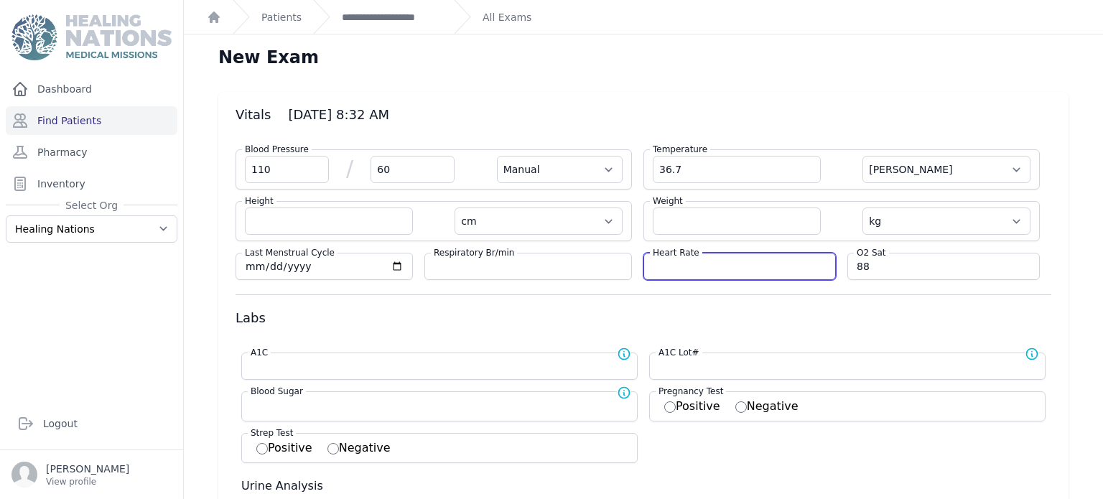
drag, startPoint x: 795, startPoint y: 269, endPoint x: 802, endPoint y: 270, distance: 7.3
click at [796, 269] on input "number" at bounding box center [740, 266] width 174 height 14
select select "Manual"
select select "C"
select select "cm"
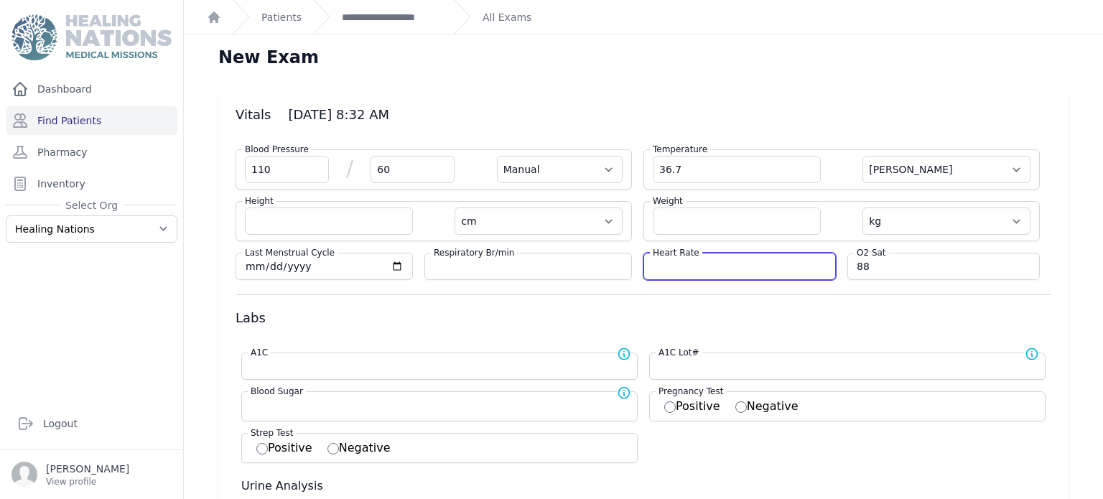
select select "kg"
select select
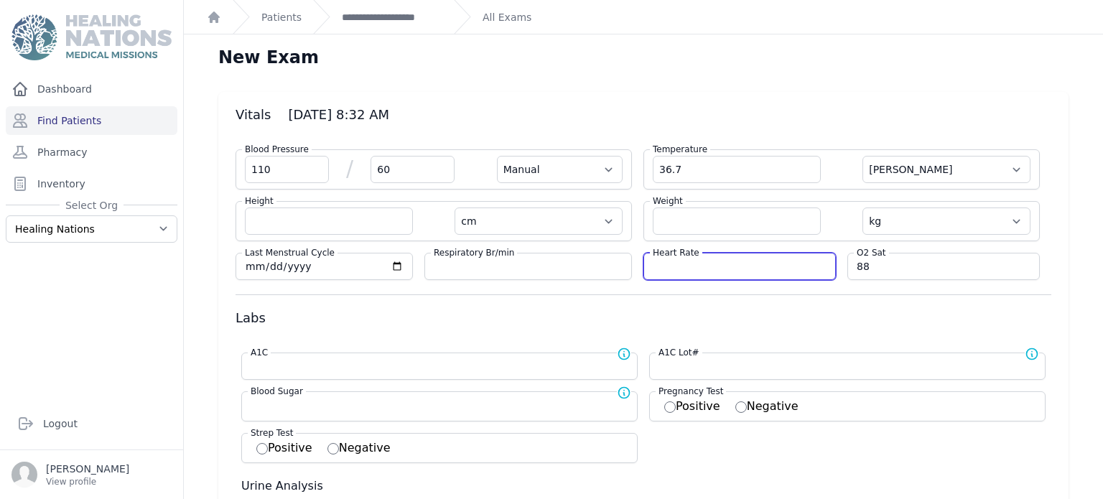
select select
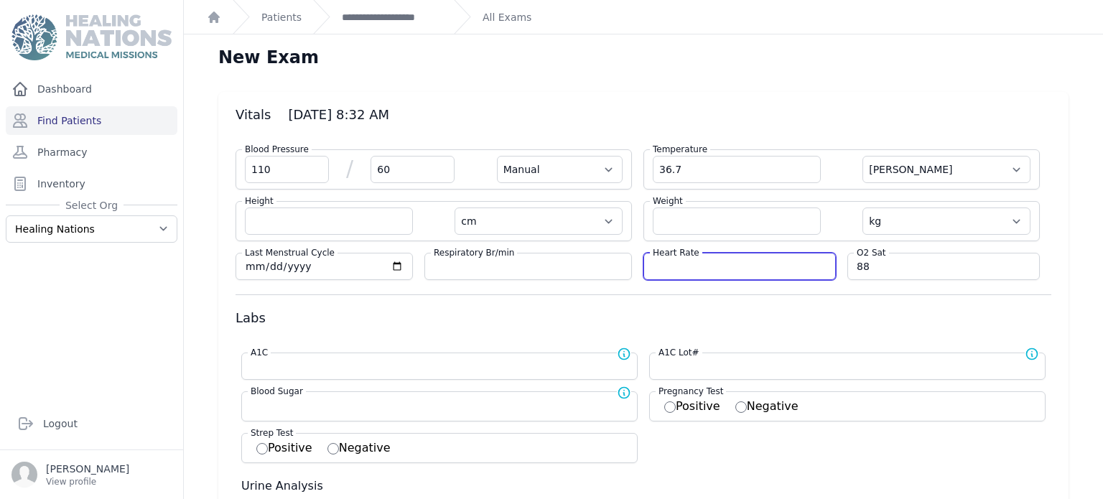
select select
type input "78"
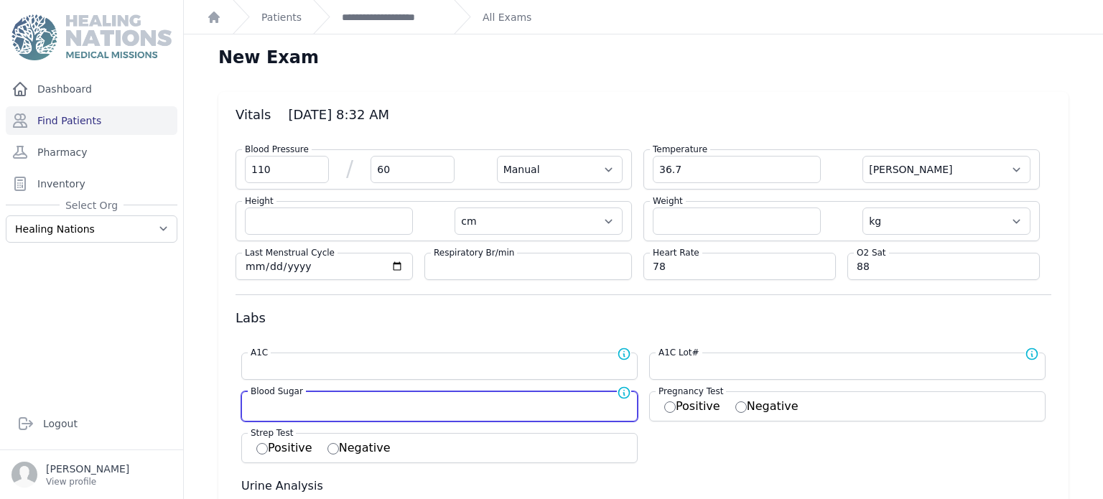
click at [517, 403] on input "number" at bounding box center [440, 405] width 378 height 14
select select "Manual"
select select "C"
select select "cm"
select select "kg"
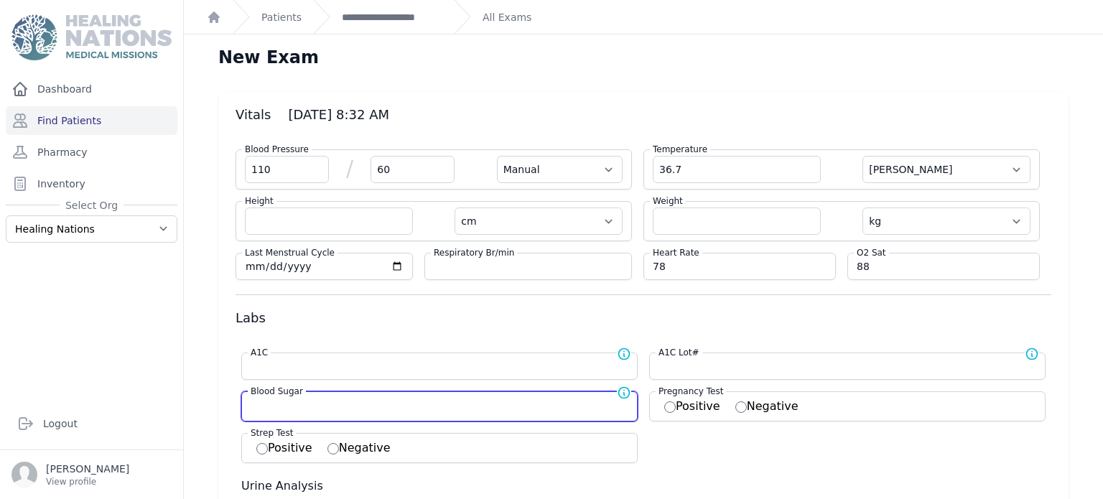
select select
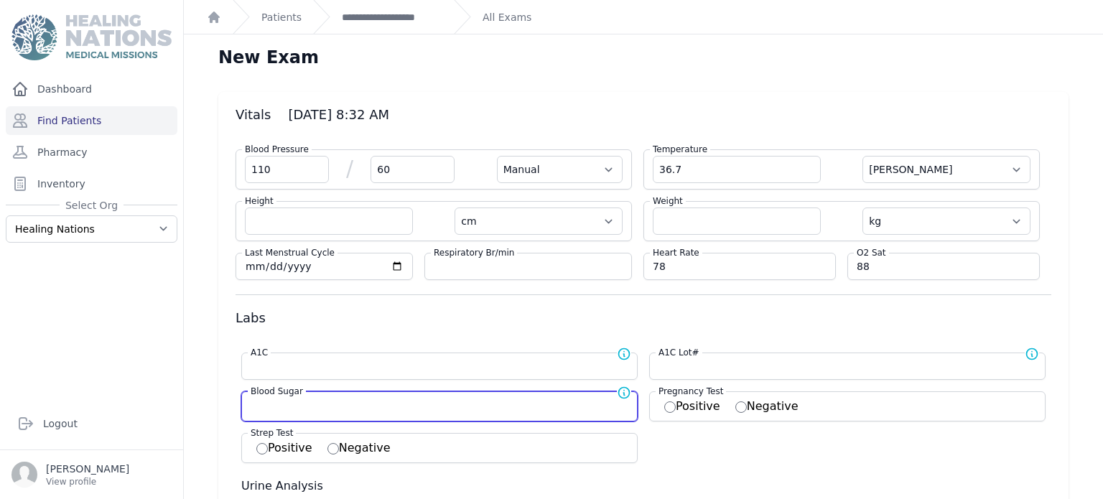
select select
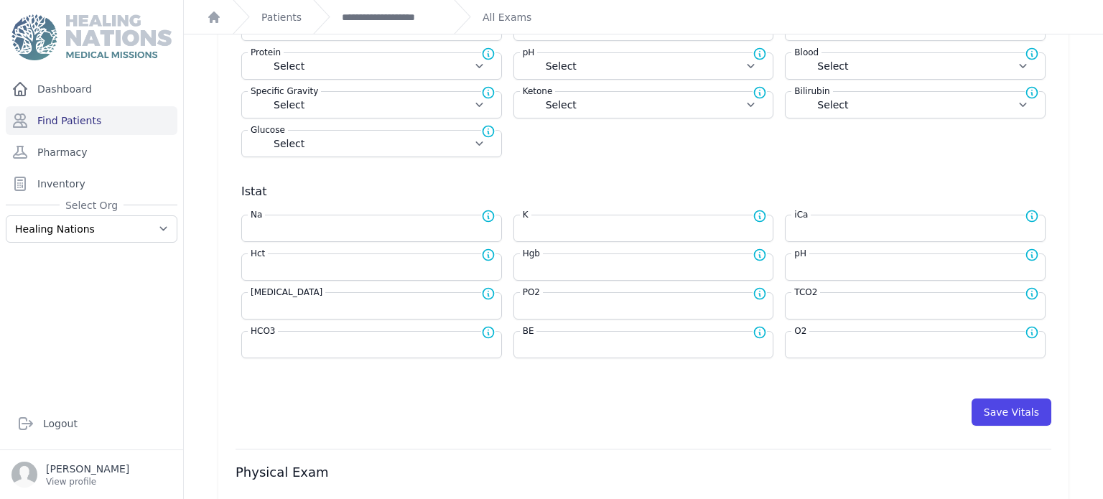
scroll to position [624, 0]
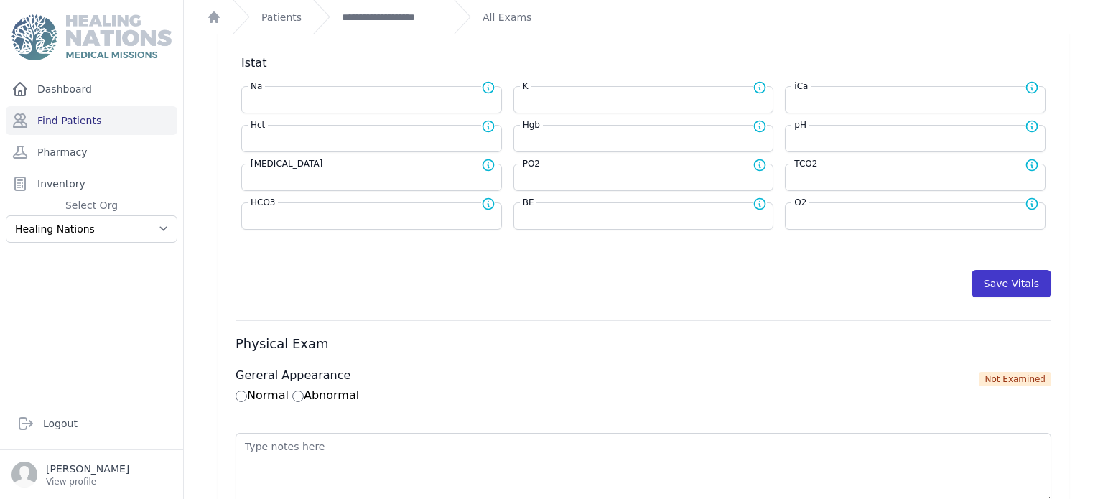
type input "109"
click at [1011, 275] on button "Save Vitals" at bounding box center [1011, 283] width 80 height 27
select select "Manual"
select select "C"
select select "cm"
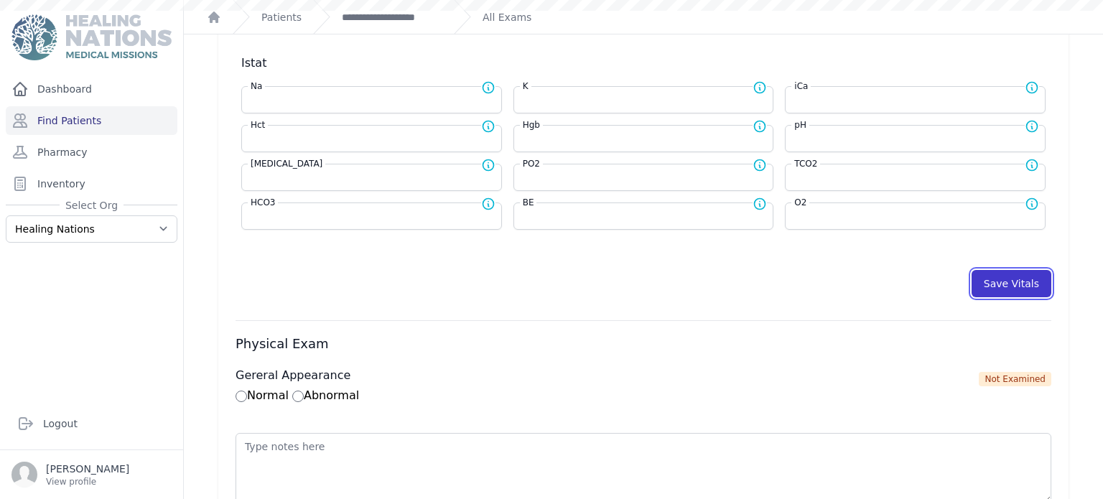
select select "kg"
type input "109.0"
select select
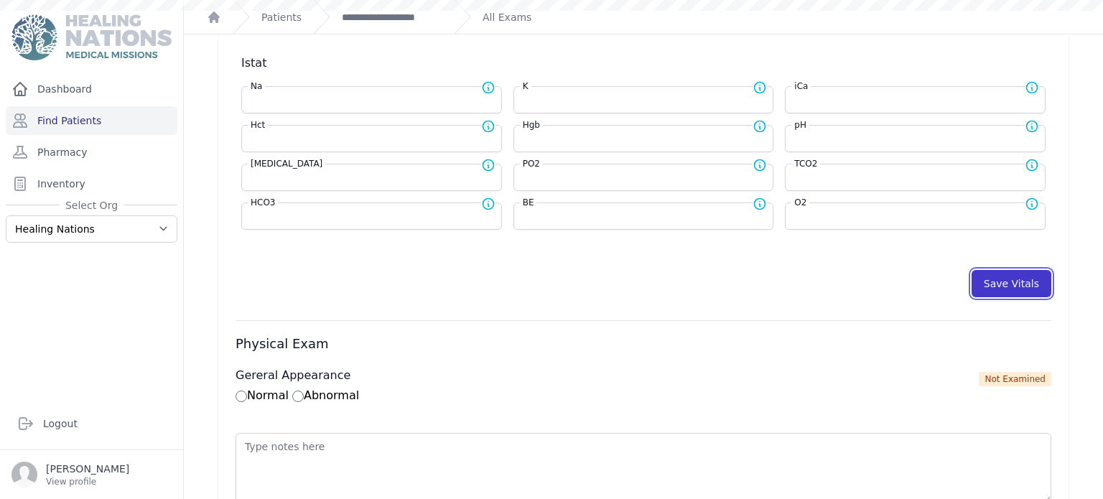
select select
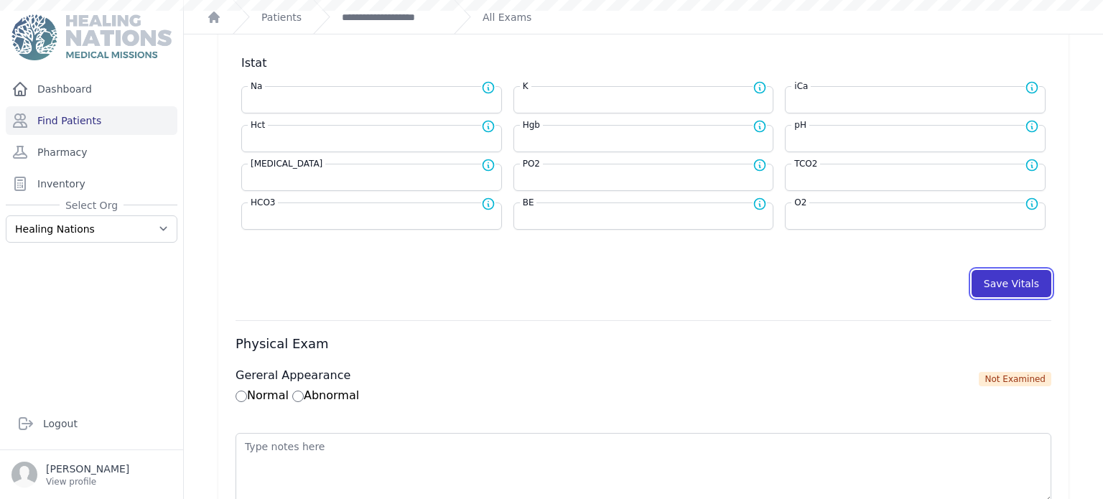
select select
click at [1008, 276] on button "Save Vitals" at bounding box center [1011, 283] width 80 height 27
click at [388, 15] on link "**********" at bounding box center [392, 17] width 101 height 14
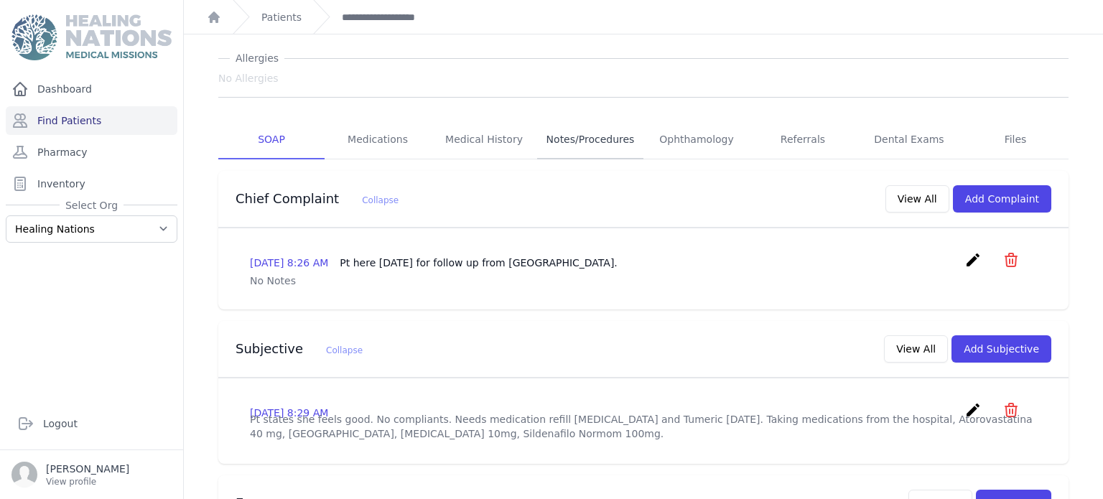
scroll to position [76, 0]
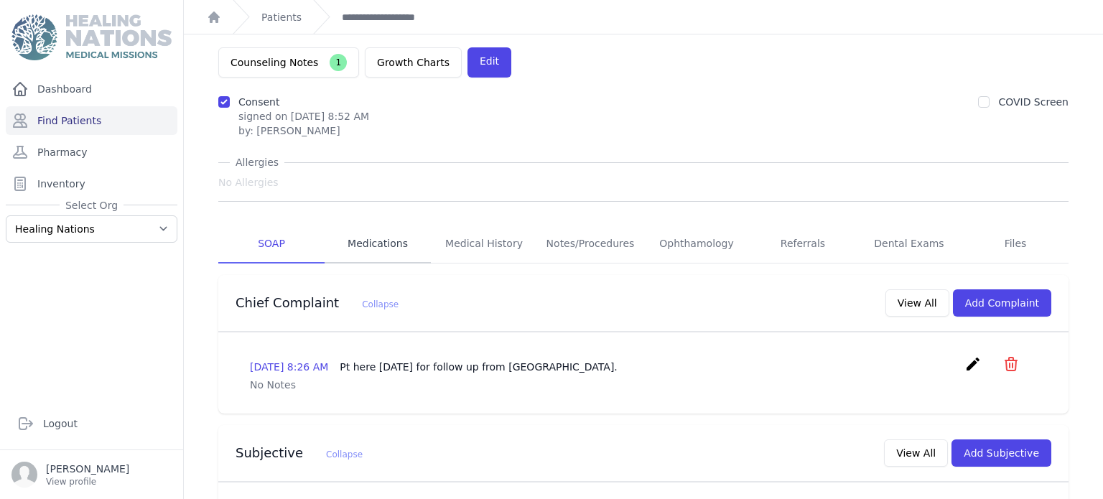
click at [374, 225] on link "Medications" at bounding box center [378, 244] width 106 height 39
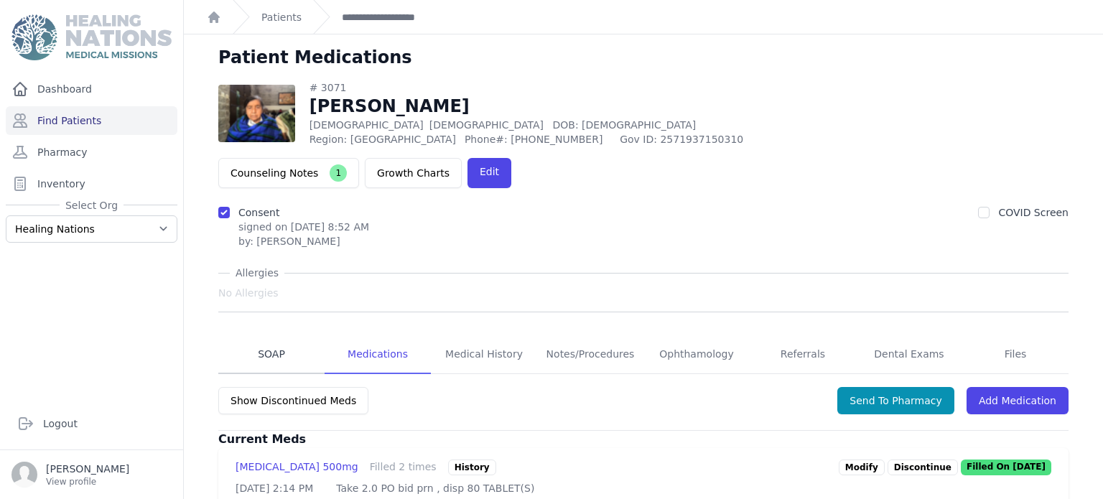
click at [281, 335] on link "SOAP" at bounding box center [271, 354] width 106 height 39
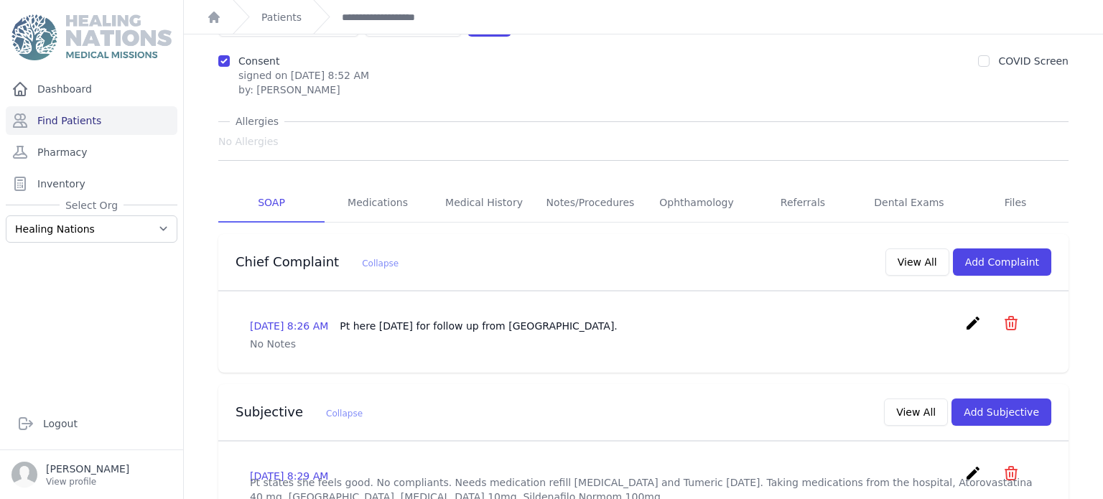
scroll to position [172, 0]
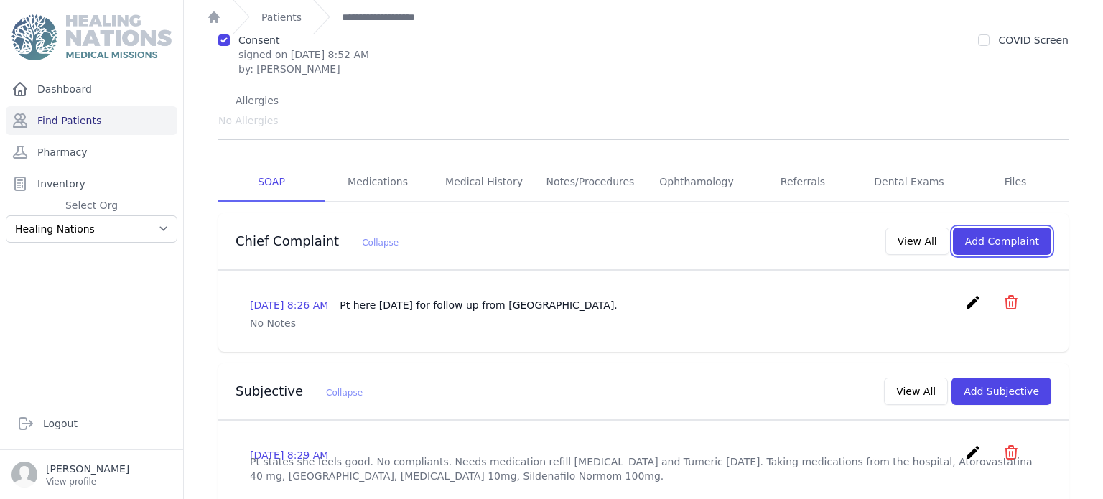
click at [1029, 228] on button "Add Complaint" at bounding box center [1002, 241] width 98 height 27
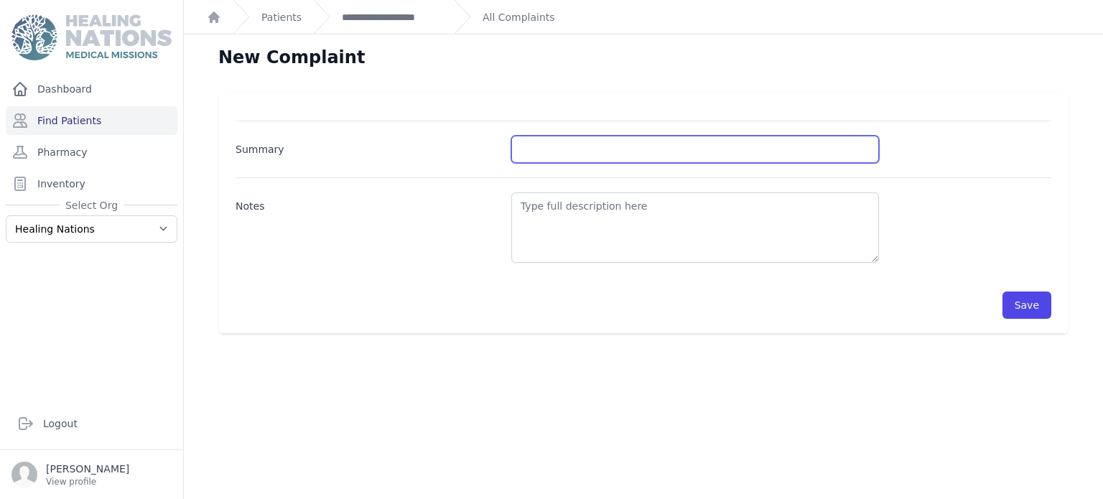
click at [711, 145] on input "Summary" at bounding box center [695, 149] width 368 height 27
type input "BS and BP Control - Medication refill"
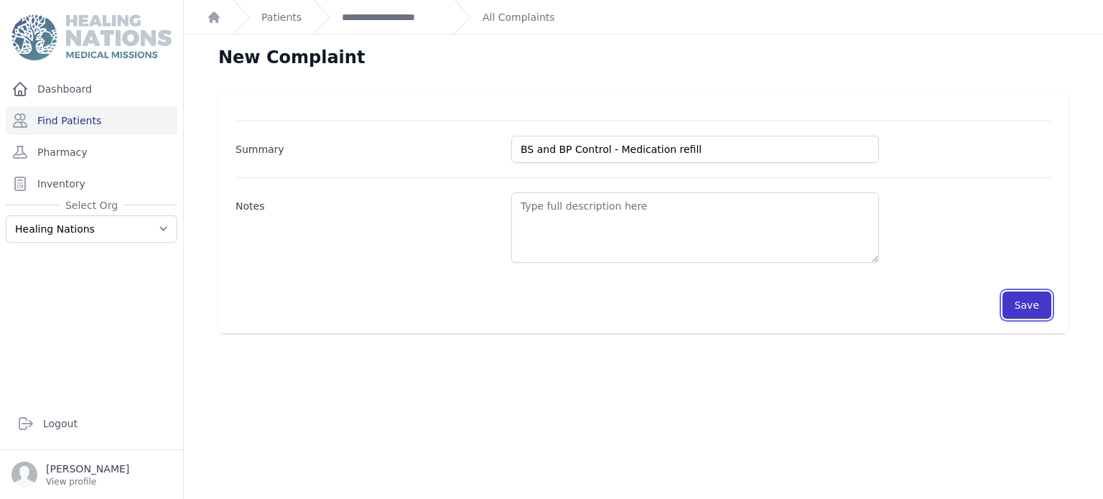
click at [1030, 297] on button "Save" at bounding box center [1026, 304] width 49 height 27
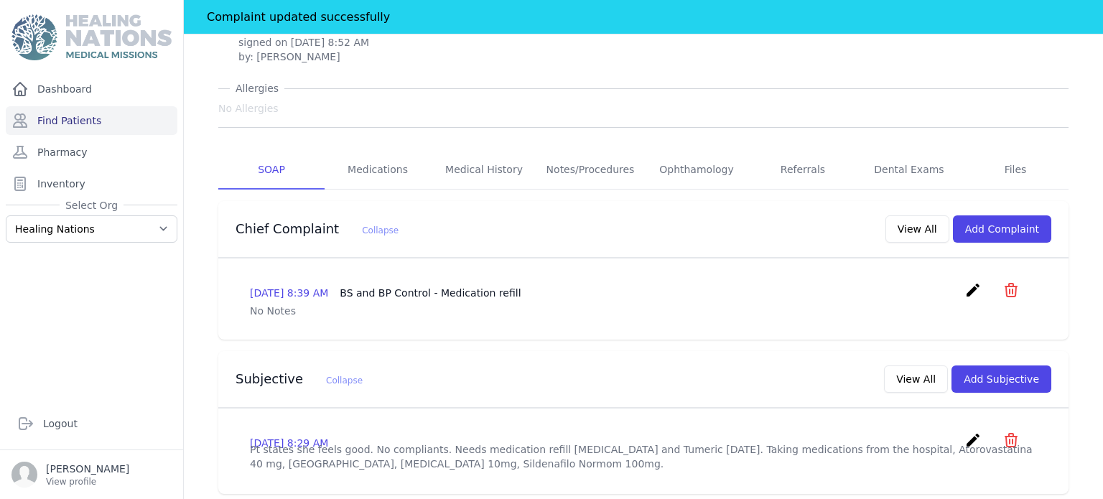
scroll to position [231, 0]
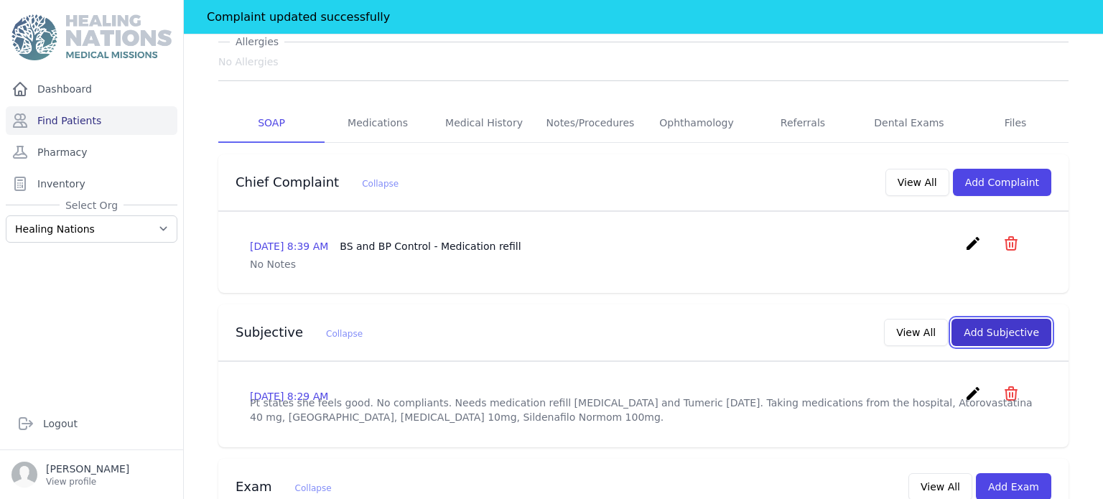
click at [1005, 319] on button "Add Subjective" at bounding box center [1001, 332] width 100 height 27
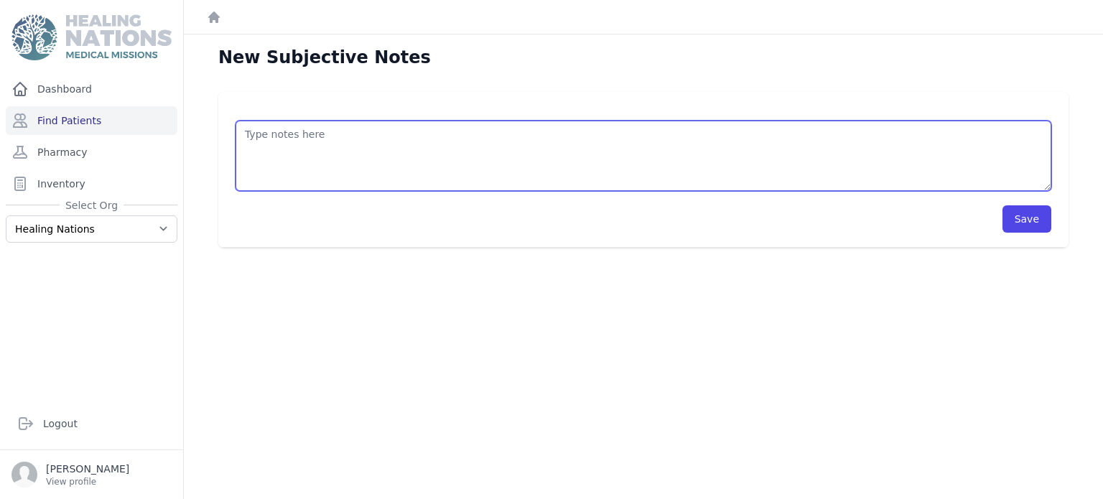
click at [770, 167] on textarea at bounding box center [643, 156] width 816 height 70
click at [742, 154] on textarea "Pt here for BS and BP check. Pt is currently seeing specialists following her h…" at bounding box center [643, 156] width 816 height 70
click at [867, 141] on textarea "Pt here for BS and BP check. Pt is currently seeing specialists following her h…" at bounding box center [643, 156] width 816 height 70
click at [678, 132] on textarea "Pt here for BS and BP check. Pt is currently seeing specialists following her h…" at bounding box center [643, 156] width 816 height 70
click at [681, 134] on textarea "Pt here for BS and BP check. Pt is currently seeing specialists following her h…" at bounding box center [643, 156] width 816 height 70
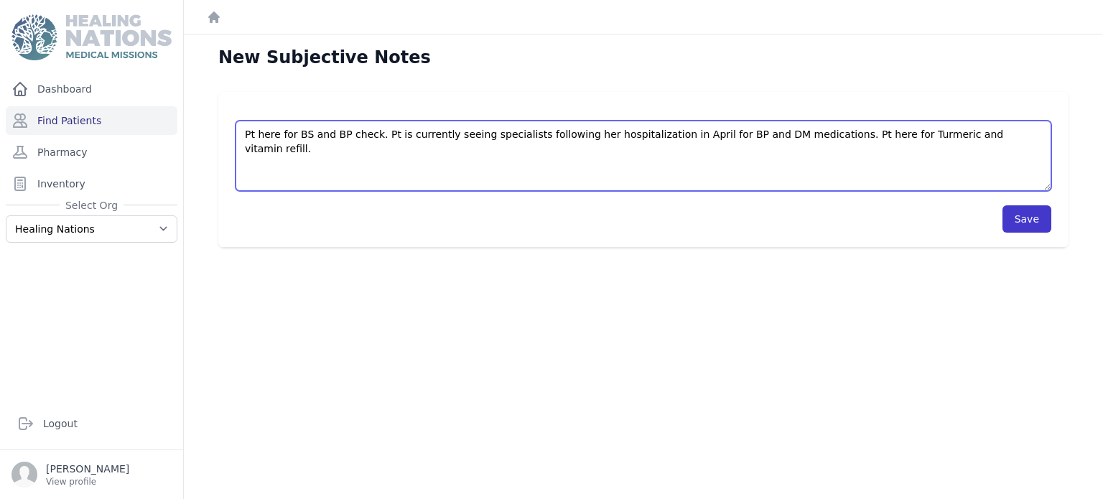
type textarea "Pt here for BS and BP check. Pt is currently seeing specialists following her h…"
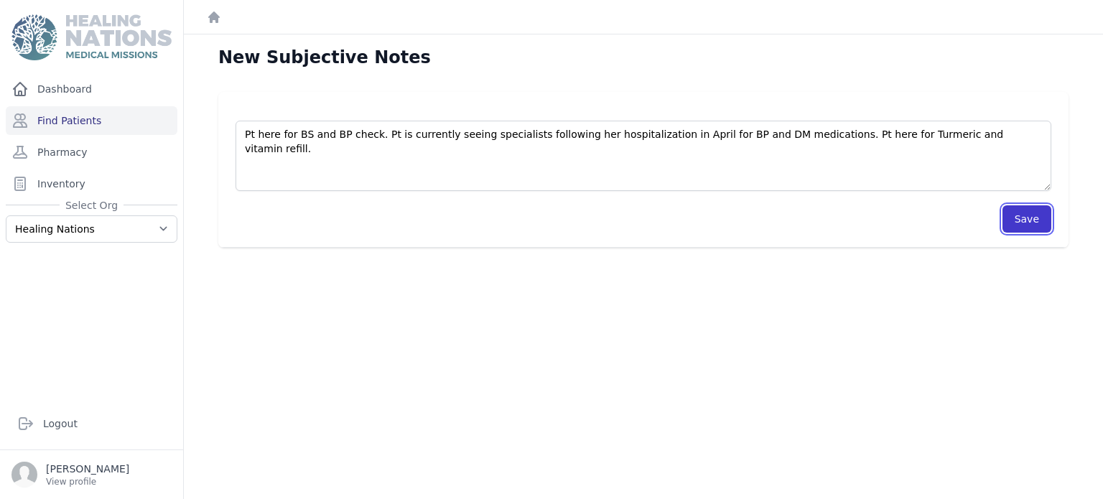
click at [1040, 216] on button "Save" at bounding box center [1026, 218] width 49 height 27
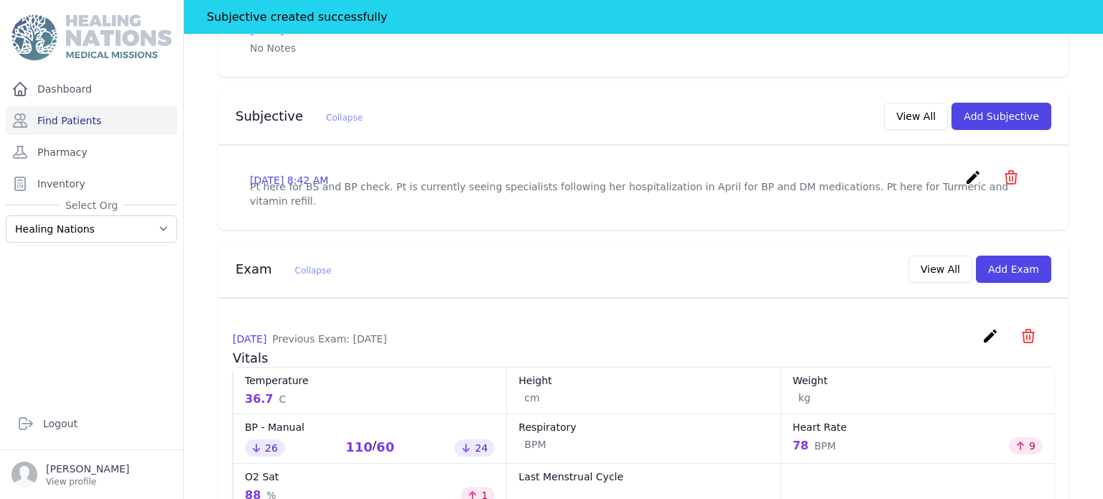
scroll to position [661, 0]
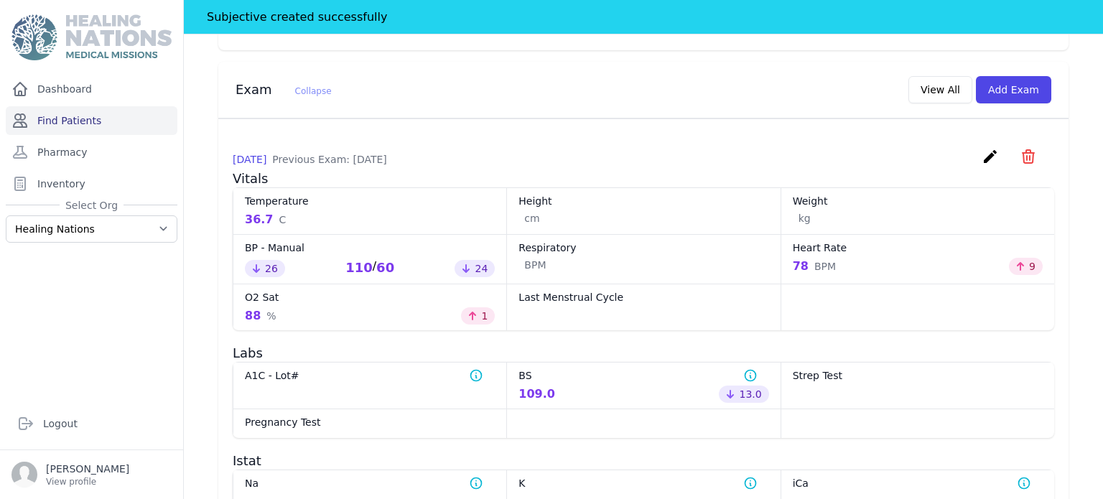
click at [132, 111] on link "Find Patients" at bounding box center [92, 120] width 172 height 29
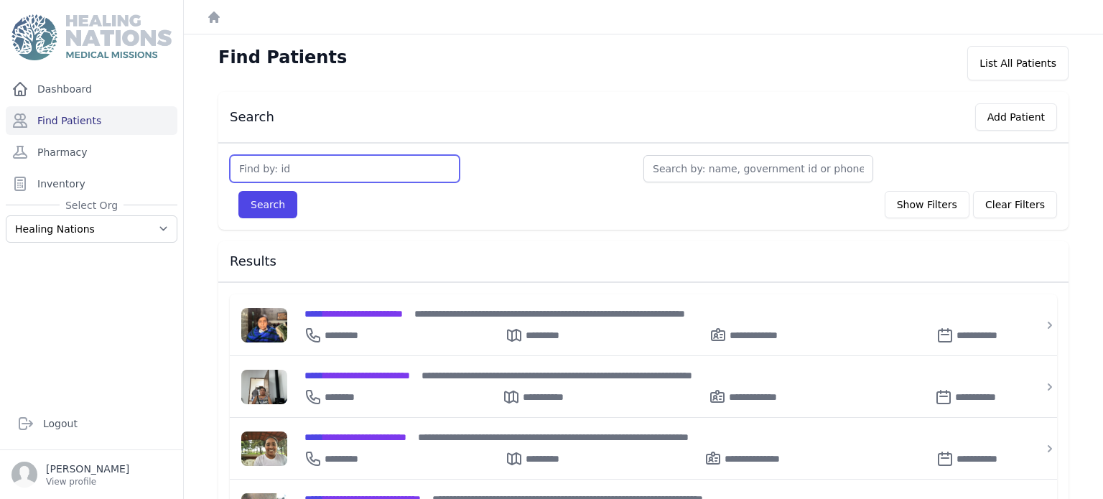
click at [373, 169] on input "text" at bounding box center [345, 168] width 230 height 27
type input "2868"
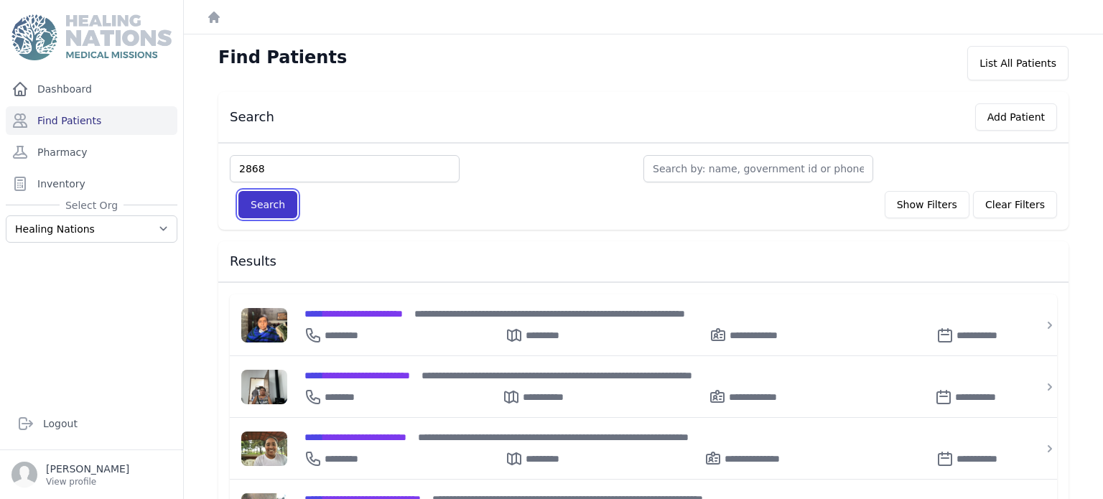
click at [286, 203] on button "Search" at bounding box center [267, 204] width 59 height 27
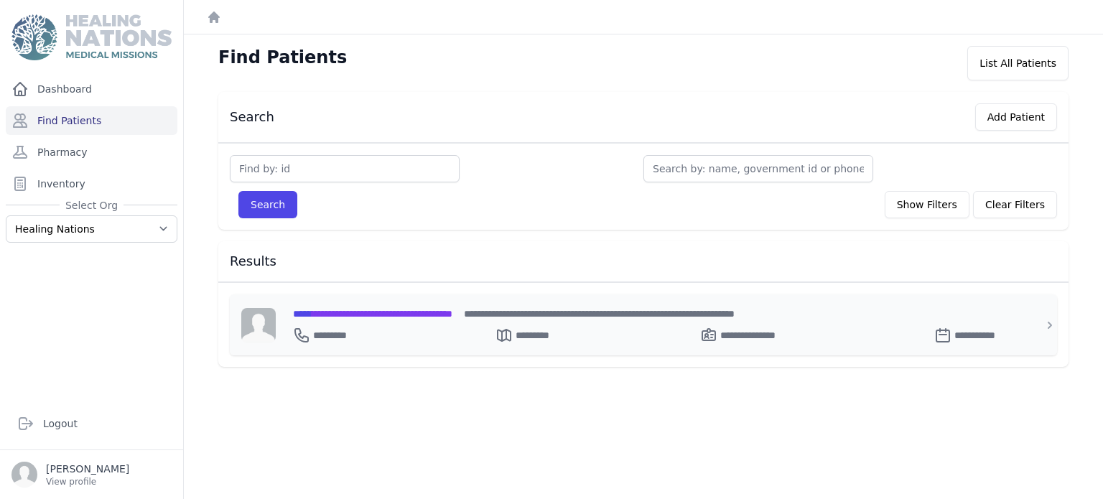
click at [372, 309] on span "**********" at bounding box center [372, 314] width 159 height 10
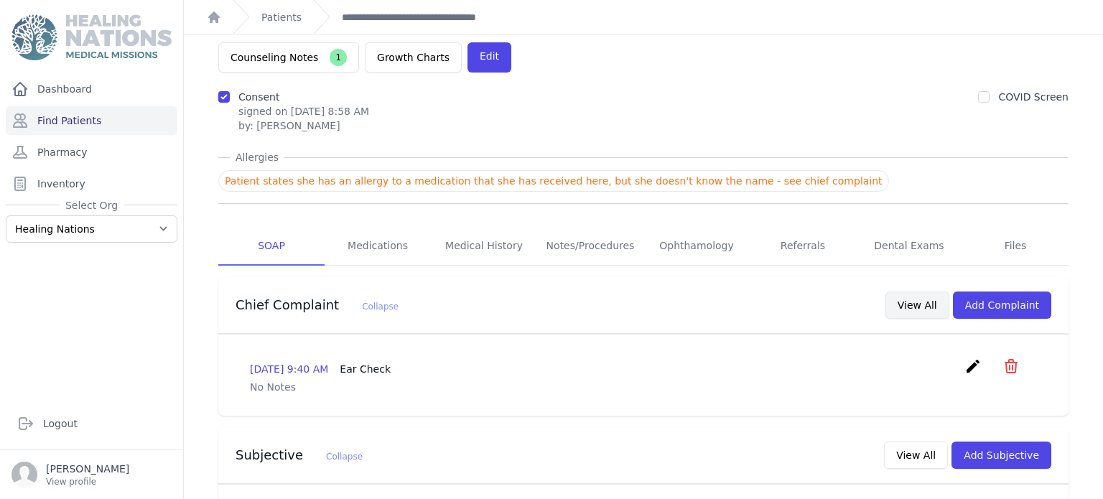
scroll to position [72, 0]
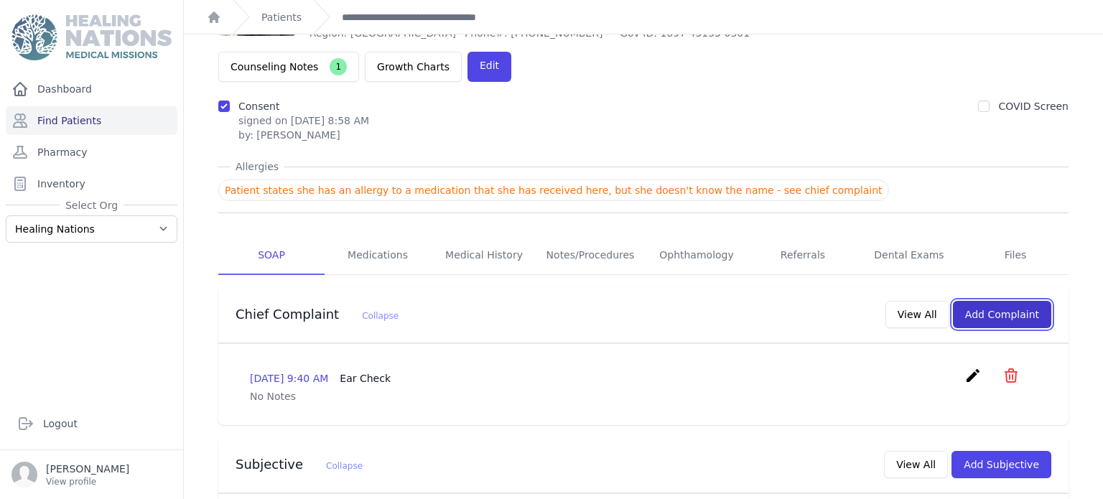
click at [995, 301] on button "Add Complaint" at bounding box center [1002, 314] width 98 height 27
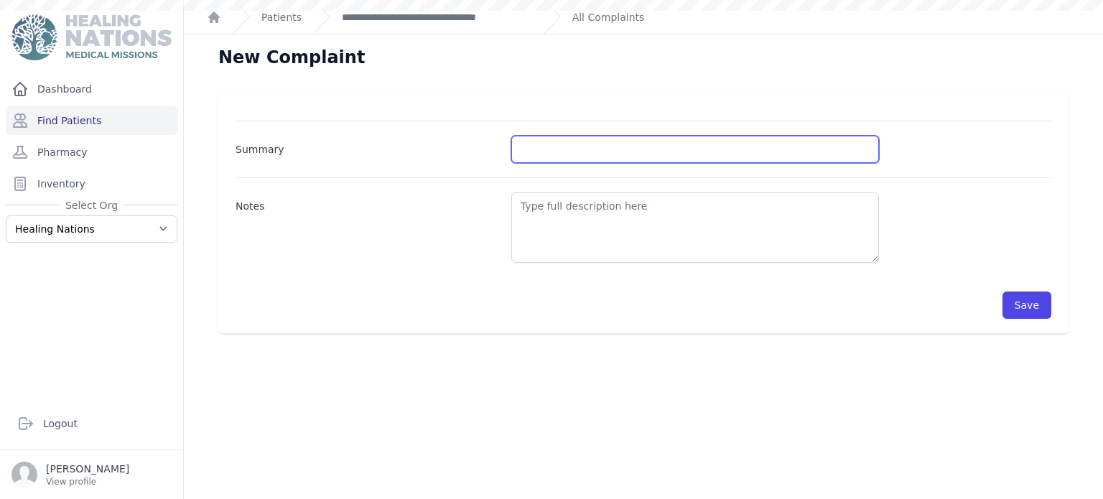
click at [580, 142] on input "Summary" at bounding box center [695, 149] width 368 height 27
type input "BS and BP Control -- Follow up ear infection"
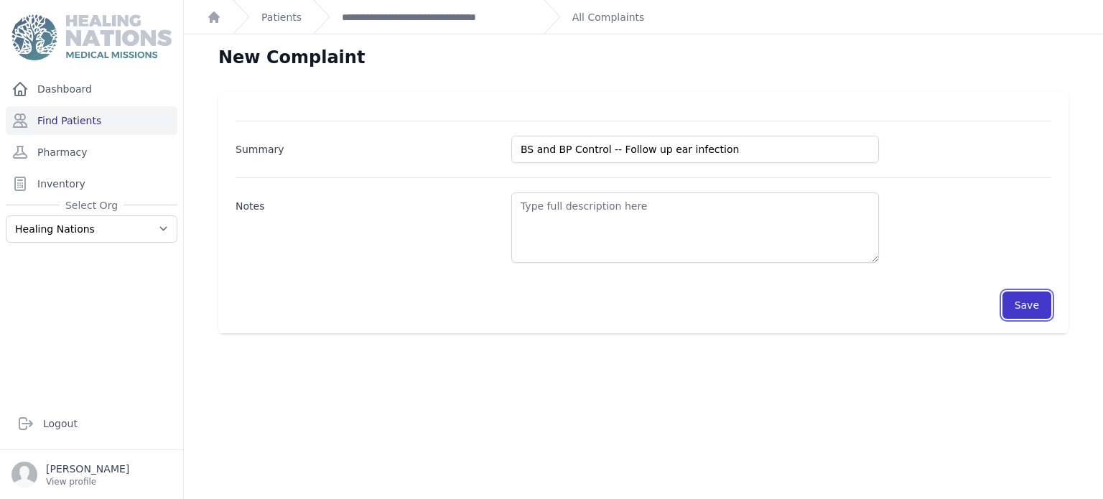
click at [1026, 300] on button "Save" at bounding box center [1026, 304] width 49 height 27
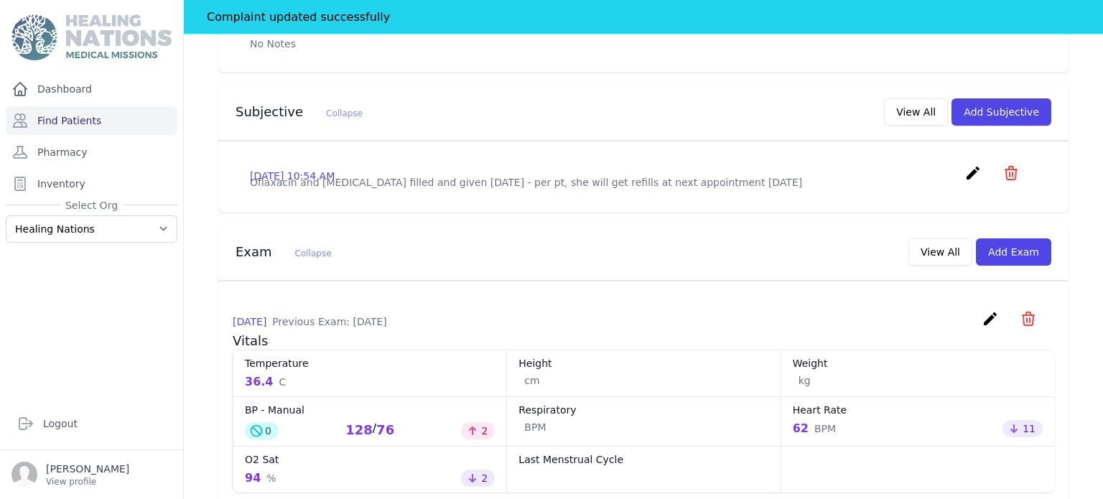
scroll to position [466, 0]
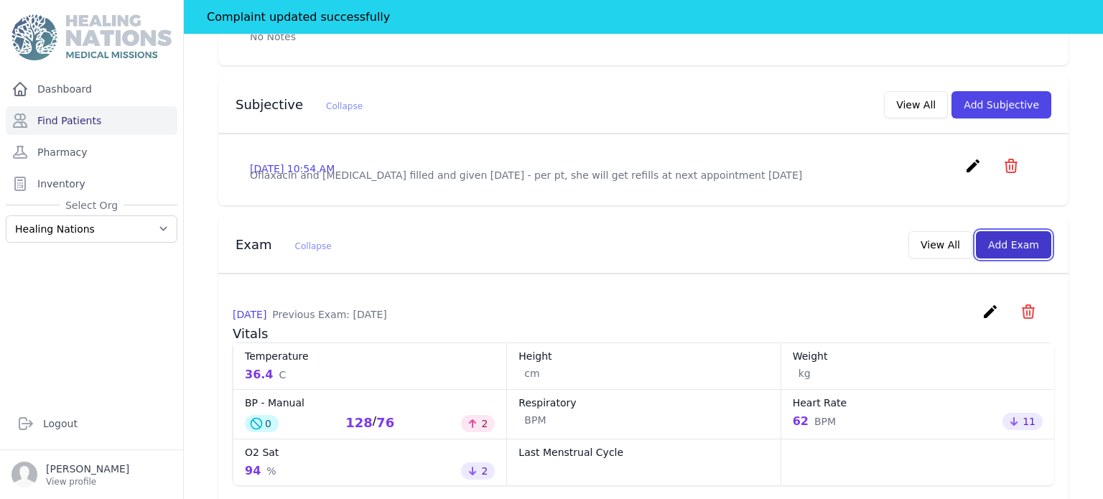
click at [1032, 231] on button "Add Exam" at bounding box center [1013, 244] width 75 height 27
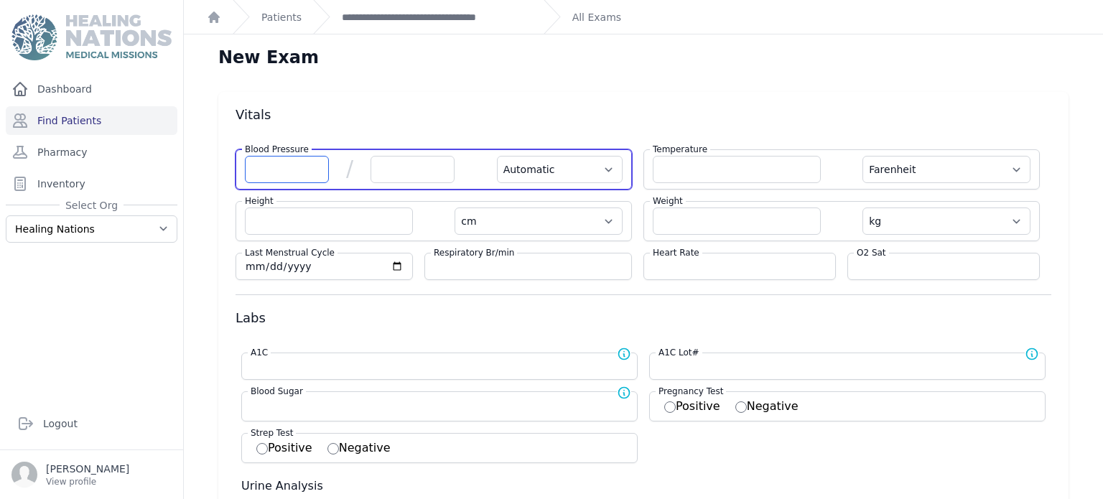
click at [319, 176] on input "number" at bounding box center [287, 169] width 84 height 27
type input "104"
click at [406, 170] on input "number" at bounding box center [412, 169] width 84 height 27
select select "Automatic"
select select "F"
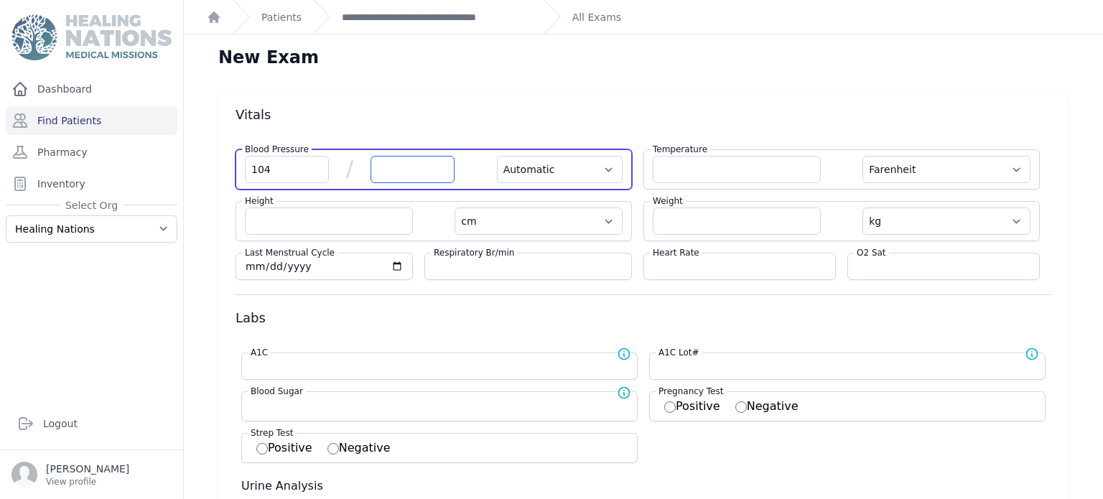
select select "cm"
select select "kg"
select select
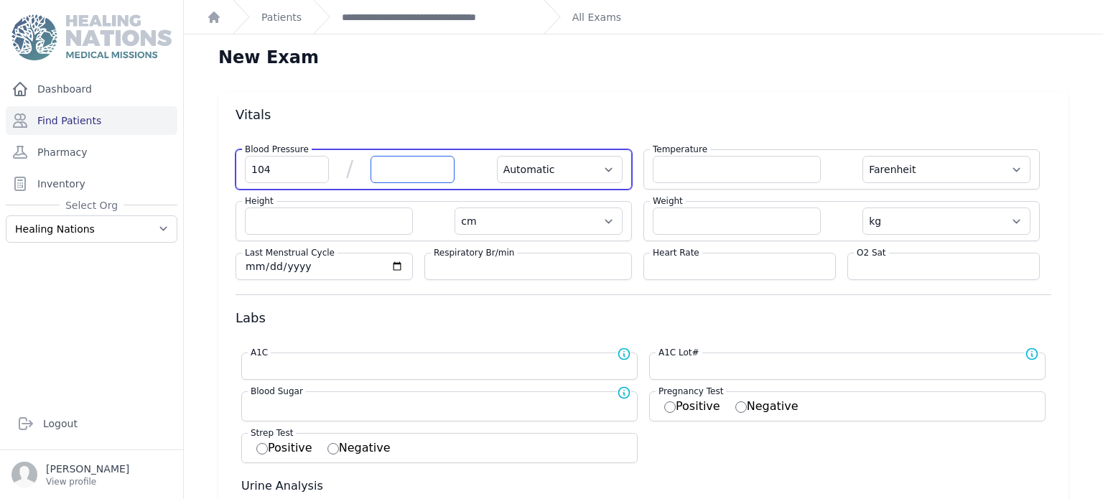
select select
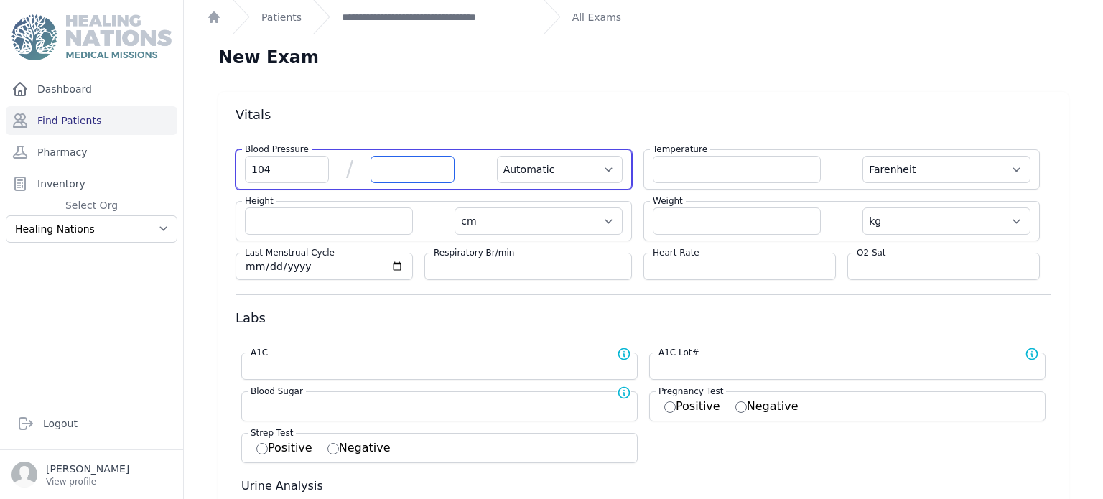
select select
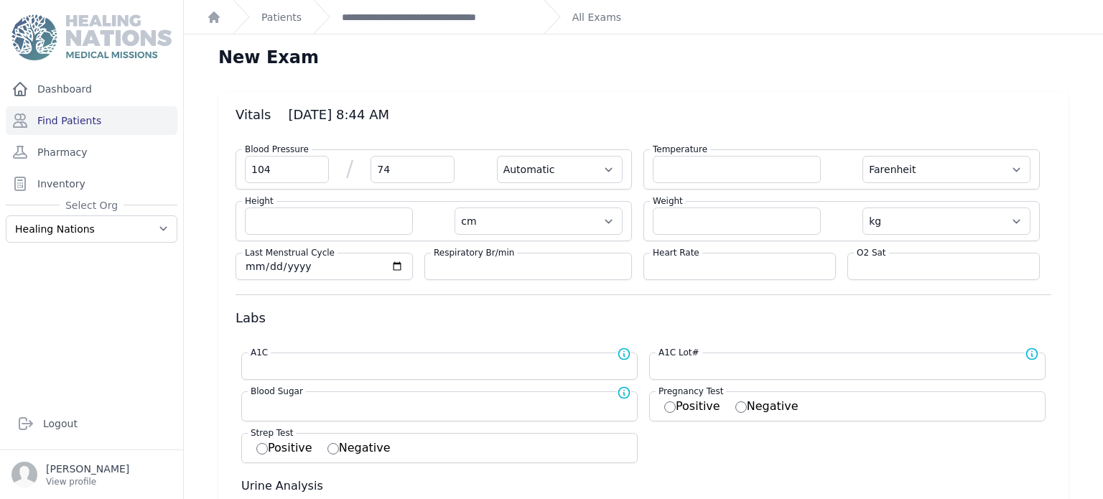
type input "74"
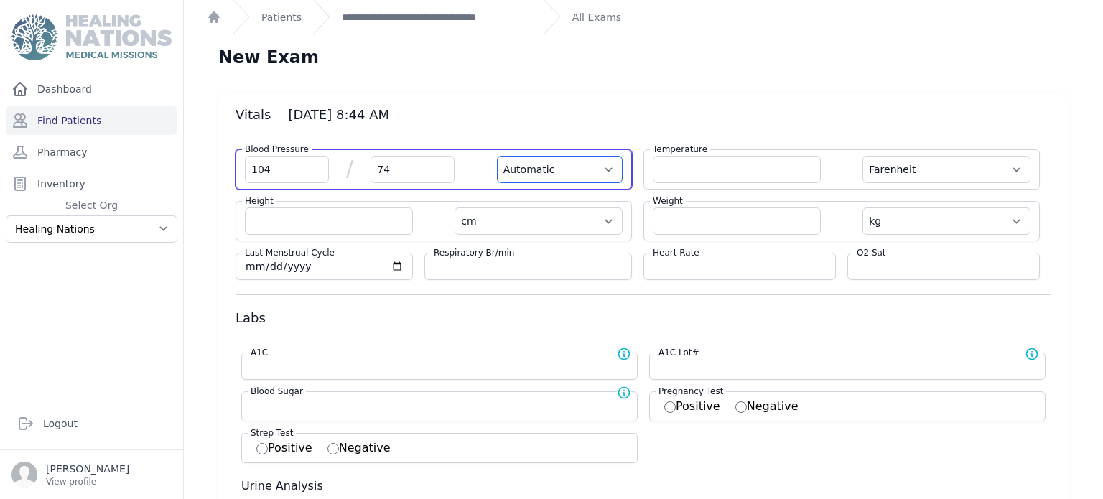
click at [513, 158] on select "Automatic Manual" at bounding box center [560, 169] width 126 height 27
select select "F"
select select "cm"
select select "kg"
select select
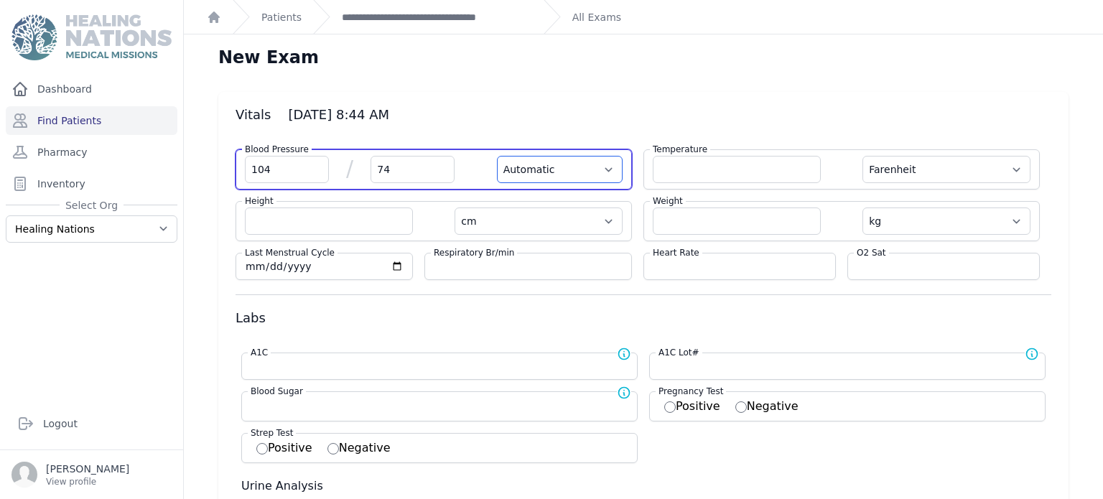
select select
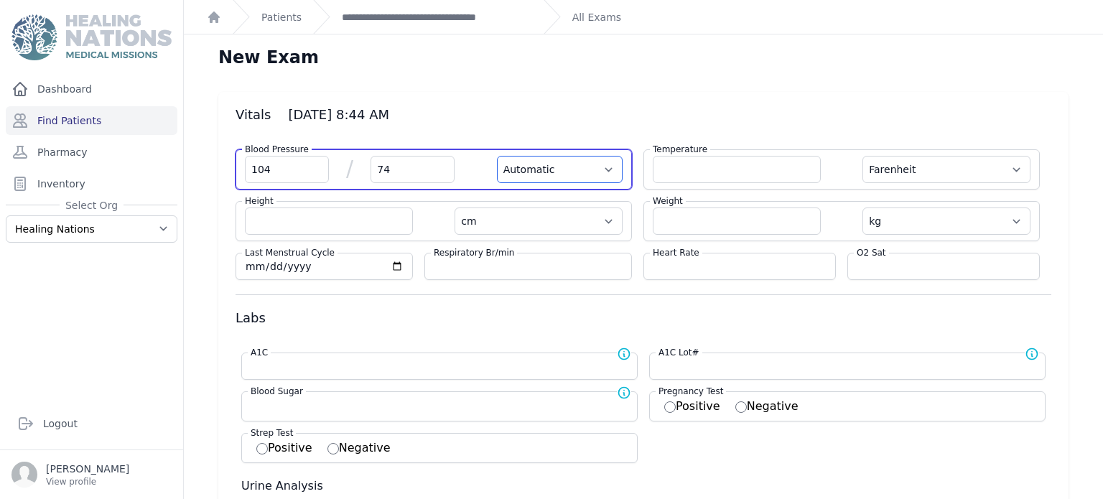
select select
select select "Manual"
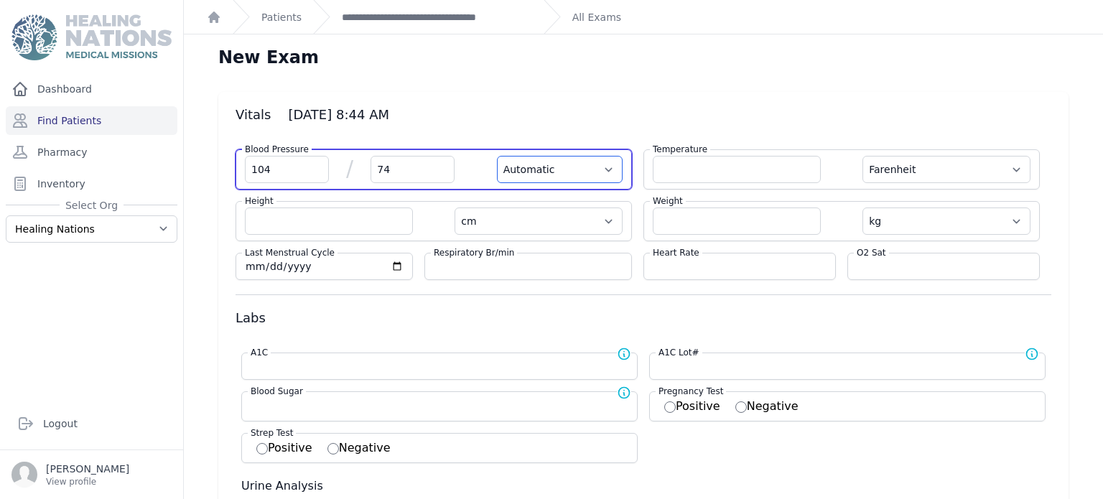
click at [497, 156] on select "Automatic Manual" at bounding box center [560, 169] width 126 height 27
select select "F"
select select "cm"
select select "kg"
select select
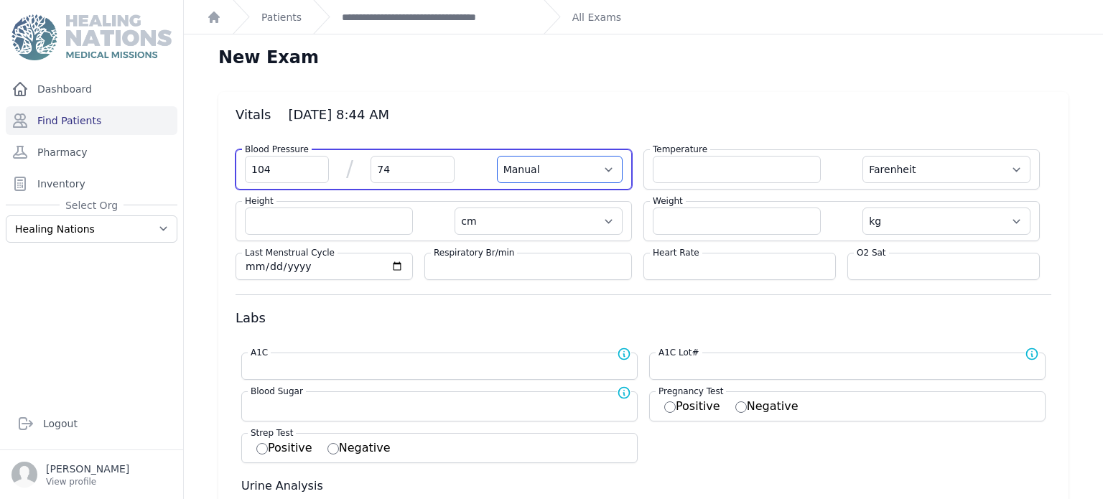
select select
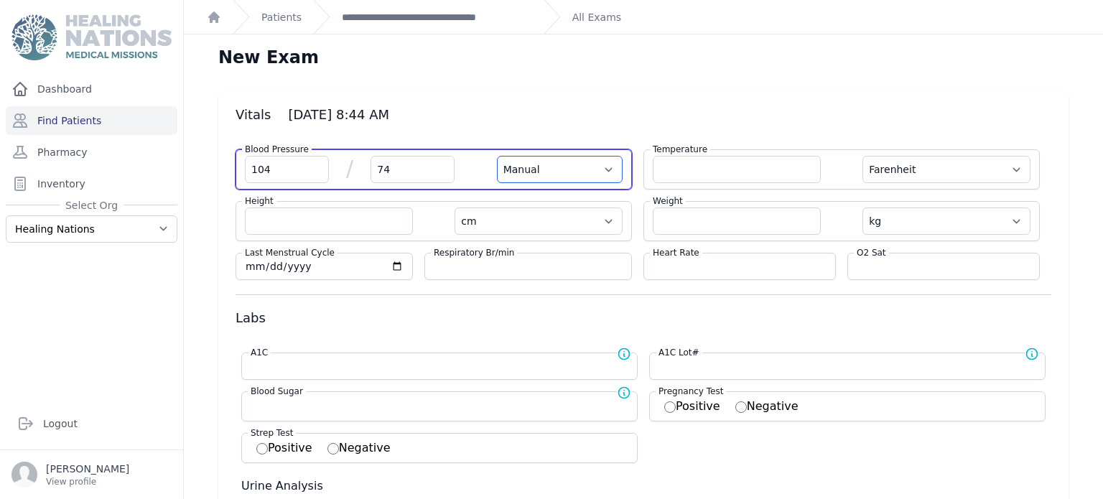
select select
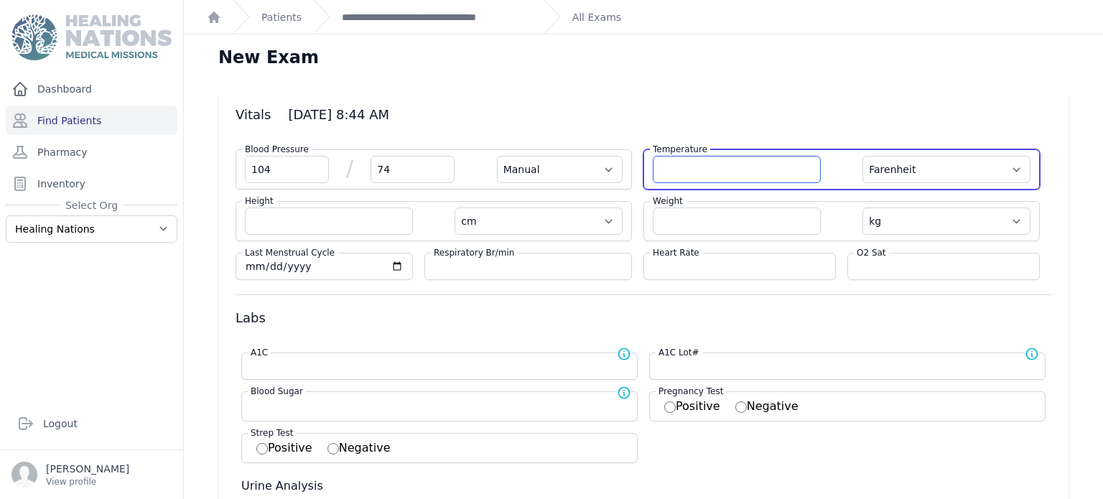
click at [671, 169] on input "number" at bounding box center [737, 169] width 168 height 27
type input "36.4"
click at [918, 174] on select "Farenheit [PERSON_NAME]" at bounding box center [946, 169] width 168 height 27
select select "Manual"
select select "cm"
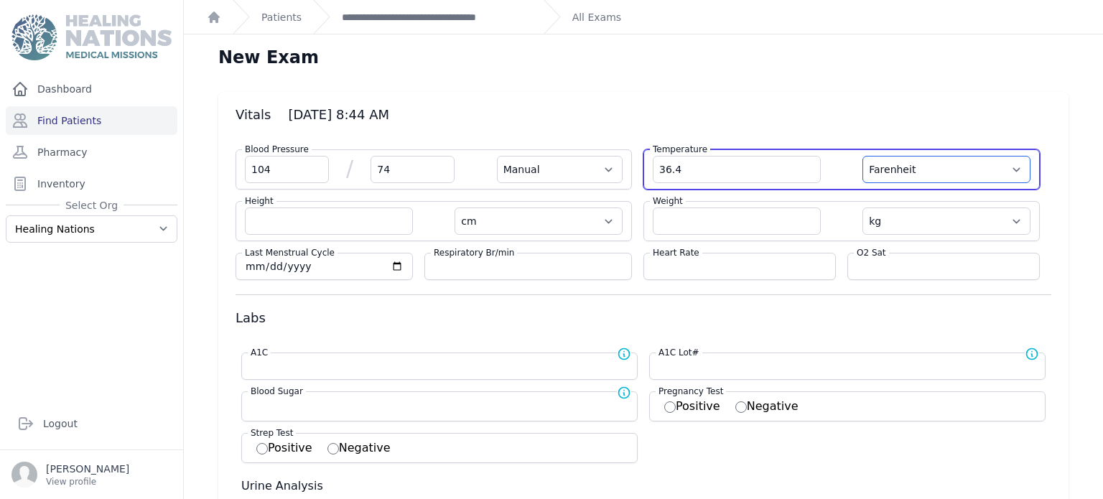
select select "kg"
select select
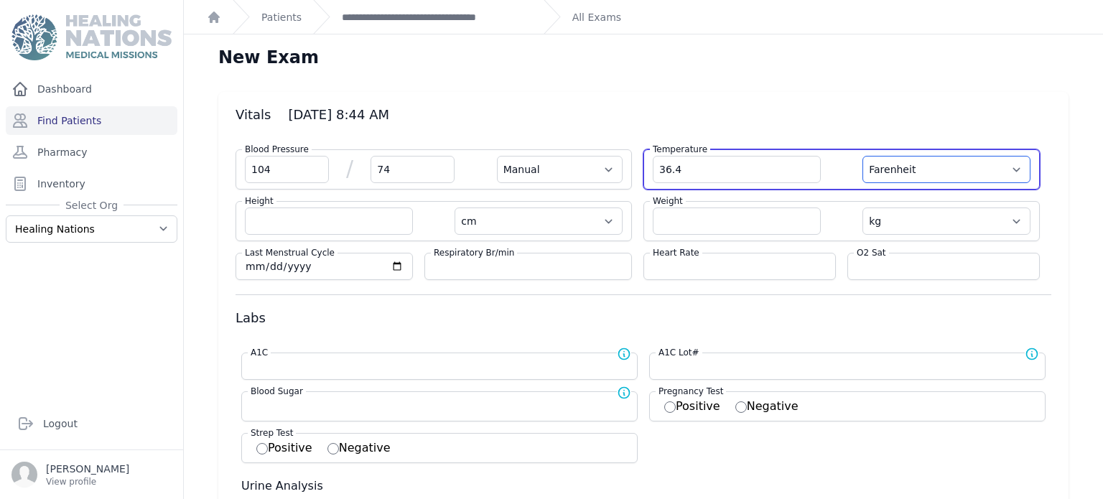
select select
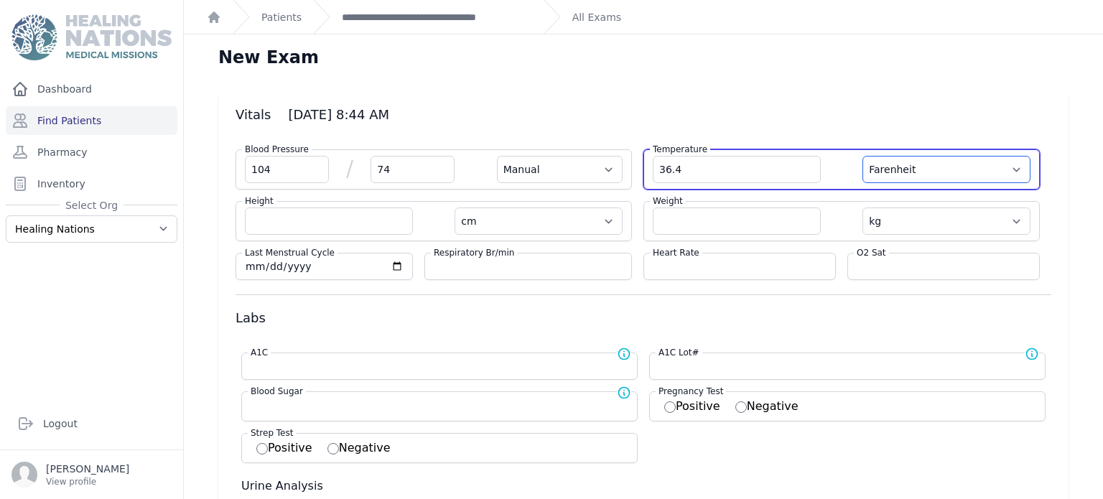
select select
select select "C"
click at [862, 156] on select "Farenheit [PERSON_NAME]" at bounding box center [946, 169] width 168 height 27
select select "Manual"
select select "cm"
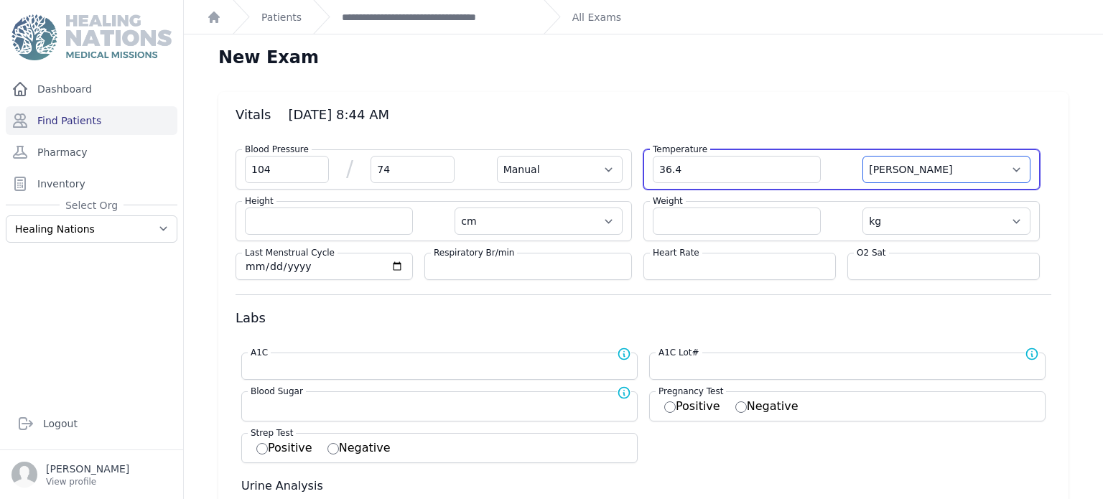
select select "kg"
select select
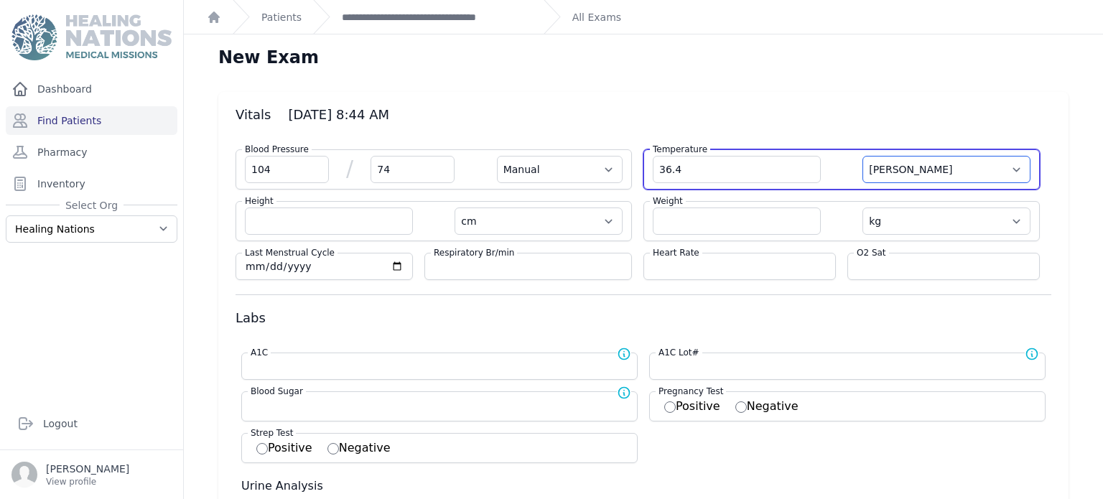
select select
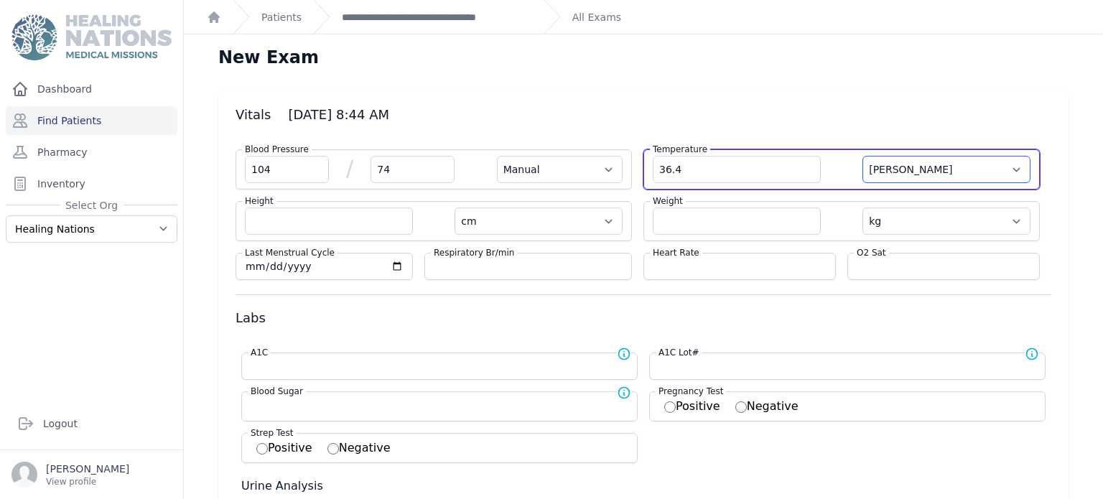
select select
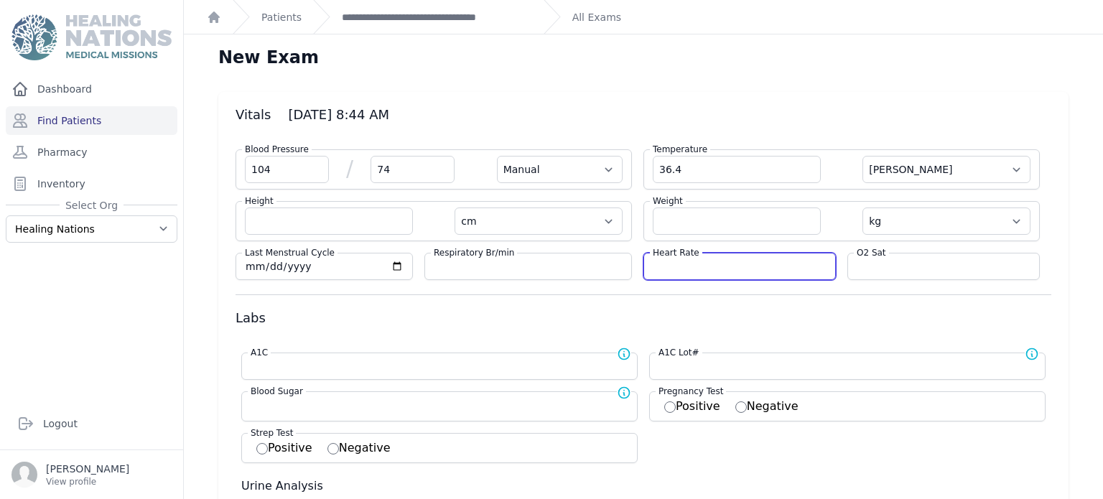
click at [800, 271] on div "Heart Rate" at bounding box center [739, 266] width 192 height 27
type input "74"
click at [898, 254] on div "O2 Sat" at bounding box center [943, 266] width 192 height 27
select select "Manual"
select select "C"
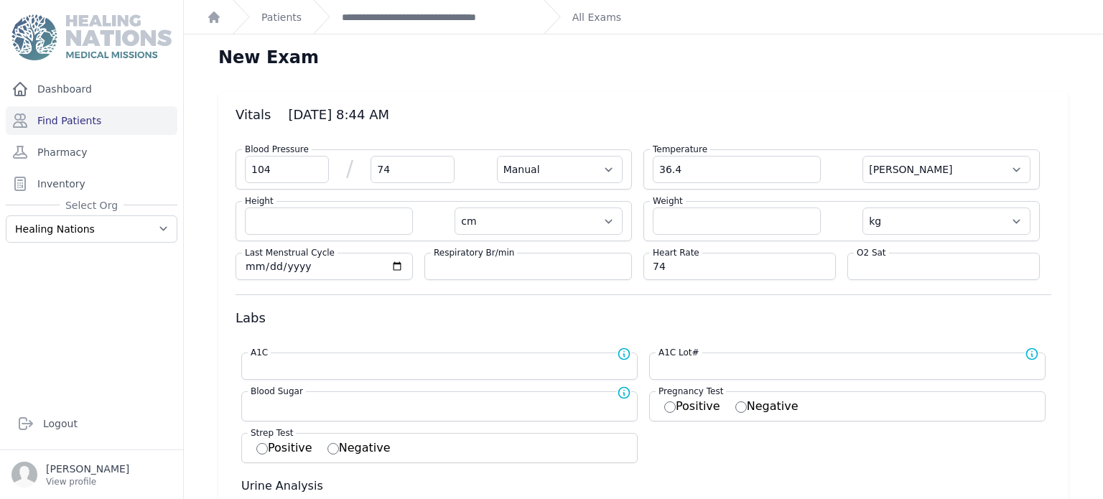
select select "cm"
select select "kg"
select select
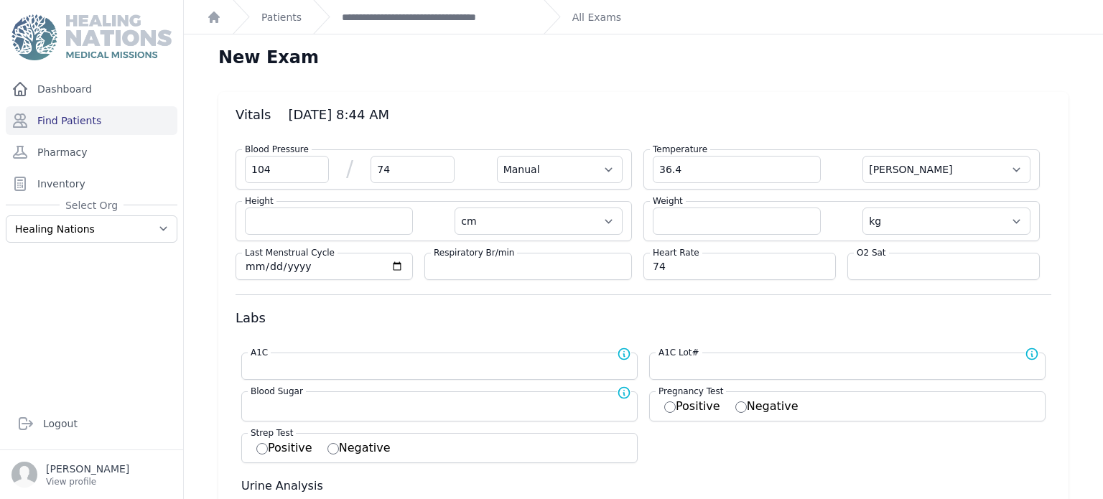
select select
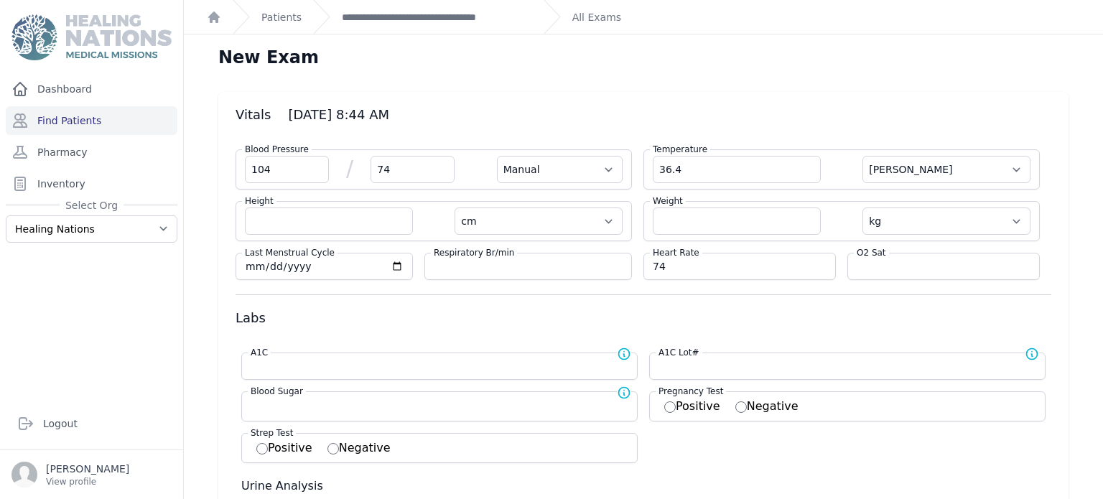
select select
click at [887, 266] on input "number" at bounding box center [944, 266] width 174 height 14
type input "94"
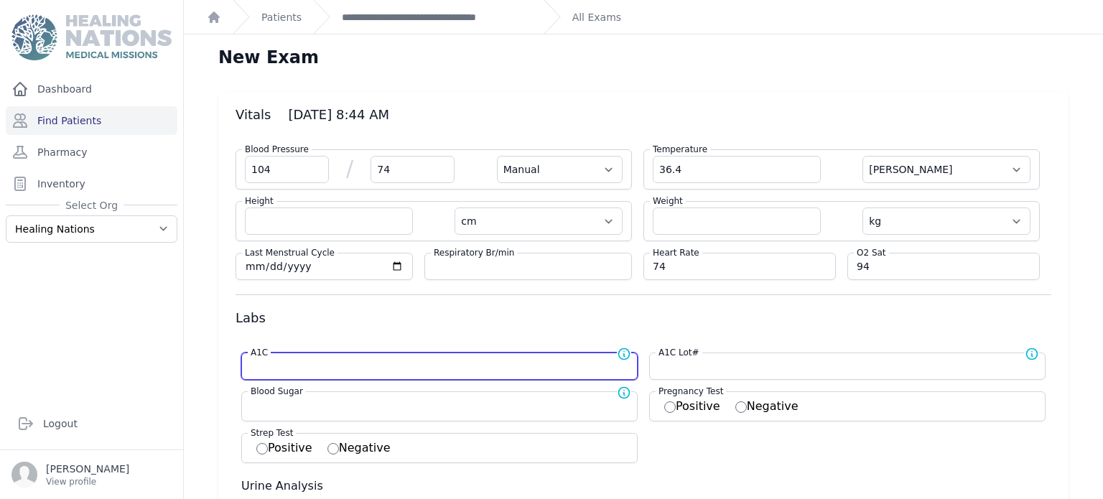
click at [477, 359] on input "number" at bounding box center [440, 366] width 378 height 14
select select "Manual"
select select "C"
select select "cm"
select select "kg"
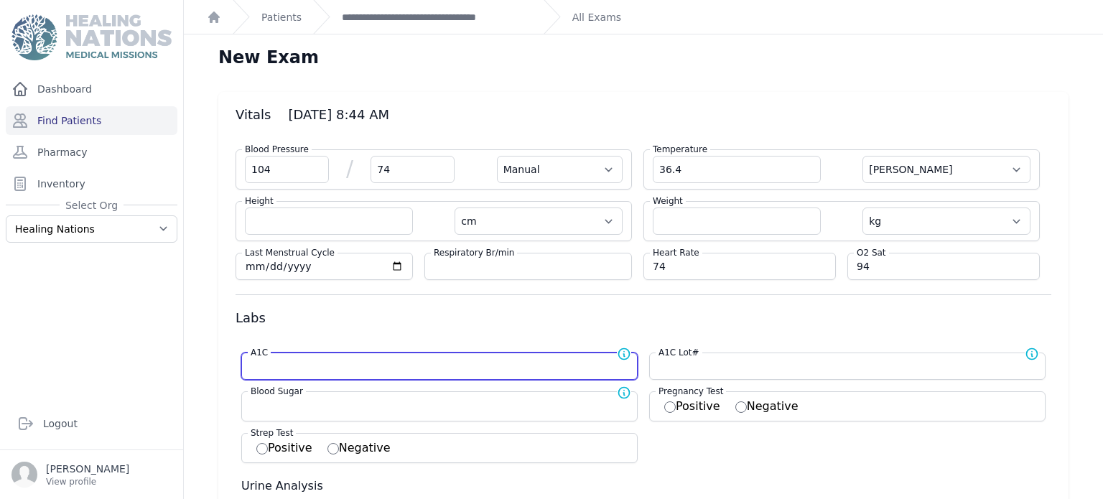
select select
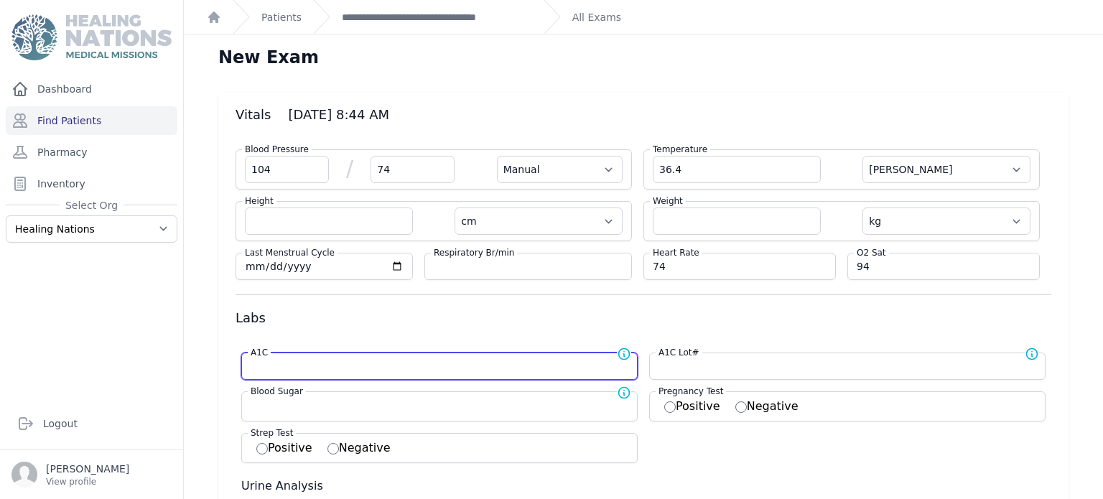
select select
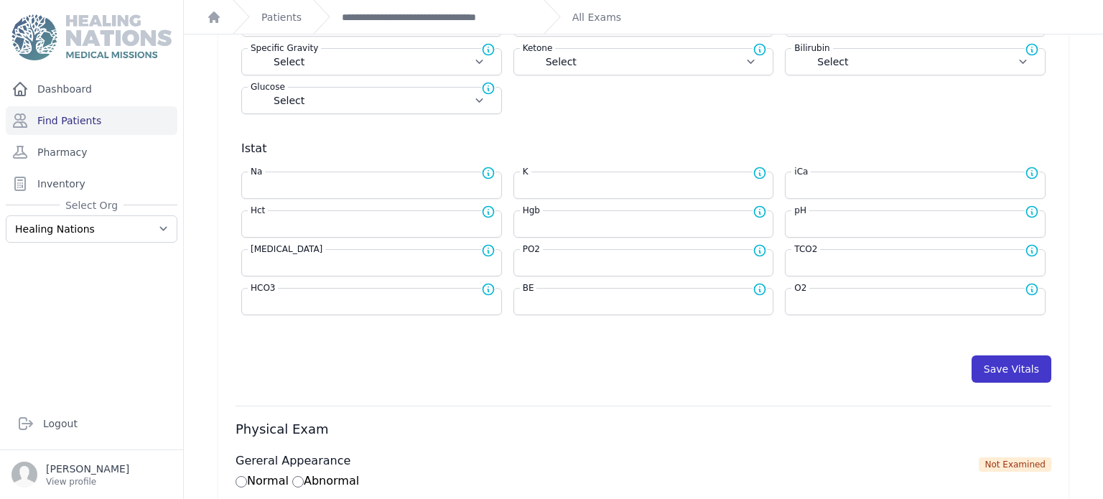
scroll to position [554, 0]
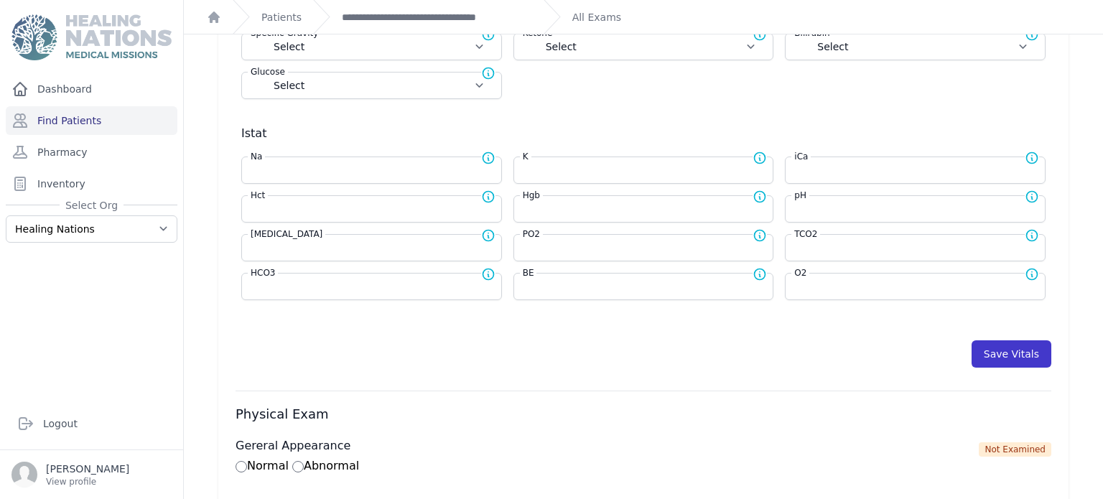
type input "143"
click at [999, 350] on button "Save Vitals" at bounding box center [1011, 353] width 80 height 27
select select "Manual"
select select "C"
select select "cm"
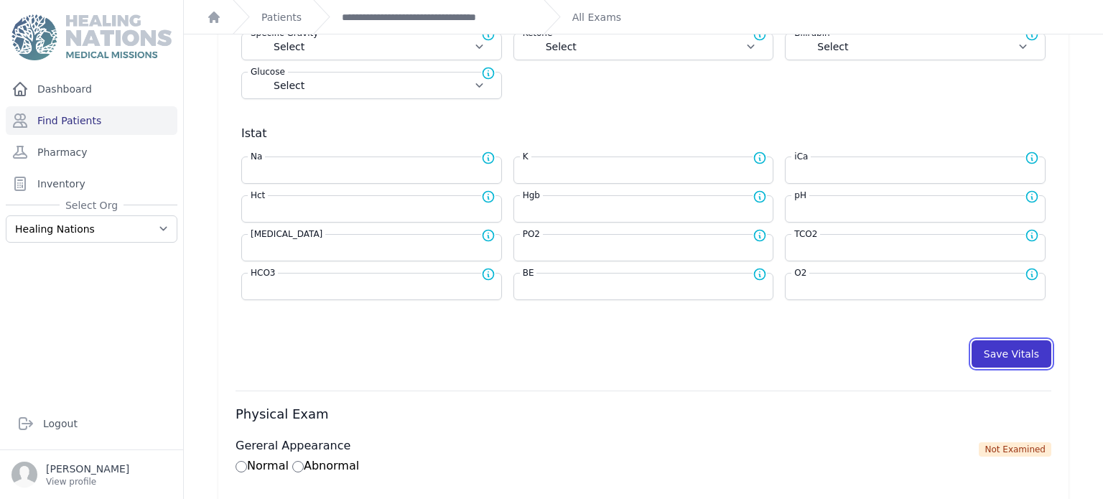
select select "kg"
type input "143.0"
select select
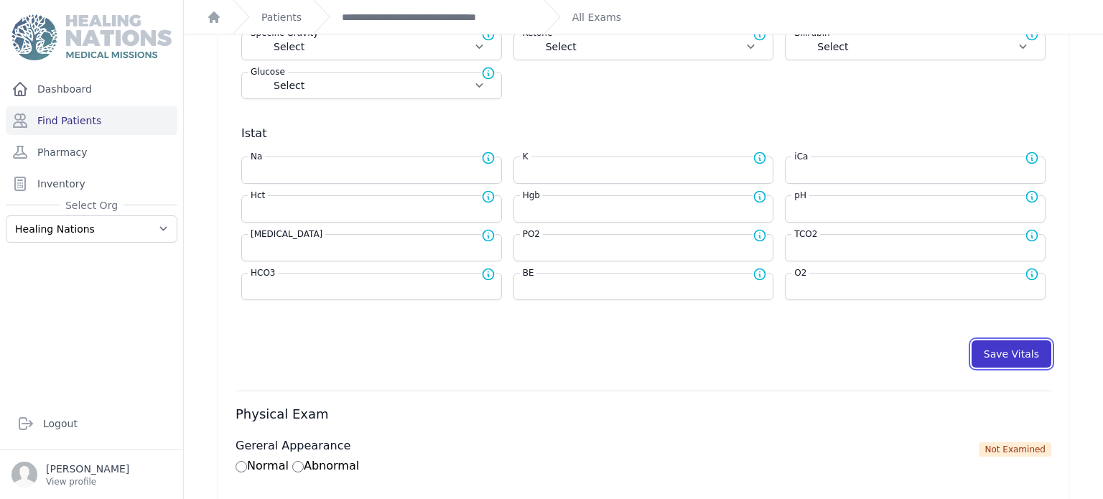
select select
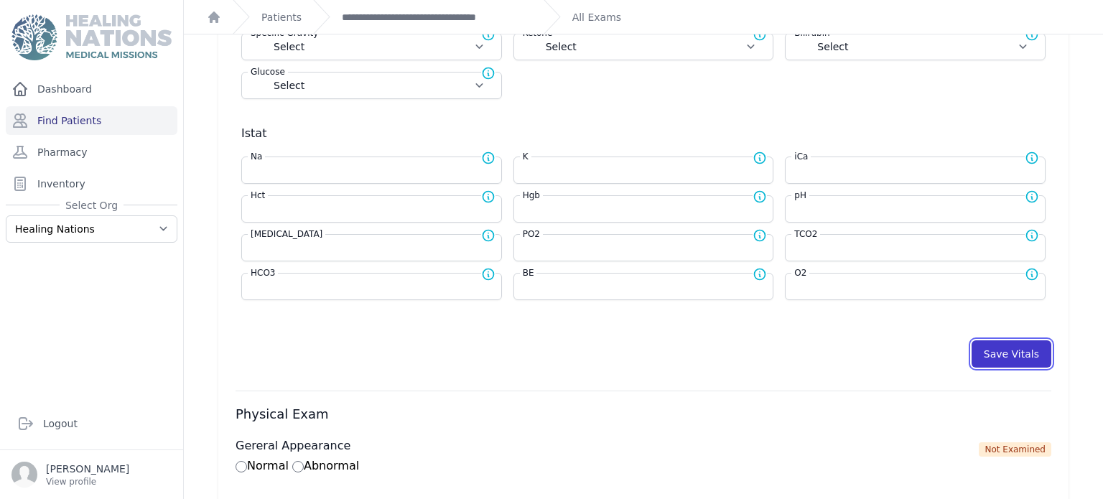
select select
click at [1004, 353] on button "Save Vitals" at bounding box center [1011, 353] width 80 height 27
click at [467, 15] on link "**********" at bounding box center [437, 17] width 190 height 14
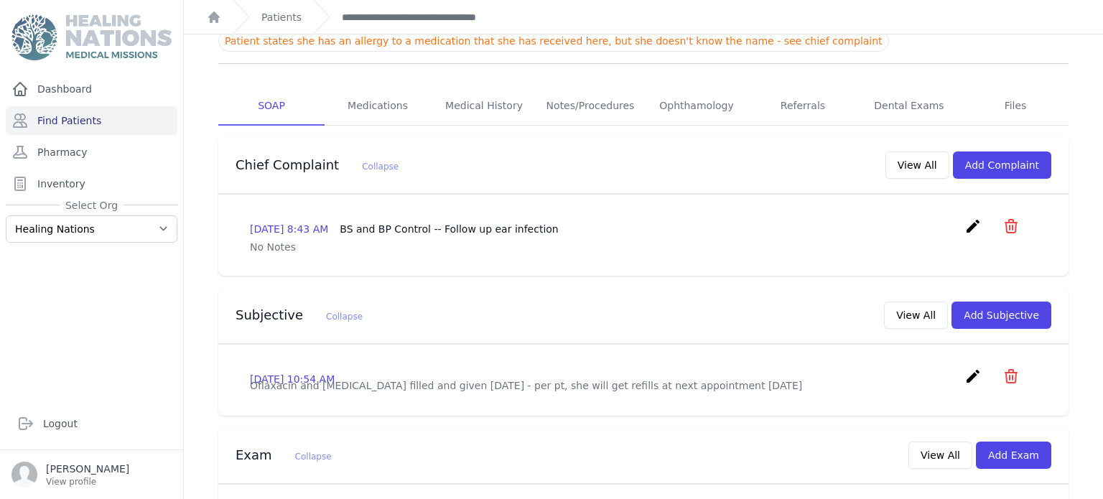
scroll to position [222, 0]
click at [1020, 301] on button "Add Subjective" at bounding box center [1001, 314] width 100 height 27
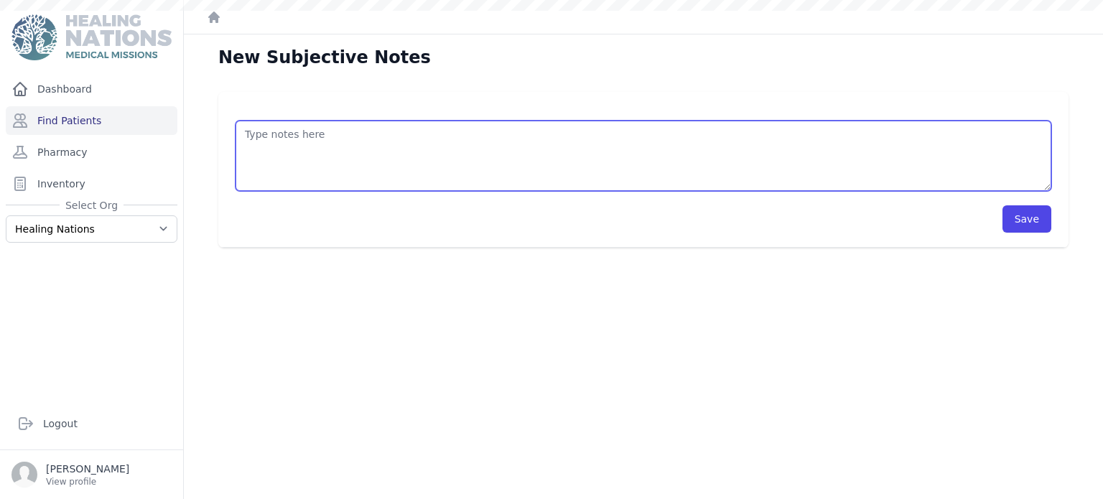
click at [563, 174] on textarea at bounding box center [643, 156] width 816 height 70
type textarea "PT here for BS and BP Control. Follow up for ear infection. Will need refill of…"
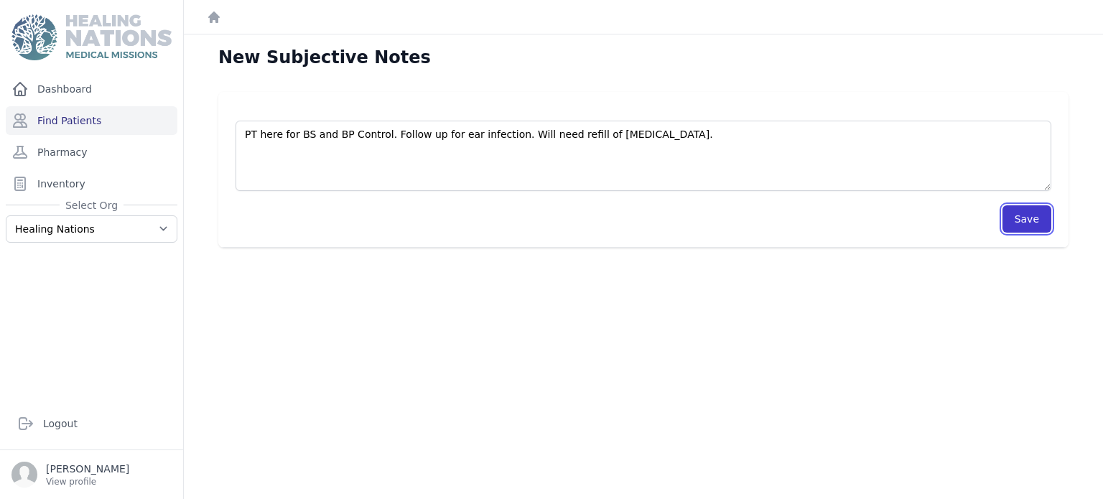
click at [1035, 224] on button "Save" at bounding box center [1026, 218] width 49 height 27
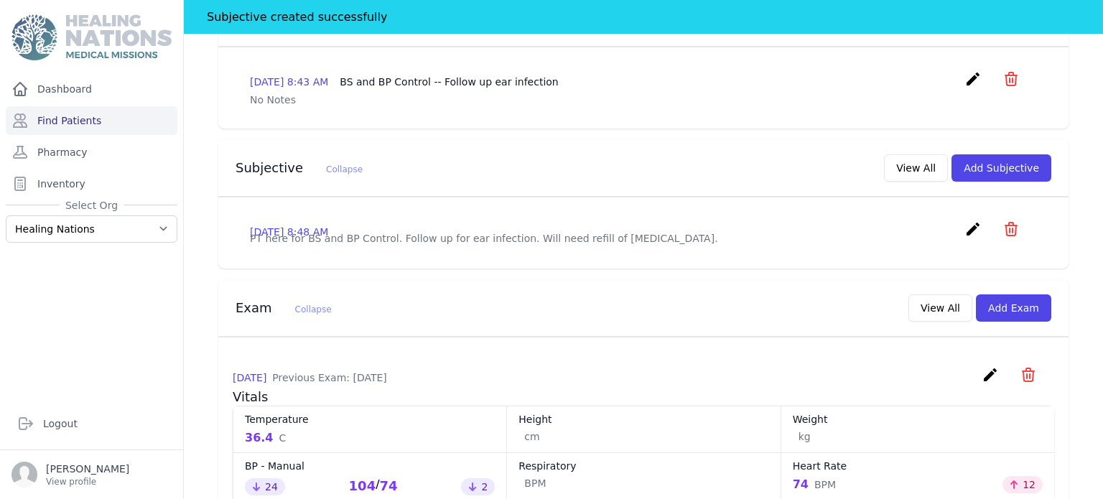
scroll to position [439, 0]
click at [974, 218] on icon "create" at bounding box center [972, 226] width 17 height 17
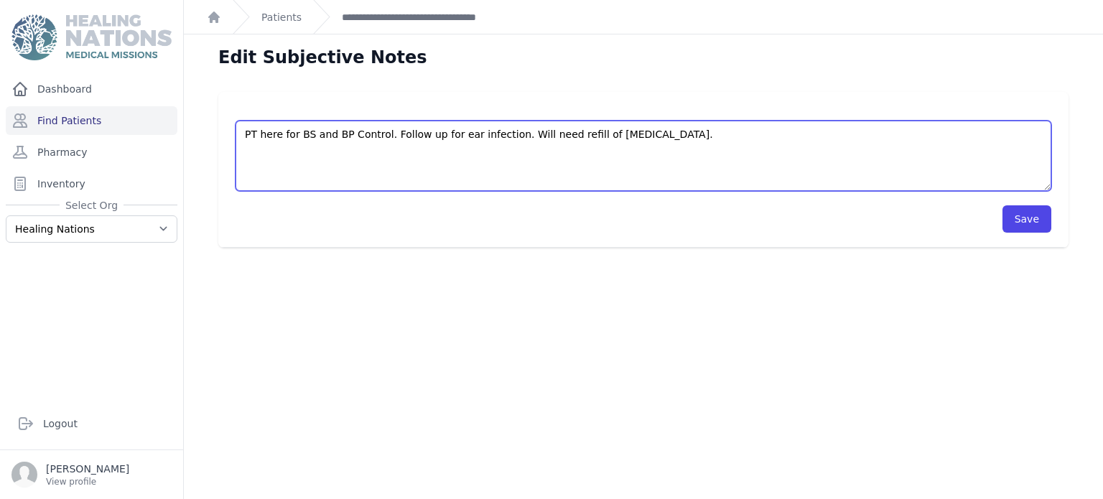
click at [627, 141] on textarea "PT here for BS and BP Control. Follow up for ear infection. Will need refill of…" at bounding box center [643, 156] width 816 height 70
type textarea "PT here for BS and BP Control. Follow up for ear infection. Will need medicatio…"
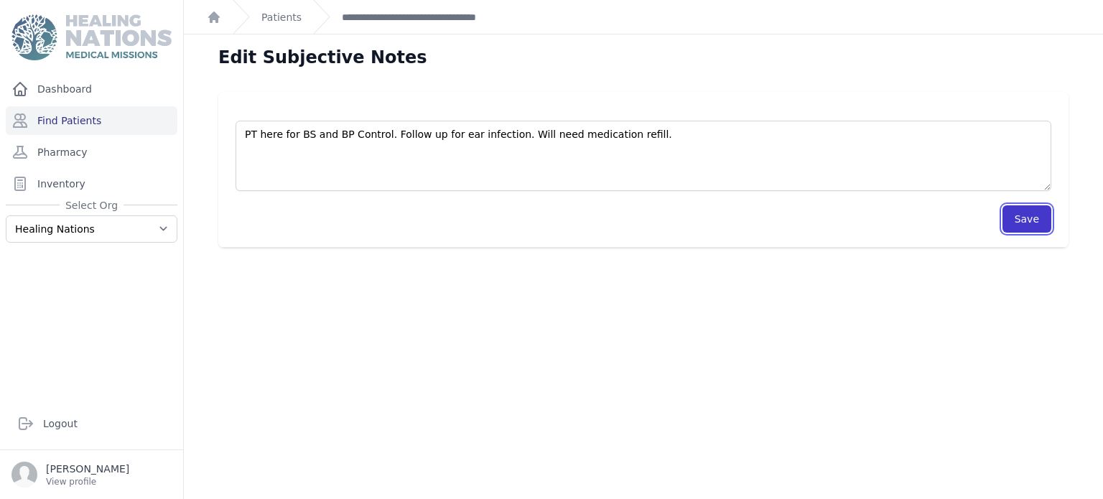
click at [1037, 208] on button "Save" at bounding box center [1026, 218] width 49 height 27
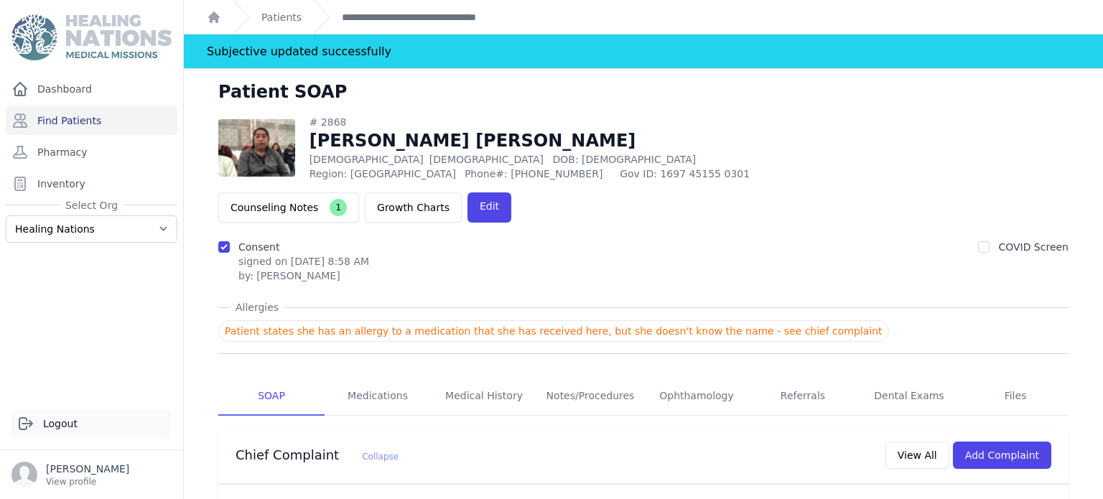
click at [42, 424] on link "Logout" at bounding box center [91, 423] width 160 height 29
